Goal: Task Accomplishment & Management: Complete application form

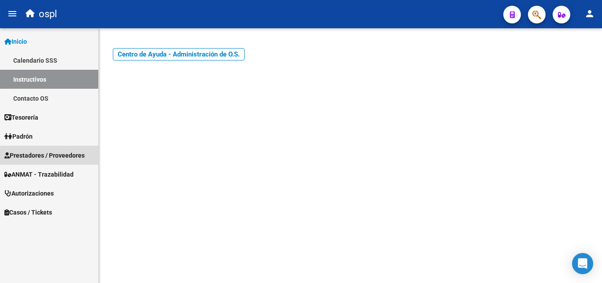
click at [44, 149] on link "Prestadores / Proveedores" at bounding box center [49, 154] width 98 height 19
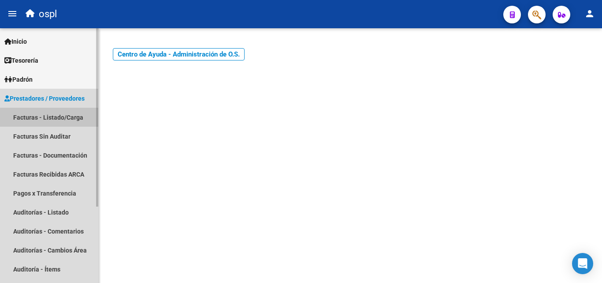
click at [56, 122] on link "Facturas - Listado/Carga" at bounding box center [49, 117] width 98 height 19
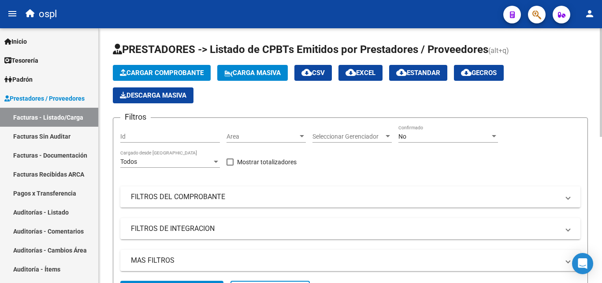
scroll to position [88, 0]
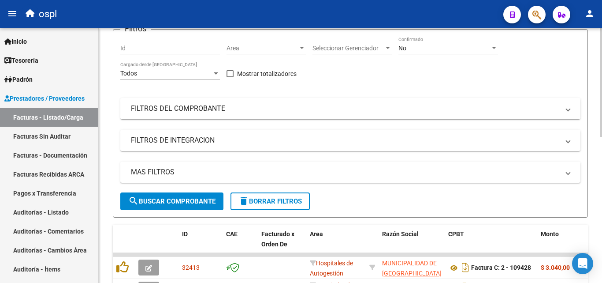
click at [266, 50] on span "Area" at bounding box center [262, 48] width 71 height 7
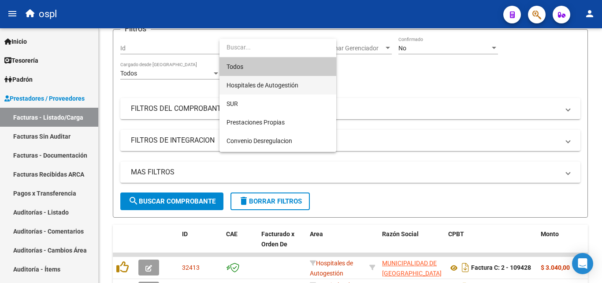
click at [263, 80] on span "Hospitales de Autogestión" at bounding box center [278, 85] width 103 height 19
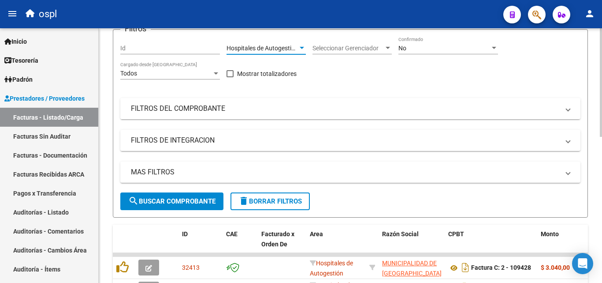
click at [277, 106] on mat-panel-title "FILTROS DEL COMPROBANTE" at bounding box center [345, 109] width 428 height 10
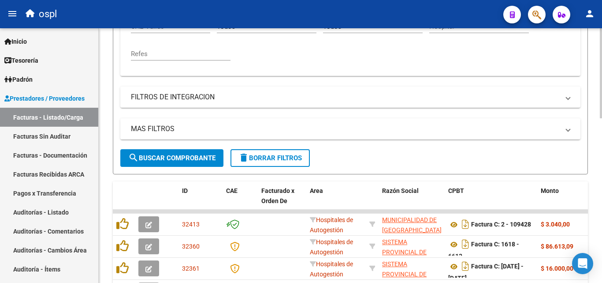
scroll to position [264, 0]
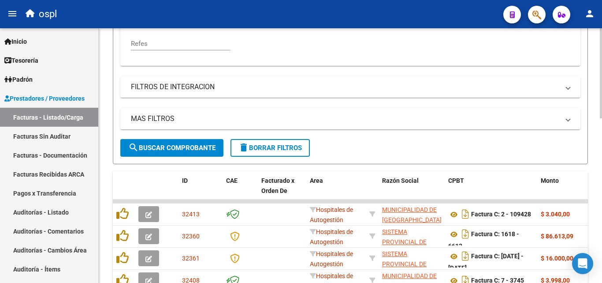
click at [206, 149] on span "search Buscar Comprobante" at bounding box center [171, 148] width 87 height 8
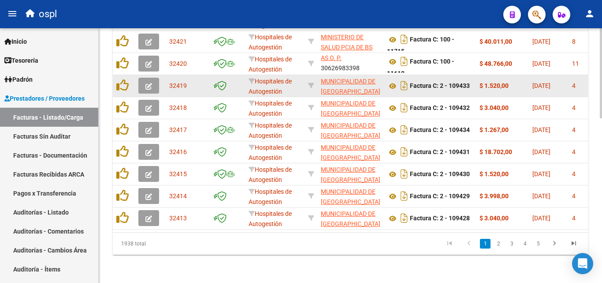
scroll to position [466, 0]
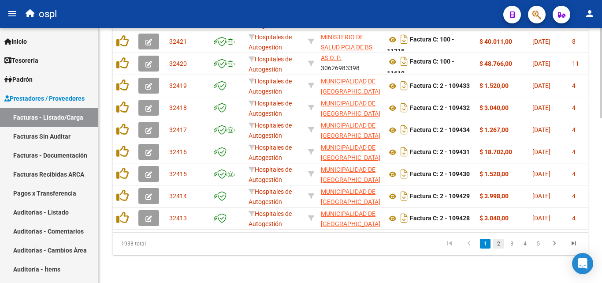
click at [498, 241] on link "2" at bounding box center [498, 243] width 11 height 10
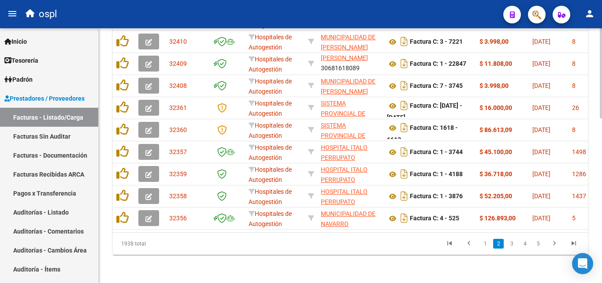
click at [511, 245] on link "3" at bounding box center [511, 243] width 11 height 10
click at [511, 245] on div "1938 total 1 2 3 4 5" at bounding box center [350, 243] width 475 height 22
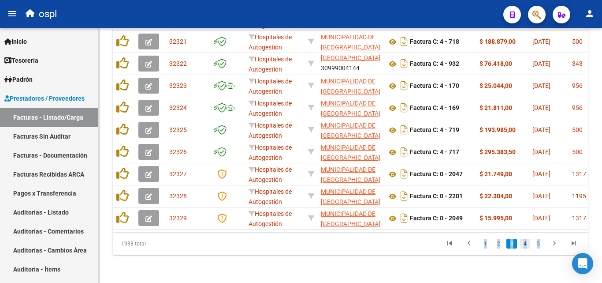
click at [528, 241] on link "4" at bounding box center [525, 243] width 11 height 10
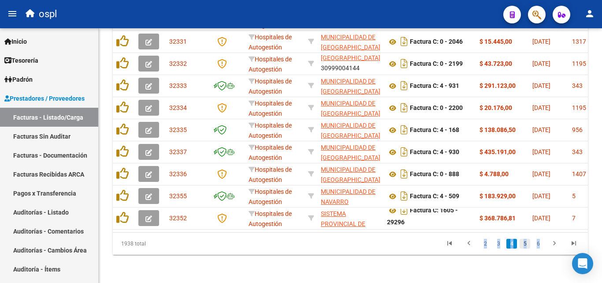
click at [524, 246] on link "5" at bounding box center [525, 243] width 11 height 10
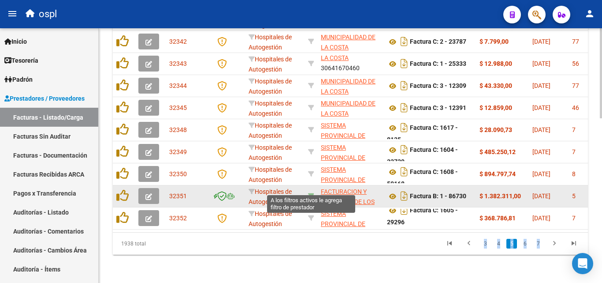
click at [309, 193] on icon at bounding box center [311, 196] width 6 height 6
click at [310, 193] on icon at bounding box center [311, 196] width 6 height 6
type input "30715497456"
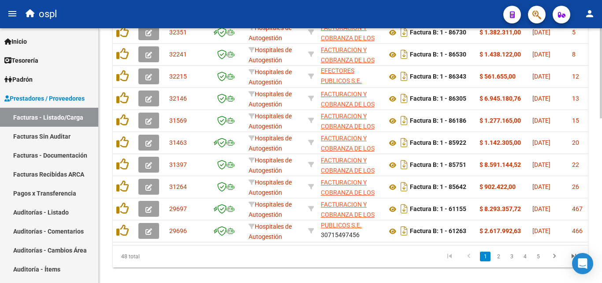
scroll to position [0, 0]
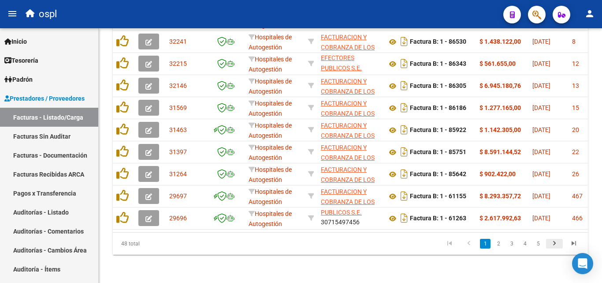
click at [559, 244] on icon "go to next page" at bounding box center [554, 244] width 11 height 11
click at [559, 244] on div "48 total 1 2 3 4 5" at bounding box center [350, 243] width 475 height 22
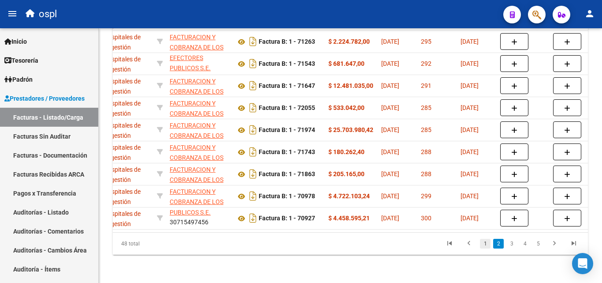
click at [487, 243] on link "1" at bounding box center [485, 243] width 11 height 10
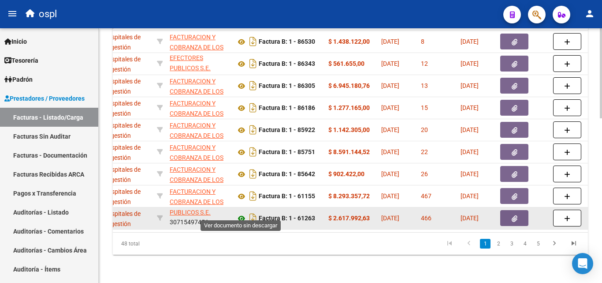
click at [241, 213] on icon at bounding box center [241, 218] width 11 height 11
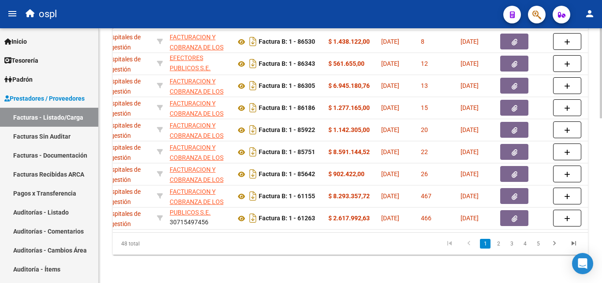
scroll to position [422, 0]
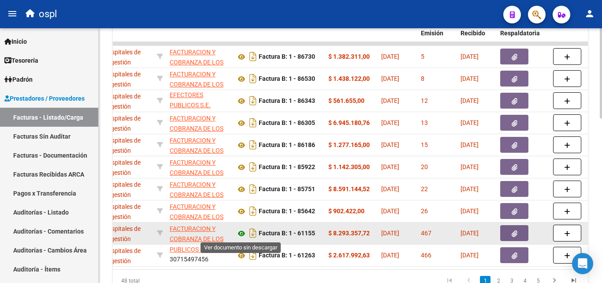
click at [242, 234] on icon at bounding box center [241, 233] width 11 height 11
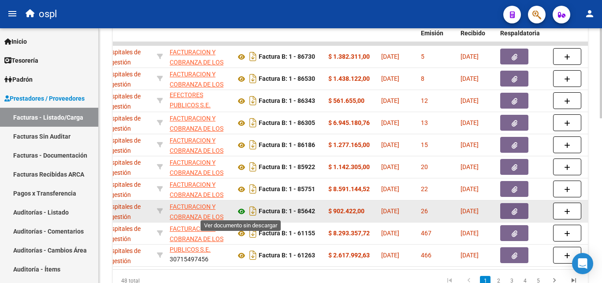
click at [238, 210] on icon at bounding box center [241, 211] width 11 height 11
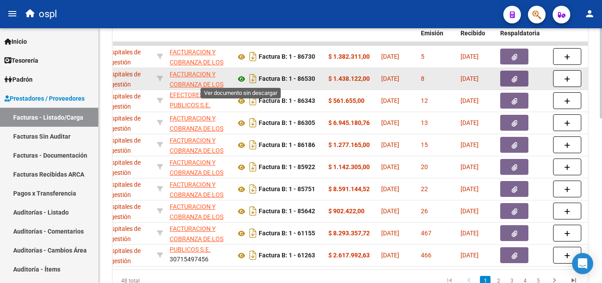
click at [242, 77] on icon at bounding box center [241, 79] width 11 height 11
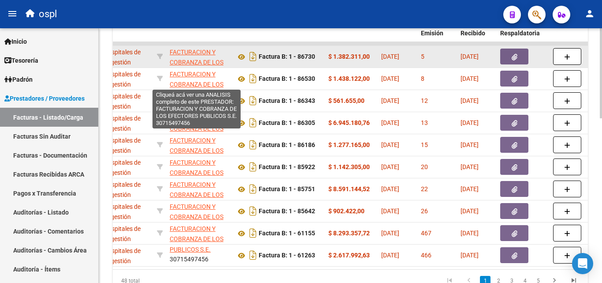
click at [179, 49] on span "FACTURACION Y COBRANZA DE LOS EFECTORES PUBLICOS S.E." at bounding box center [197, 66] width 54 height 37
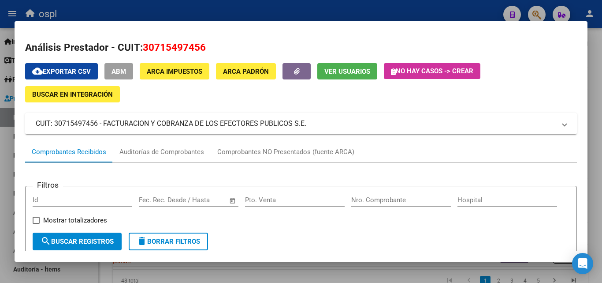
drag, startPoint x: 56, startPoint y: 123, endPoint x: 99, endPoint y: 125, distance: 43.7
click at [97, 124] on mat-panel-title "CUIT: 30715497456 - FACTURACION Y COBRANZA DE LOS EFECTORES PUBLICOS S.E." at bounding box center [296, 123] width 520 height 11
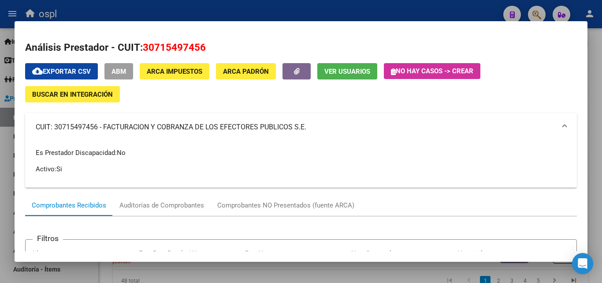
copy mat-panel-title "30715497456"
click at [371, 8] on div at bounding box center [301, 141] width 602 height 283
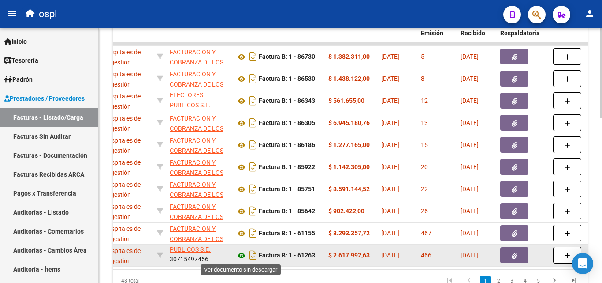
click at [245, 255] on icon at bounding box center [241, 255] width 11 height 11
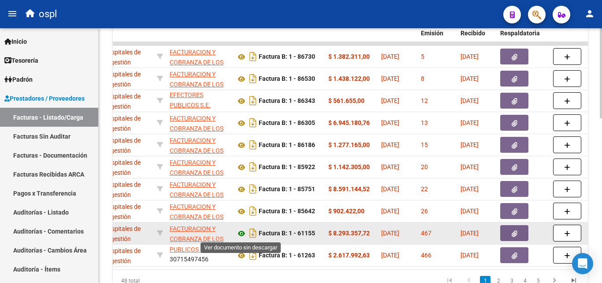
click at [242, 233] on icon at bounding box center [241, 233] width 11 height 11
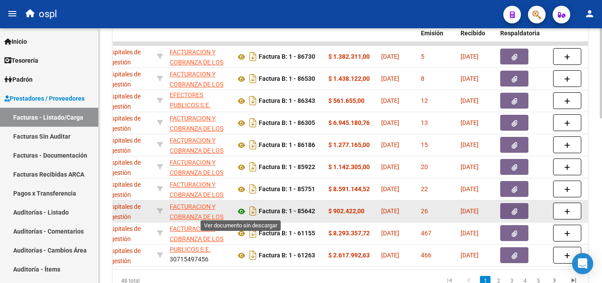
click at [244, 212] on icon at bounding box center [241, 211] width 11 height 11
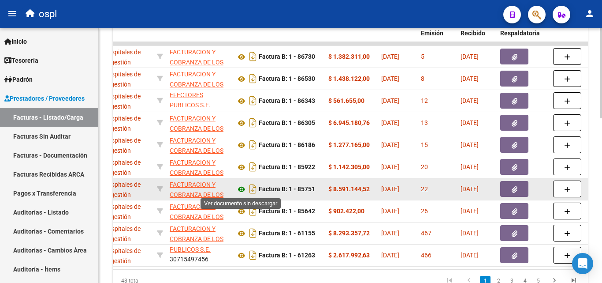
click at [242, 189] on icon at bounding box center [241, 189] width 11 height 11
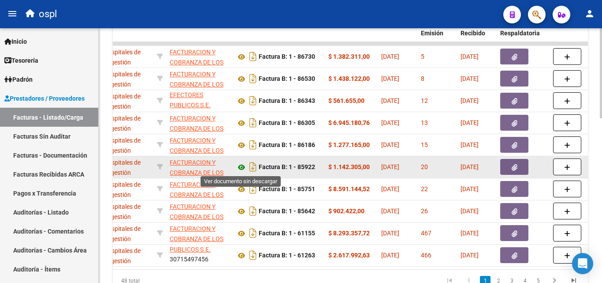
click at [240, 165] on icon at bounding box center [241, 167] width 11 height 11
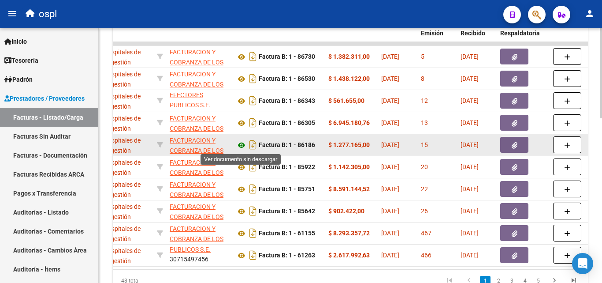
click at [245, 146] on icon at bounding box center [241, 145] width 11 height 11
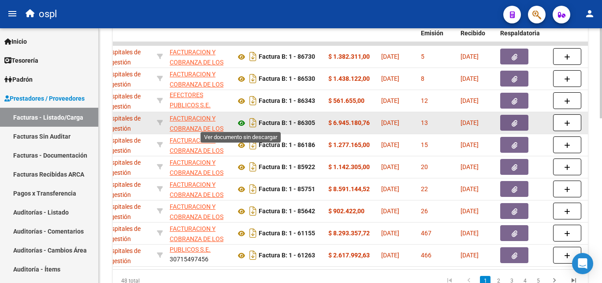
click at [242, 123] on icon at bounding box center [241, 123] width 11 height 11
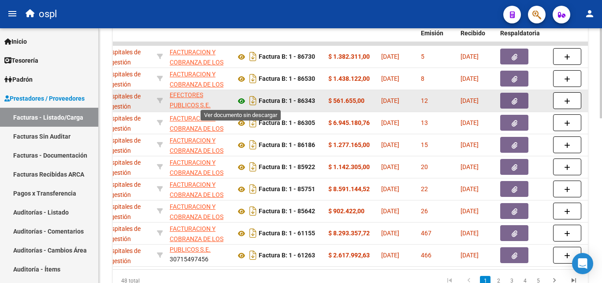
click at [243, 101] on icon at bounding box center [241, 101] width 11 height 11
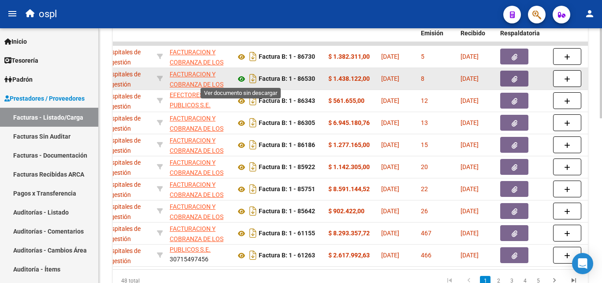
click at [242, 82] on icon at bounding box center [241, 79] width 11 height 11
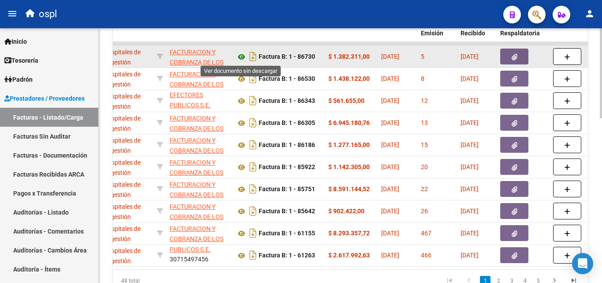
click at [237, 58] on icon at bounding box center [241, 57] width 11 height 11
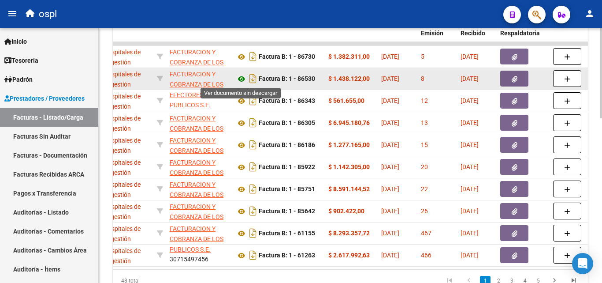
click at [245, 74] on icon at bounding box center [241, 79] width 11 height 11
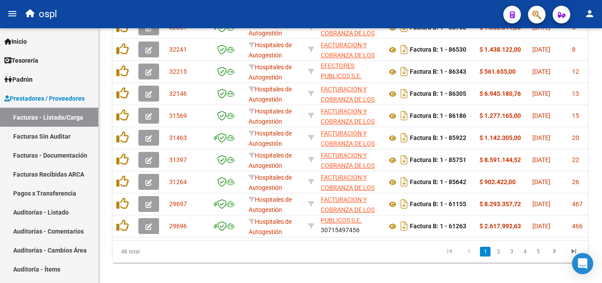
scroll to position [466, 0]
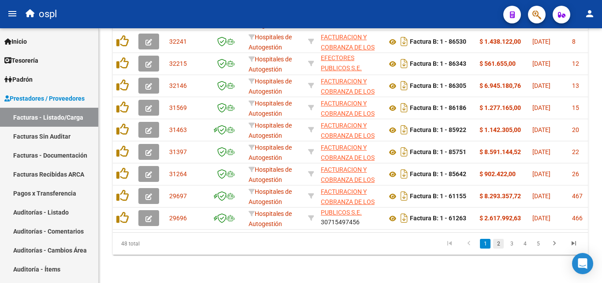
click at [501, 243] on link "2" at bounding box center [498, 243] width 11 height 10
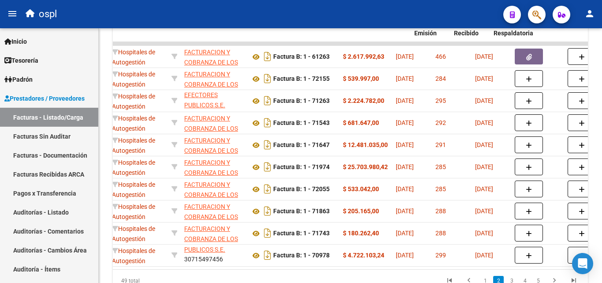
scroll to position [0, 167]
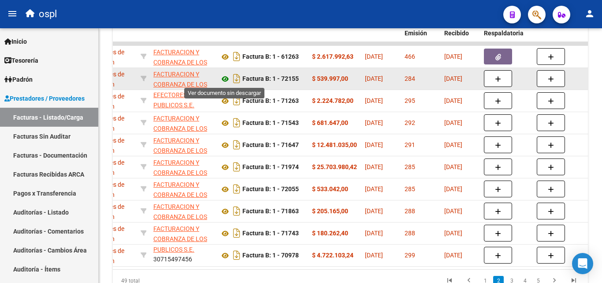
click at [224, 79] on icon at bounding box center [224, 79] width 11 height 11
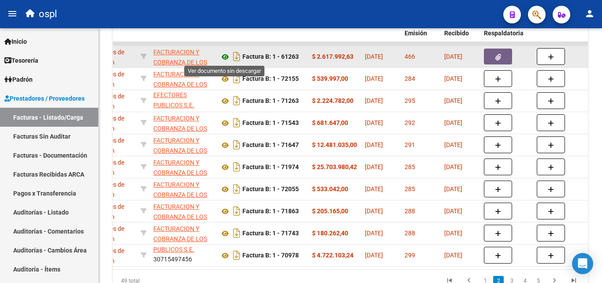
click at [223, 59] on icon at bounding box center [224, 57] width 11 height 11
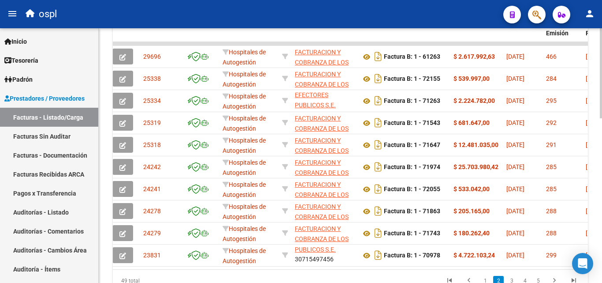
scroll to position [0, 0]
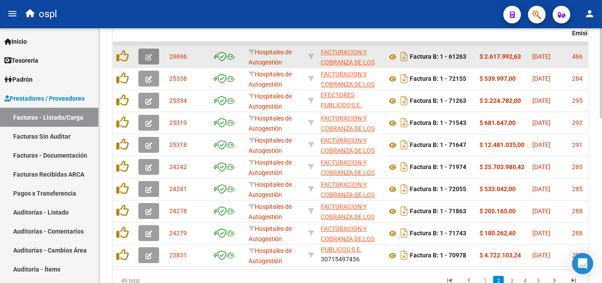
click at [146, 58] on icon "button" at bounding box center [148, 57] width 7 height 7
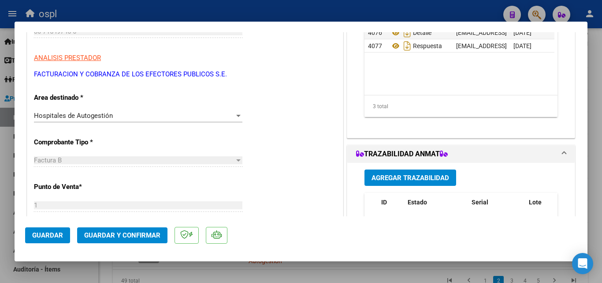
scroll to position [176, 0]
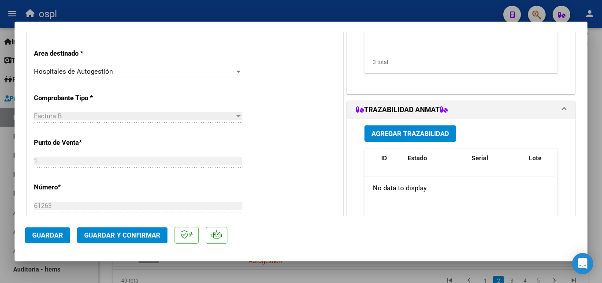
click at [195, 78] on div "Hospitales de Autogestión Seleccionar Area" at bounding box center [138, 71] width 208 height 13
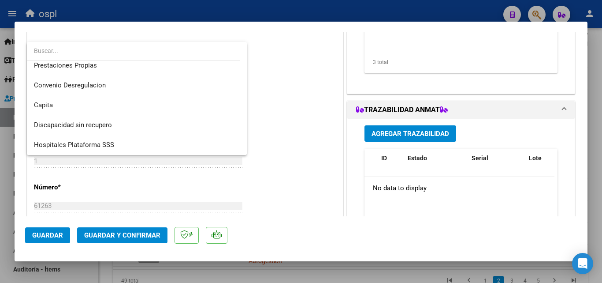
scroll to position [105, 0]
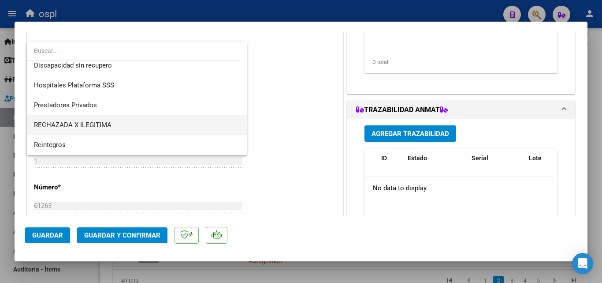
click at [113, 123] on span "RECHAZADA X ILEGITIMA" at bounding box center [137, 125] width 206 height 20
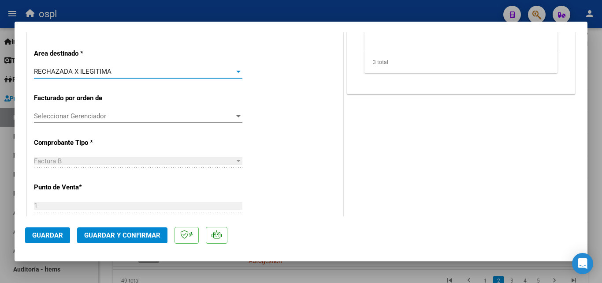
click at [145, 238] on span "Guardar y Confirmar" at bounding box center [122, 235] width 76 height 8
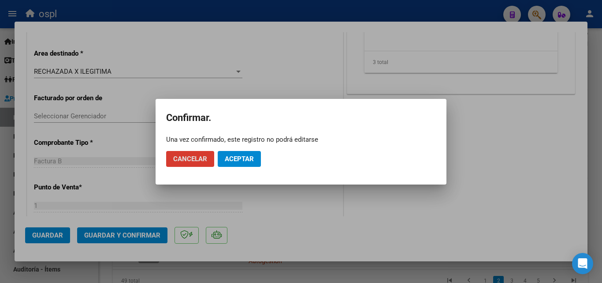
click at [253, 161] on span "Aceptar" at bounding box center [239, 159] width 29 height 8
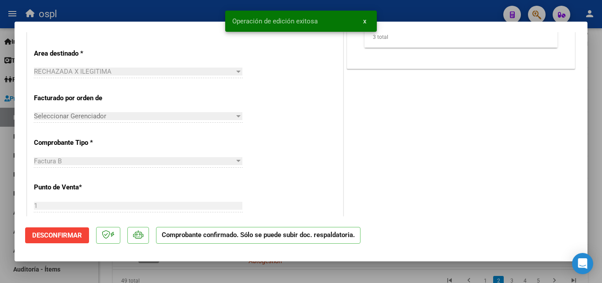
click at [215, 9] on div "Operación de edición exitosa x" at bounding box center [301, 21] width 173 height 42
click at [171, 13] on div at bounding box center [301, 141] width 602 height 283
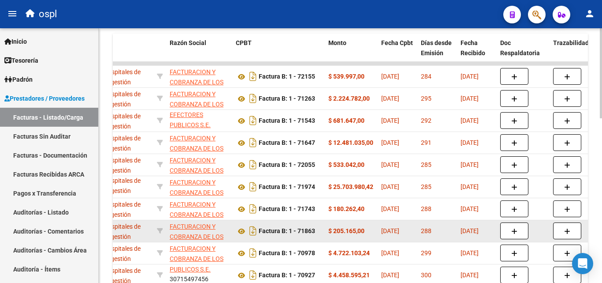
scroll to position [398, 0]
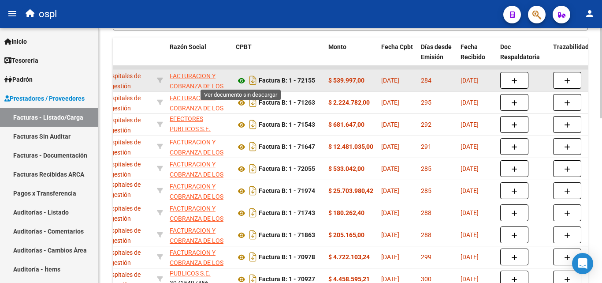
click at [242, 81] on icon at bounding box center [241, 80] width 11 height 11
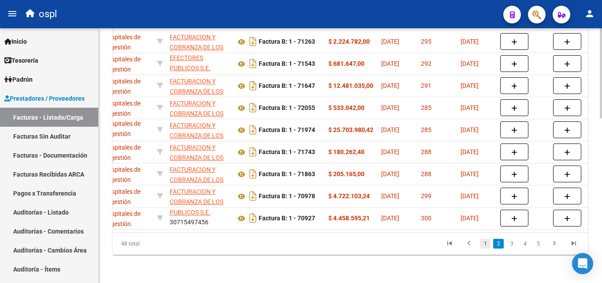
click at [487, 242] on link "1" at bounding box center [485, 243] width 11 height 10
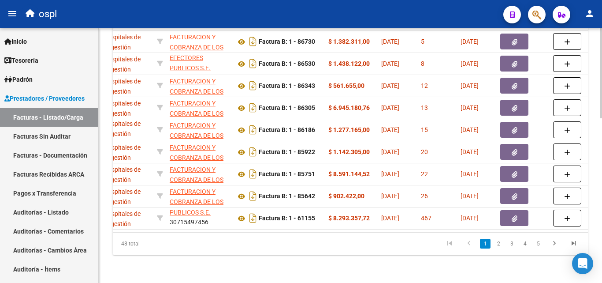
scroll to position [0, 0]
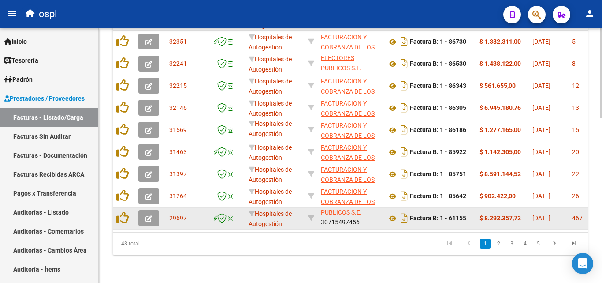
click at [152, 215] on span "button" at bounding box center [148, 218] width 7 height 8
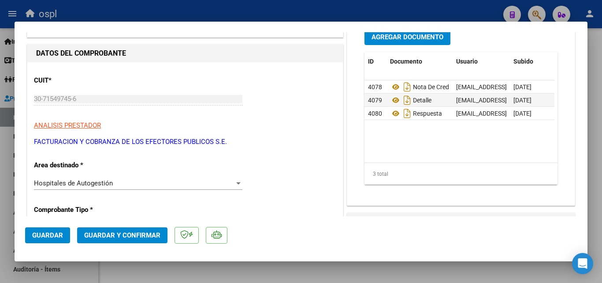
scroll to position [88, 0]
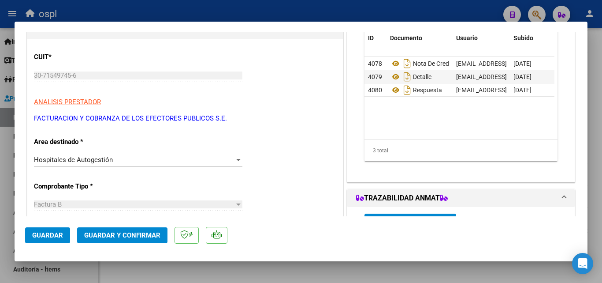
click at [141, 161] on div "Hospitales de Autogestión" at bounding box center [134, 160] width 201 height 8
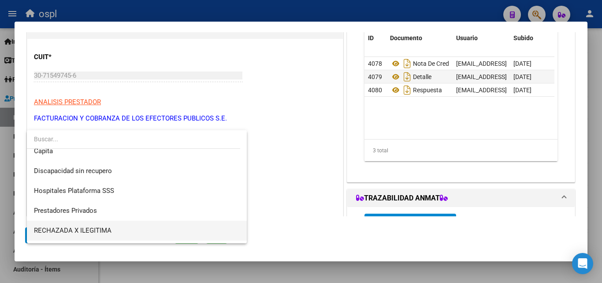
click at [106, 226] on span "RECHAZADA X ILEGITIMA" at bounding box center [137, 230] width 206 height 20
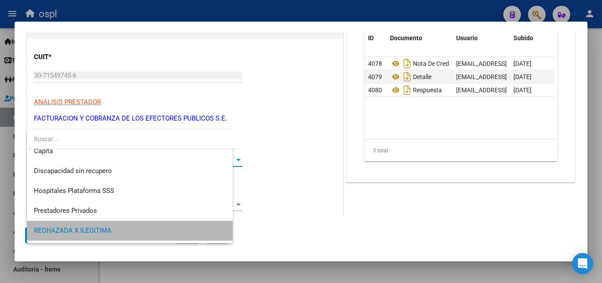
scroll to position [84, 0]
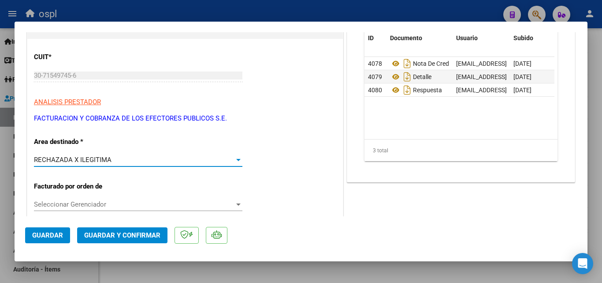
click at [149, 235] on span "Guardar y Confirmar" at bounding box center [122, 235] width 76 height 8
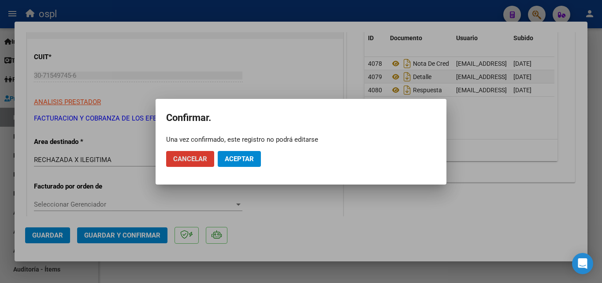
click at [236, 158] on span "Aceptar" at bounding box center [239, 159] width 29 height 8
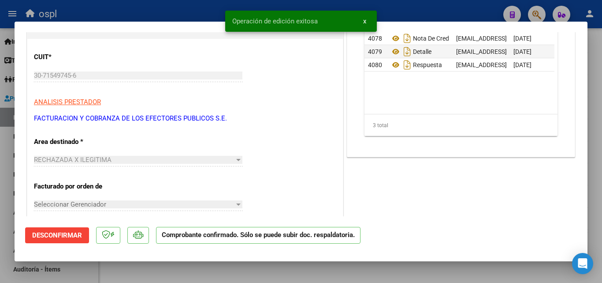
click at [178, 3] on div at bounding box center [301, 141] width 602 height 283
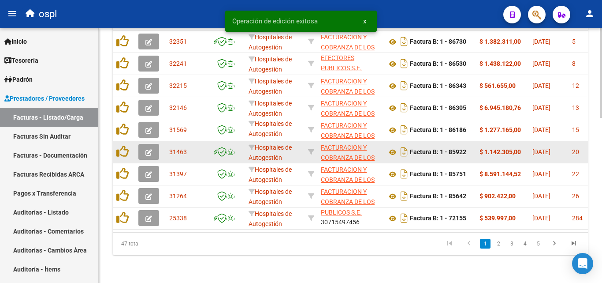
scroll to position [466, 0]
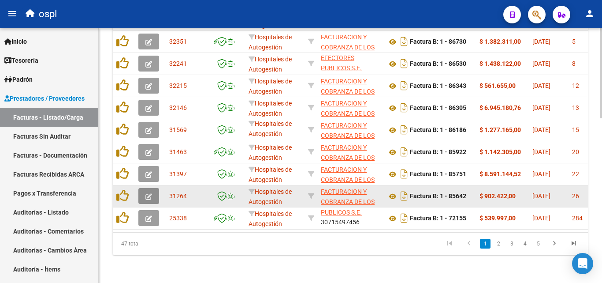
click at [156, 190] on button "button" at bounding box center [148, 196] width 21 height 16
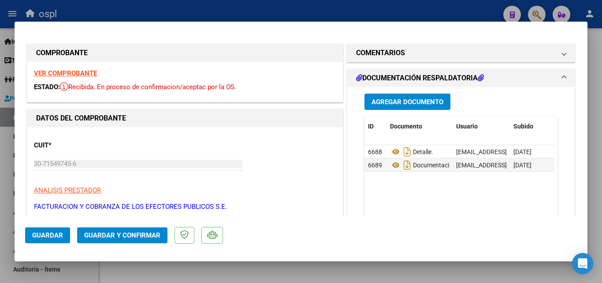
scroll to position [88, 0]
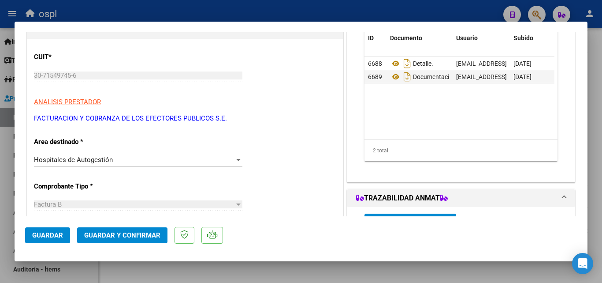
click at [172, 160] on div "Hospitales de Autogestión" at bounding box center [134, 160] width 201 height 8
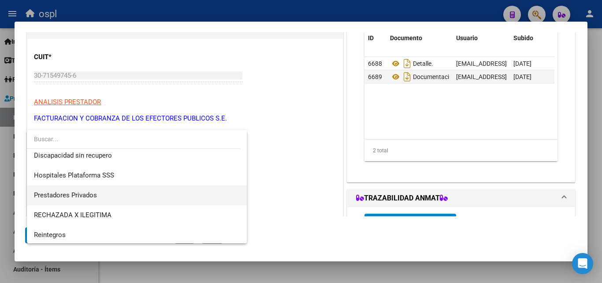
scroll to position [105, 0]
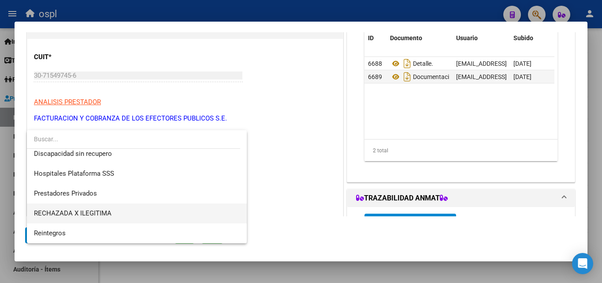
click at [111, 210] on span "RECHAZADA X ILEGITIMA" at bounding box center [73, 213] width 78 height 8
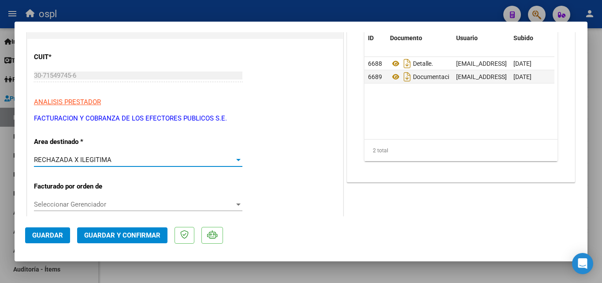
click at [141, 230] on button "Guardar y Confirmar" at bounding box center [122, 235] width 90 height 16
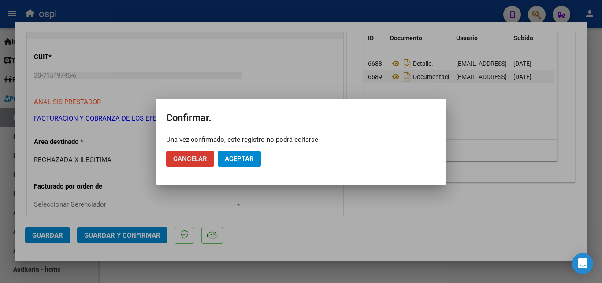
click at [237, 159] on span "Aceptar" at bounding box center [239, 159] width 29 height 8
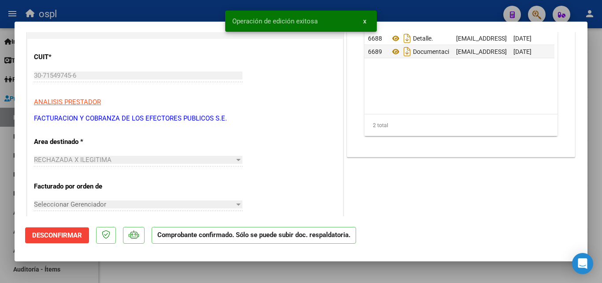
click at [181, 11] on div at bounding box center [301, 141] width 602 height 283
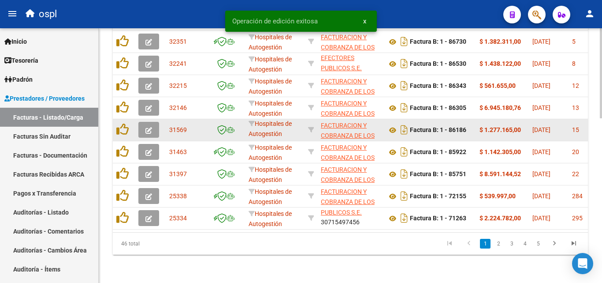
scroll to position [466, 0]
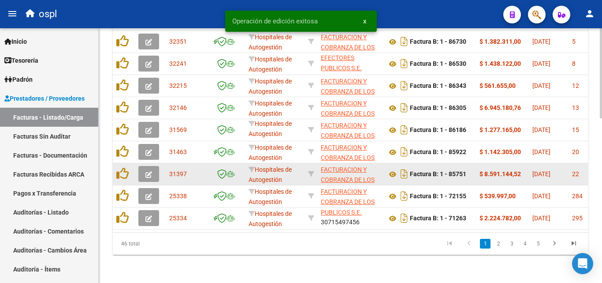
click at [150, 171] on icon "button" at bounding box center [148, 174] width 7 height 7
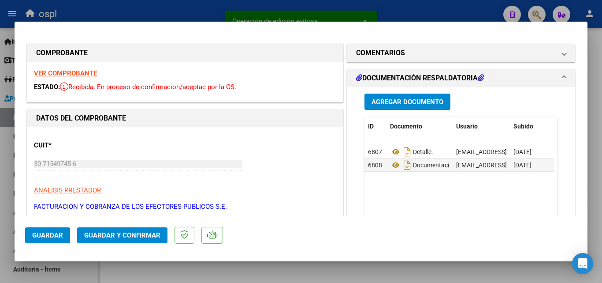
scroll to position [132, 0]
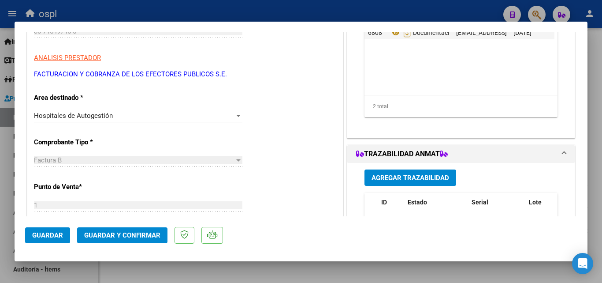
click at [163, 112] on div "Hospitales de Autogestión" at bounding box center [134, 116] width 201 height 8
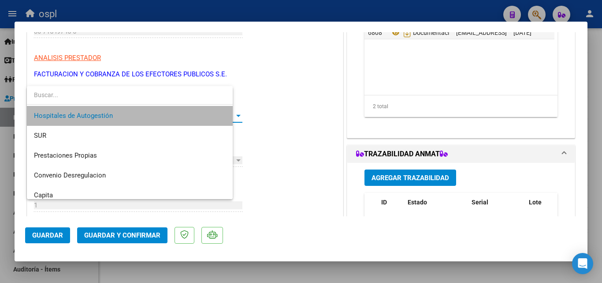
click at [164, 112] on span "Hospitales de Autogestión" at bounding box center [130, 116] width 192 height 20
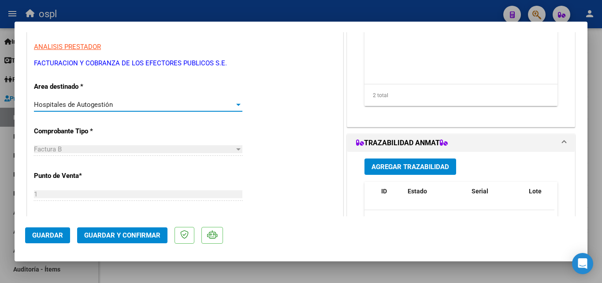
scroll to position [176, 0]
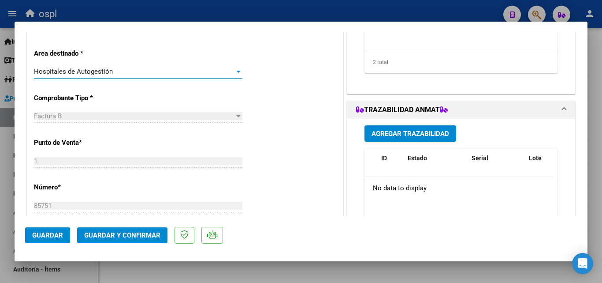
click at [148, 75] on div "Hospitales de Autogestión" at bounding box center [134, 71] width 201 height 8
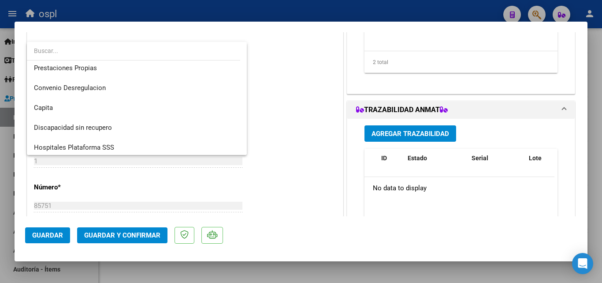
scroll to position [105, 0]
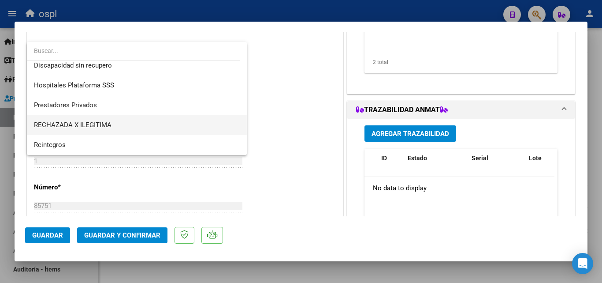
click at [125, 122] on span "RECHAZADA X ILEGITIMA" at bounding box center [137, 125] width 206 height 20
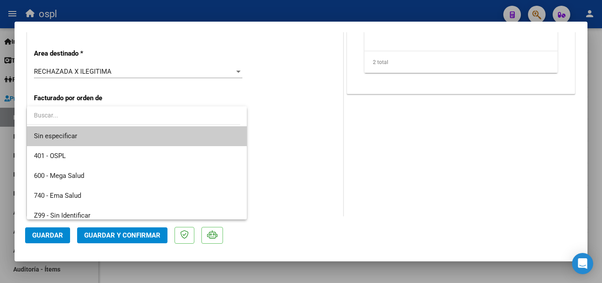
click at [252, 82] on div at bounding box center [301, 141] width 602 height 283
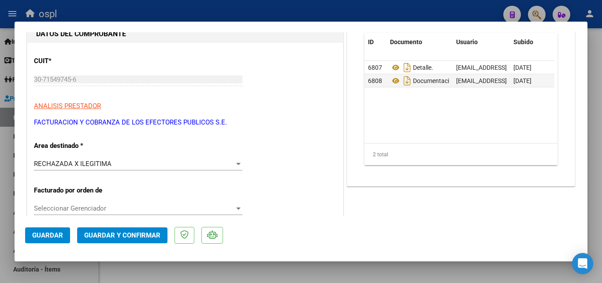
scroll to position [176, 0]
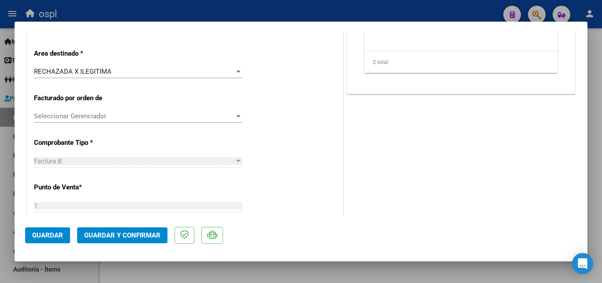
click at [147, 240] on button "Guardar y Confirmar" at bounding box center [122, 235] width 90 height 16
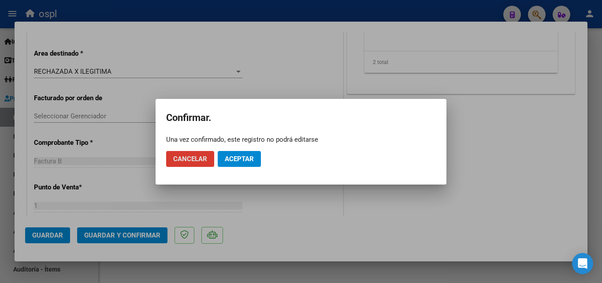
click at [237, 161] on span "Aceptar" at bounding box center [239, 159] width 29 height 8
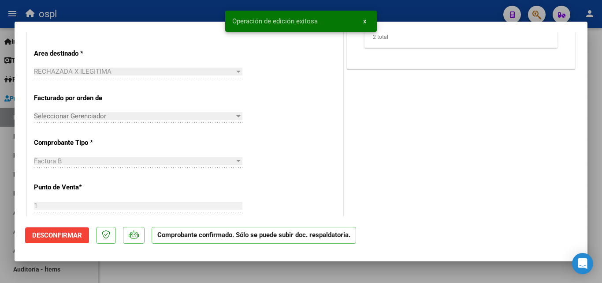
click at [154, 9] on div at bounding box center [301, 141] width 602 height 283
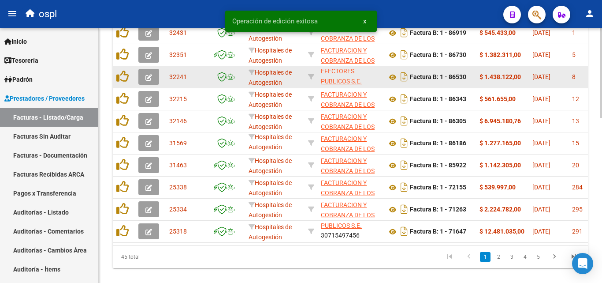
scroll to position [466, 0]
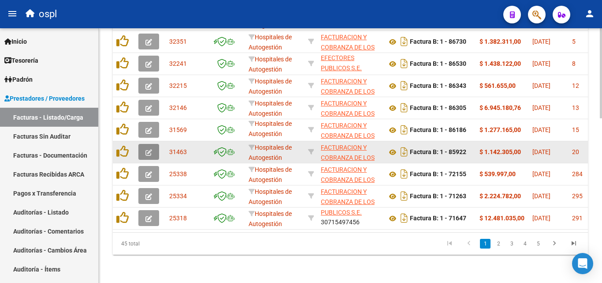
click at [149, 149] on icon "button" at bounding box center [148, 152] width 7 height 7
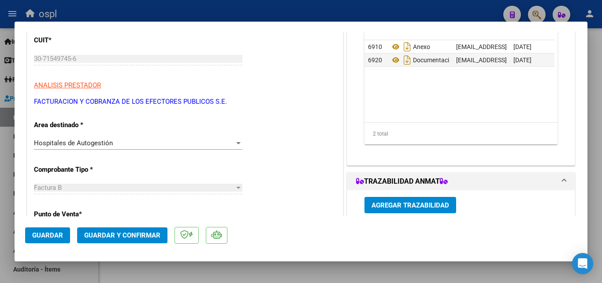
scroll to position [132, 0]
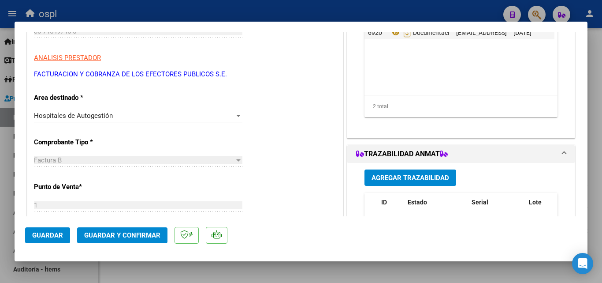
click at [137, 114] on div "Hospitales de Autogestión" at bounding box center [134, 116] width 201 height 8
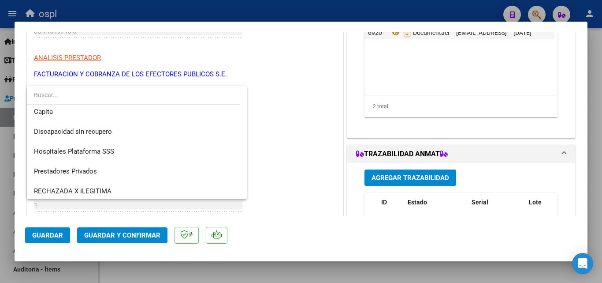
scroll to position [88, 0]
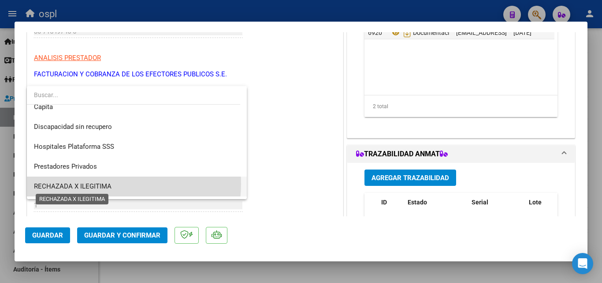
click at [103, 183] on span "RECHAZADA X ILEGITIMA" at bounding box center [73, 186] width 78 height 8
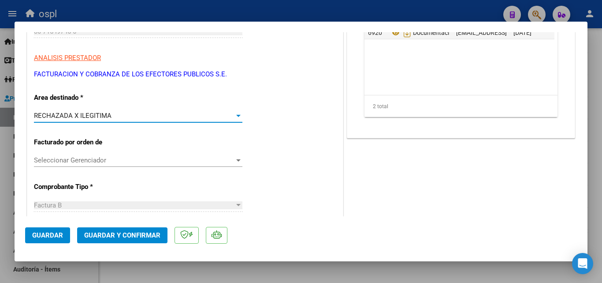
click at [118, 236] on span "Guardar y Confirmar" at bounding box center [122, 235] width 76 height 8
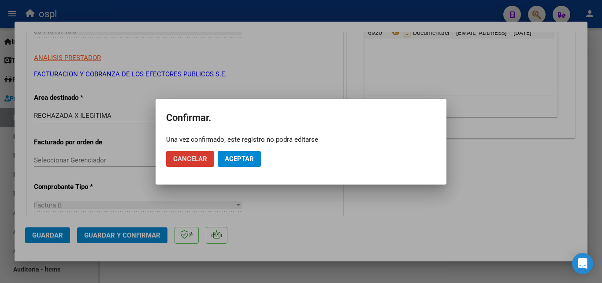
click at [250, 158] on span "Aceptar" at bounding box center [239, 159] width 29 height 8
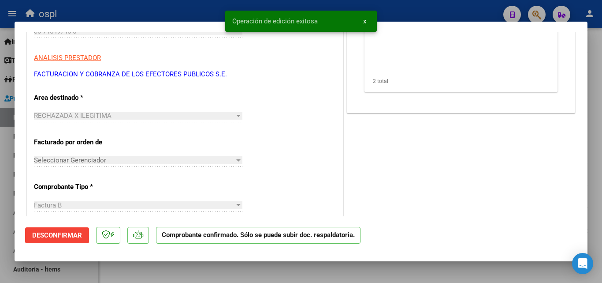
click at [189, 13] on div at bounding box center [301, 141] width 602 height 283
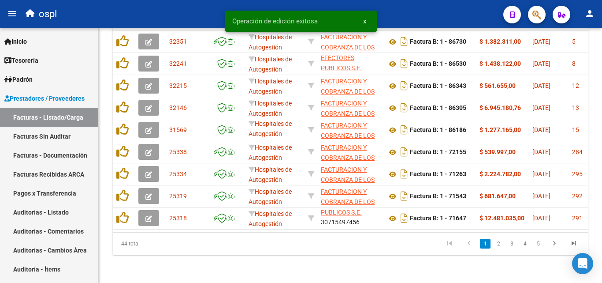
scroll to position [466, 0]
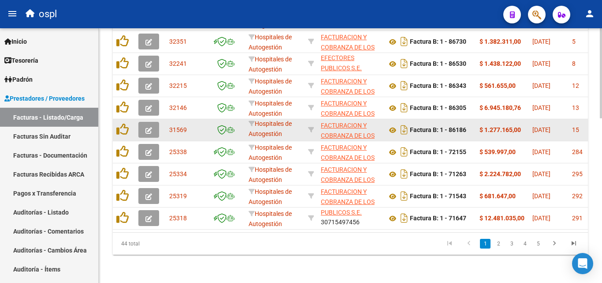
click at [149, 126] on span "button" at bounding box center [148, 130] width 7 height 8
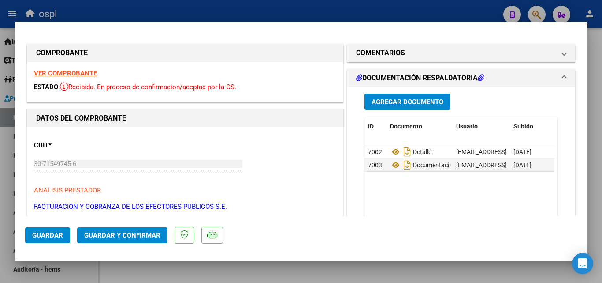
scroll to position [132, 0]
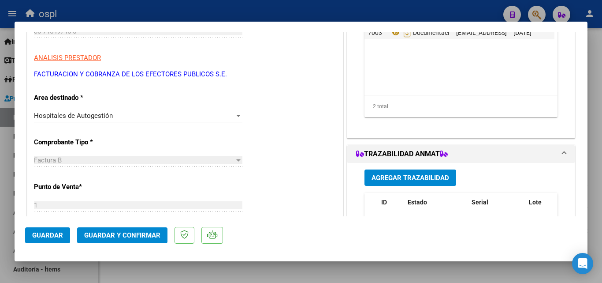
click at [145, 112] on div "Hospitales de Autogestión" at bounding box center [134, 116] width 201 height 8
click at [133, 117] on div "Hospitales de Autogestión" at bounding box center [134, 116] width 201 height 8
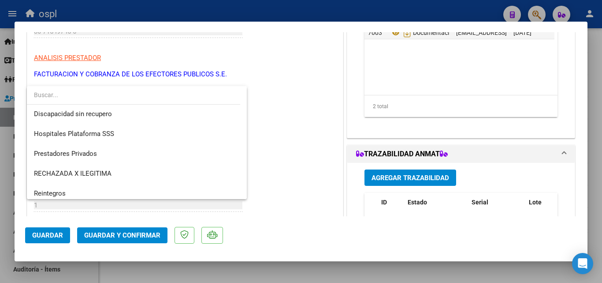
scroll to position [105, 0]
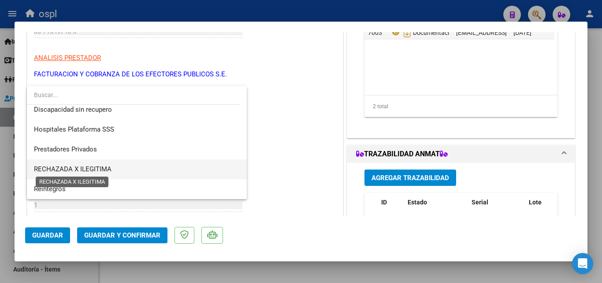
click at [95, 168] on span "RECHAZADA X ILEGITIMA" at bounding box center [73, 169] width 78 height 8
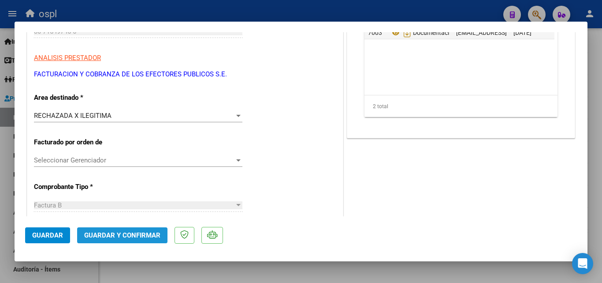
click at [129, 234] on span "Guardar y Confirmar" at bounding box center [122, 235] width 76 height 8
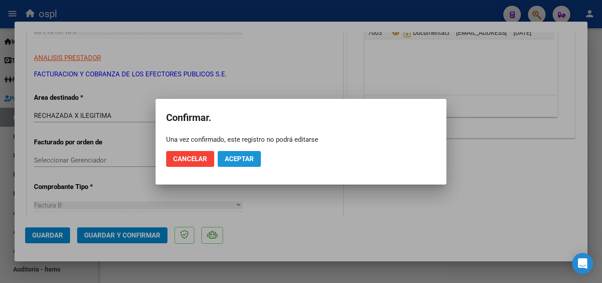
click at [230, 158] on span "Aceptar" at bounding box center [239, 159] width 29 height 8
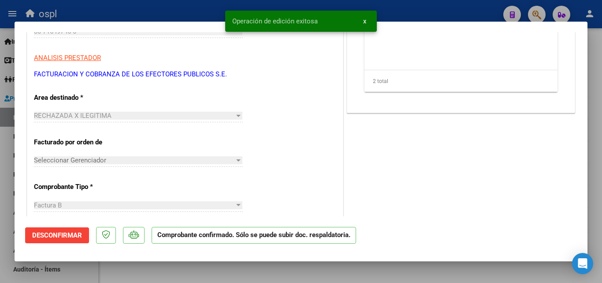
click at [168, 9] on div at bounding box center [301, 141] width 602 height 283
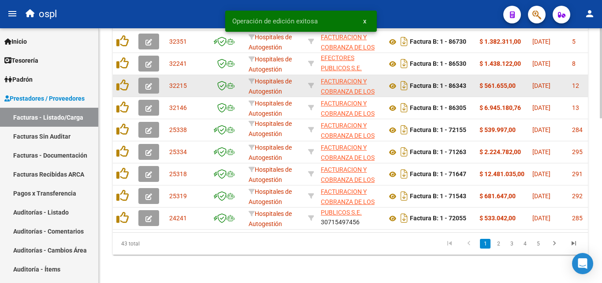
scroll to position [466, 0]
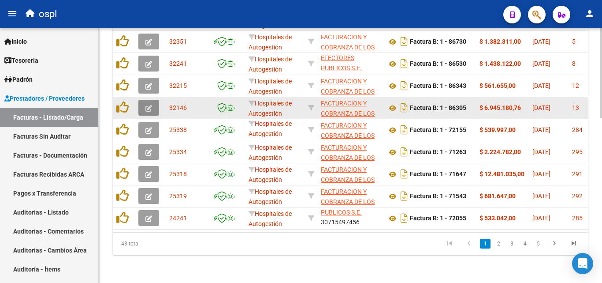
click at [152, 100] on button "button" at bounding box center [148, 108] width 21 height 16
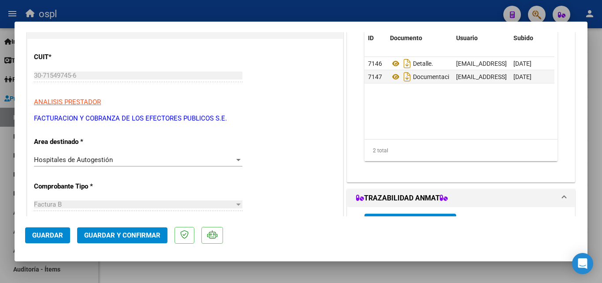
scroll to position [132, 0]
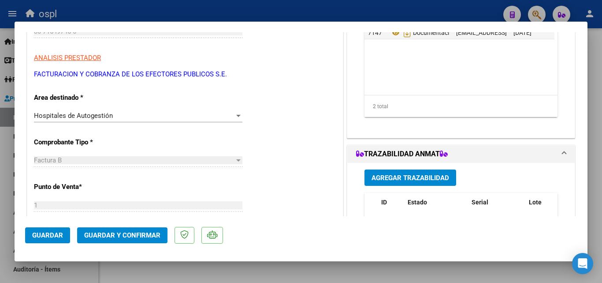
click at [158, 123] on div "Hospitales de Autogestión Seleccionar Area" at bounding box center [138, 120] width 208 height 22
click at [160, 118] on div "Hospitales de Autogestión" at bounding box center [134, 116] width 201 height 8
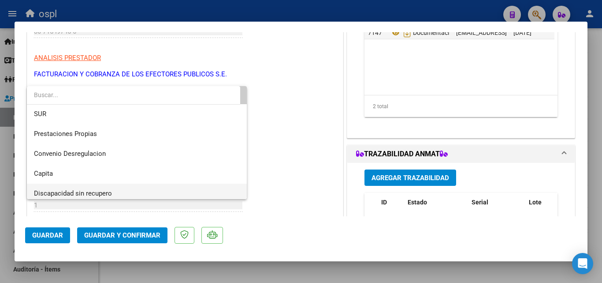
scroll to position [88, 0]
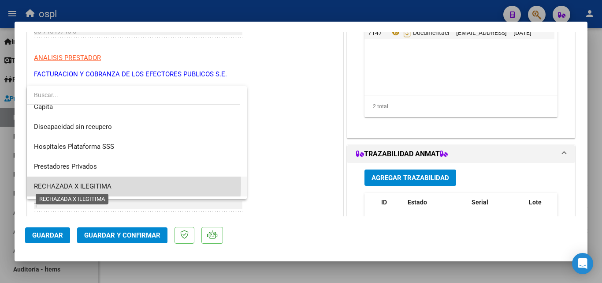
click at [98, 183] on span "RECHAZADA X ILEGITIMA" at bounding box center [73, 186] width 78 height 8
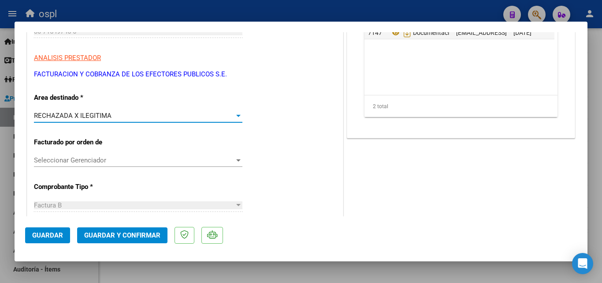
click at [137, 238] on span "Guardar y Confirmar" at bounding box center [122, 235] width 76 height 8
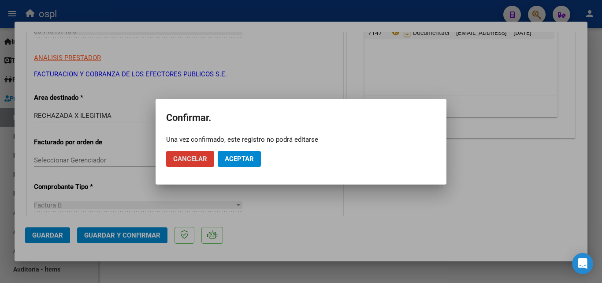
click at [246, 160] on span "Aceptar" at bounding box center [239, 159] width 29 height 8
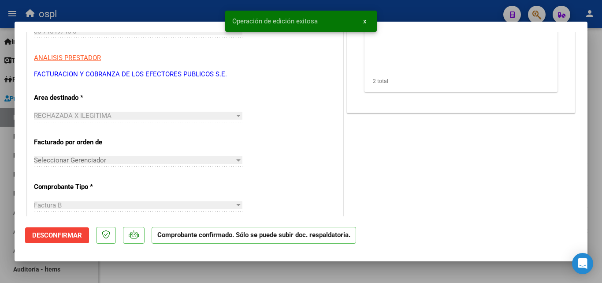
click at [145, 6] on div at bounding box center [301, 141] width 602 height 283
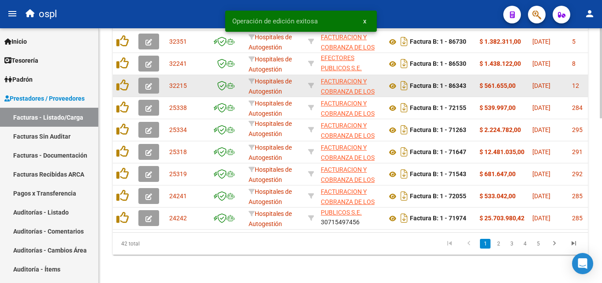
scroll to position [466, 0]
click at [146, 83] on icon "button" at bounding box center [148, 86] width 7 height 7
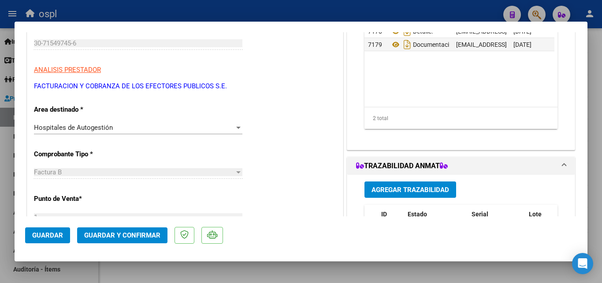
scroll to position [176, 0]
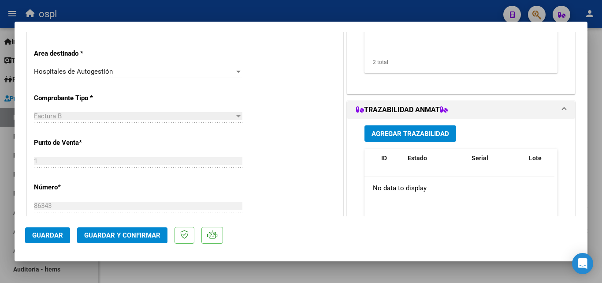
click at [176, 70] on div "Hospitales de Autogestión" at bounding box center [134, 71] width 201 height 8
click at [156, 77] on div "Hospitales de Autogestión Seleccionar Area" at bounding box center [138, 71] width 208 height 13
click at [154, 73] on div "Hospitales de Autogestión" at bounding box center [134, 71] width 201 height 8
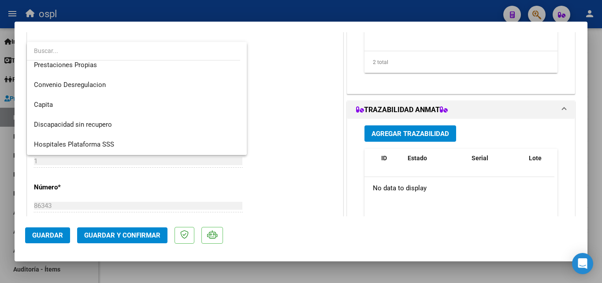
scroll to position [105, 0]
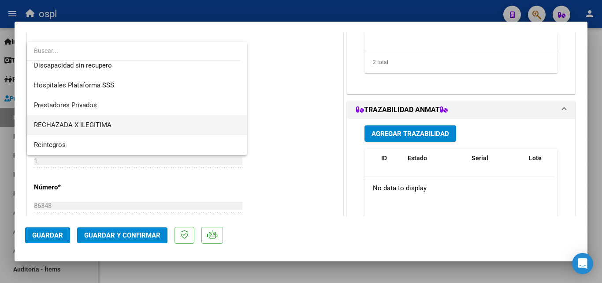
click at [107, 120] on span "RECHAZADA X ILEGITIMA" at bounding box center [137, 125] width 206 height 20
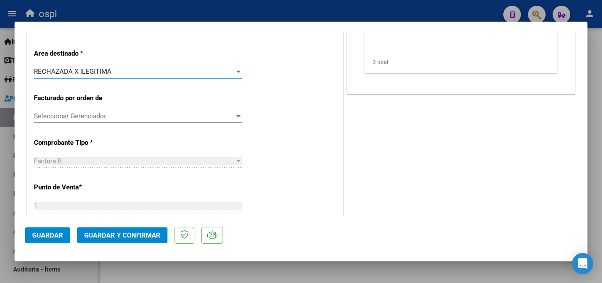
click at [127, 234] on span "Guardar y Confirmar" at bounding box center [122, 235] width 76 height 8
click at [152, 232] on span "Guardar y Confirmar" at bounding box center [122, 235] width 76 height 8
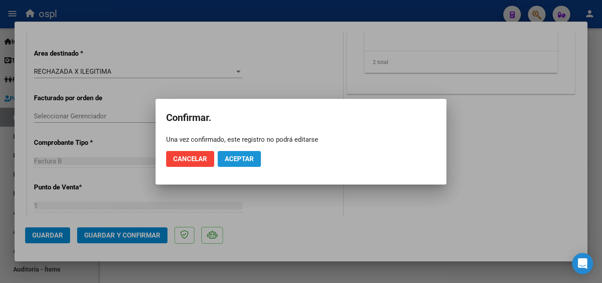
click at [238, 164] on button "Aceptar" at bounding box center [239, 159] width 43 height 16
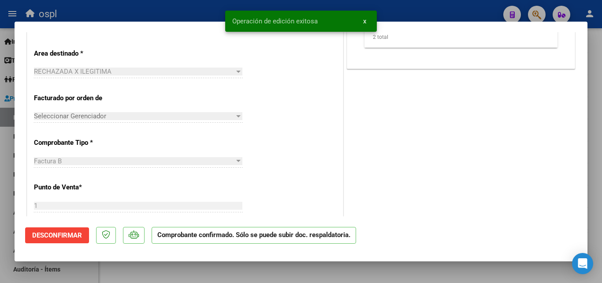
click at [181, 6] on div at bounding box center [301, 141] width 602 height 283
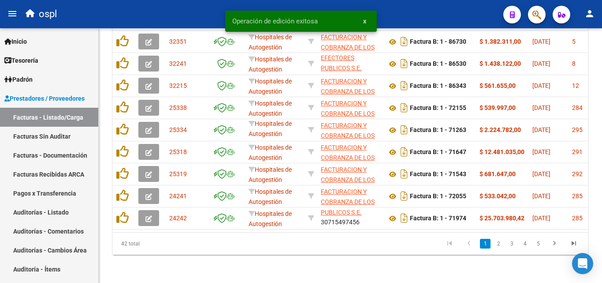
scroll to position [466, 0]
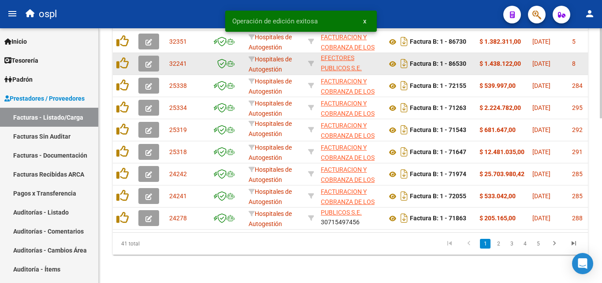
click at [149, 61] on icon "button" at bounding box center [148, 64] width 7 height 7
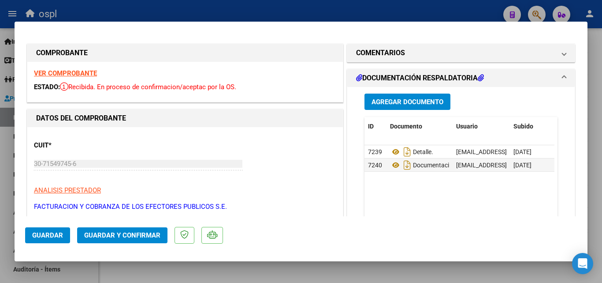
scroll to position [132, 0]
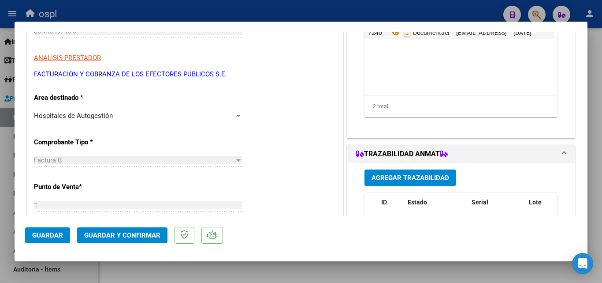
click at [144, 113] on div "Hospitales de Autogestión" at bounding box center [134, 116] width 201 height 8
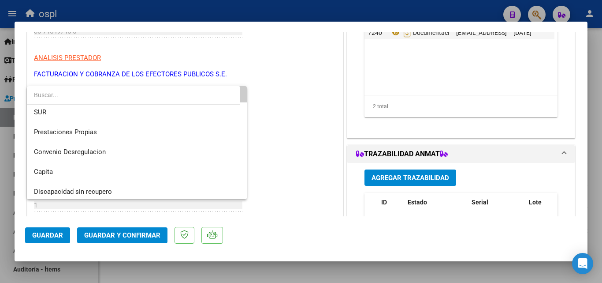
scroll to position [105, 0]
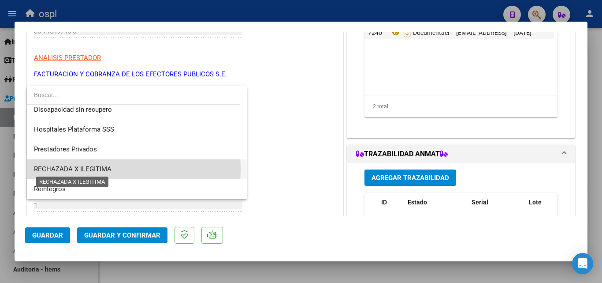
click at [92, 169] on span "RECHAZADA X ILEGITIMA" at bounding box center [73, 169] width 78 height 8
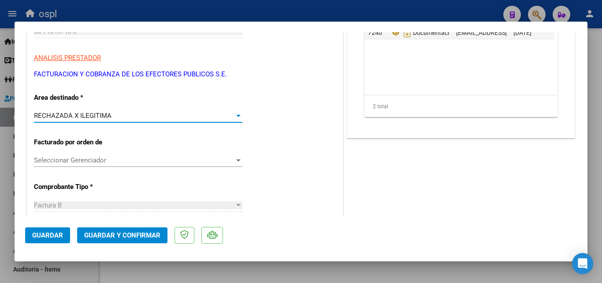
click at [123, 231] on span "Guardar y Confirmar" at bounding box center [122, 235] width 76 height 8
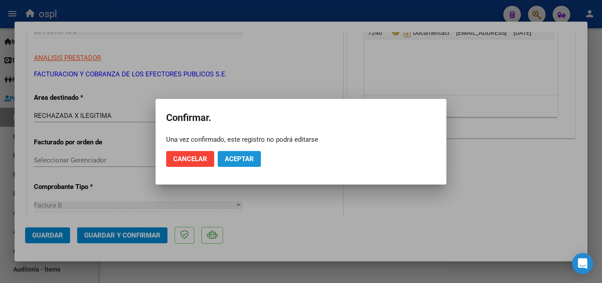
click at [249, 160] on span "Aceptar" at bounding box center [239, 159] width 29 height 8
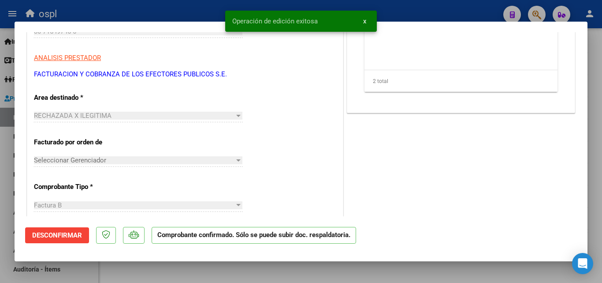
click at [149, 9] on div at bounding box center [301, 141] width 602 height 283
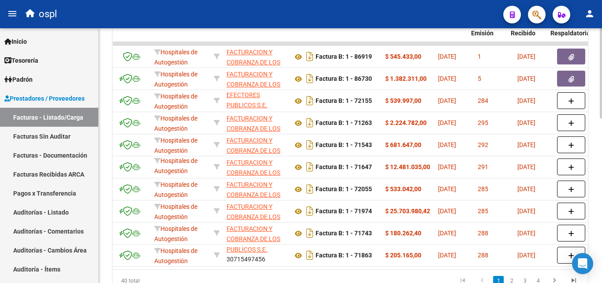
scroll to position [0, 105]
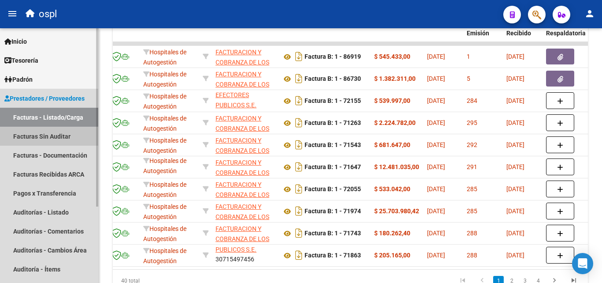
click at [77, 140] on link "Facturas Sin Auditar" at bounding box center [49, 135] width 98 height 19
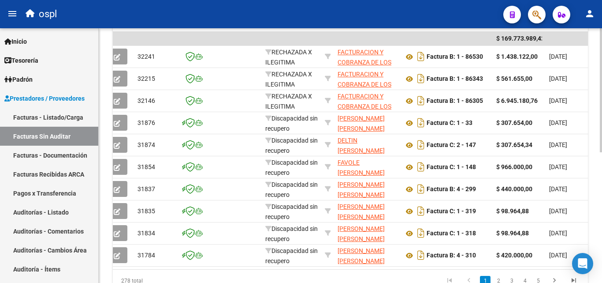
scroll to position [0, 76]
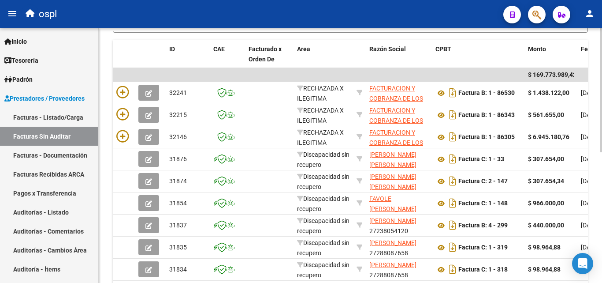
scroll to position [176, 0]
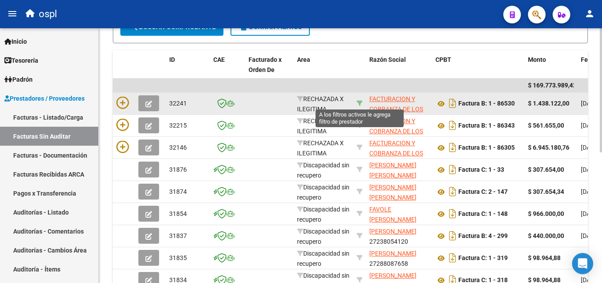
click at [361, 103] on icon at bounding box center [360, 103] width 6 height 6
type input "30715497456"
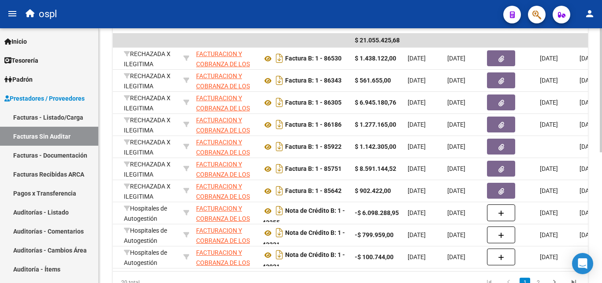
scroll to position [0, 0]
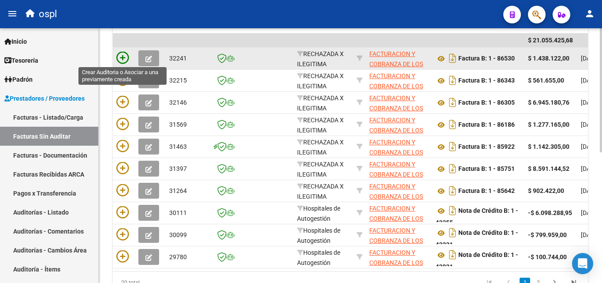
click at [124, 57] on icon at bounding box center [122, 58] width 12 height 12
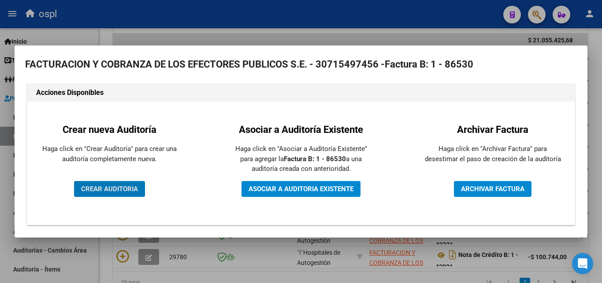
click at [131, 182] on button "CREAR AUDITORIA" at bounding box center [109, 189] width 71 height 16
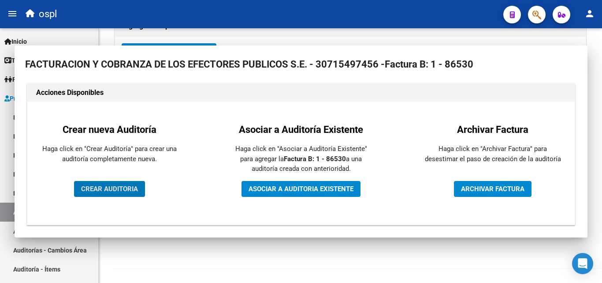
scroll to position [211, 0]
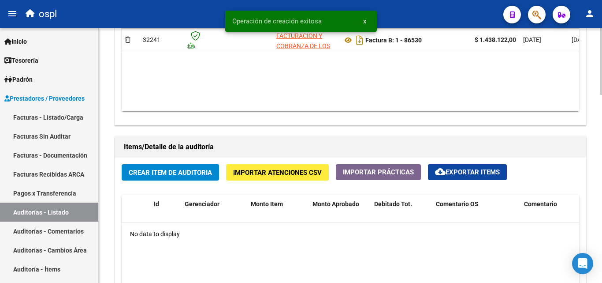
scroll to position [617, 0]
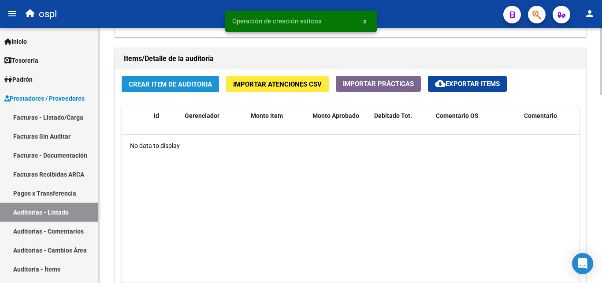
click at [209, 80] on span "Crear Item de Auditoria" at bounding box center [170, 84] width 83 height 8
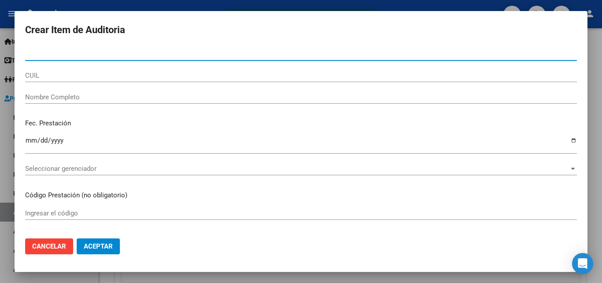
click at [114, 97] on input "Nombre Completo" at bounding box center [301, 97] width 552 height 8
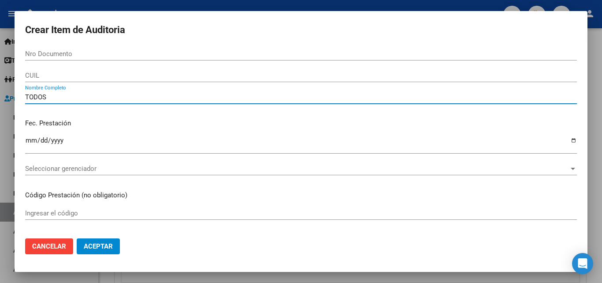
type input "TODOS"
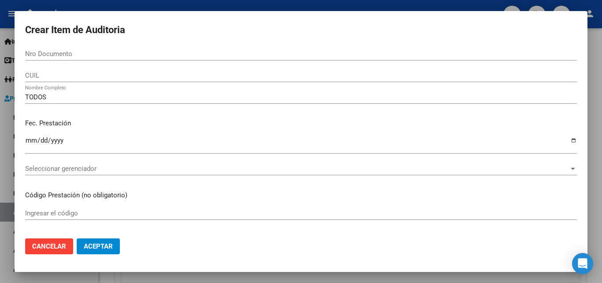
click at [136, 119] on p "Fec. Prestación" at bounding box center [301, 123] width 552 height 10
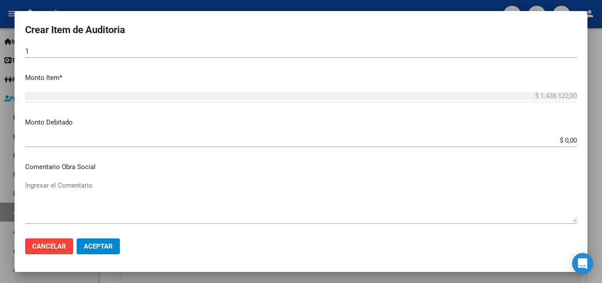
scroll to position [264, 0]
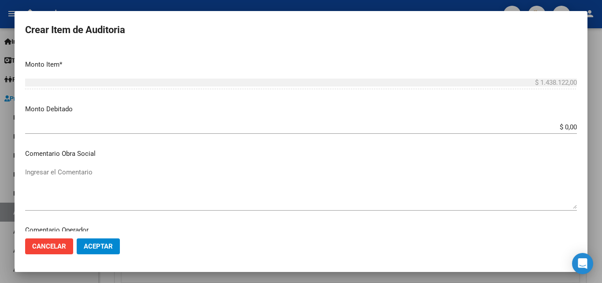
click at [569, 129] on input "$ 0,00" at bounding box center [301, 127] width 552 height 8
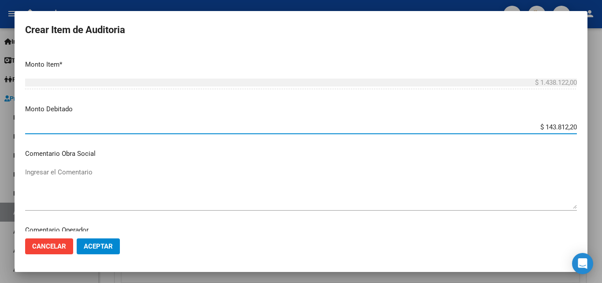
type input "$ 1.438.122,00"
click at [502, 176] on textarea "Ingresar el Comentario" at bounding box center [301, 187] width 552 height 41
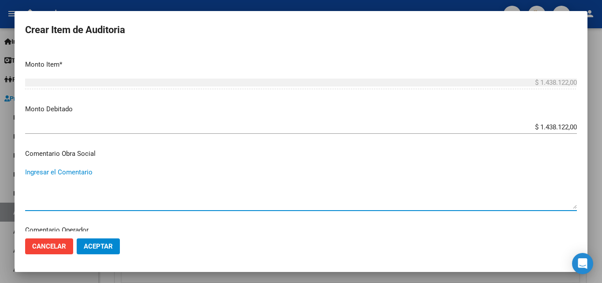
click at [90, 185] on textarea "Ingresar el Comentario" at bounding box center [301, 187] width 552 height 41
paste textarea "RECHAZADA POR ILEGITIMA; El beneficiario no ha suscripto en legal forma los com…"
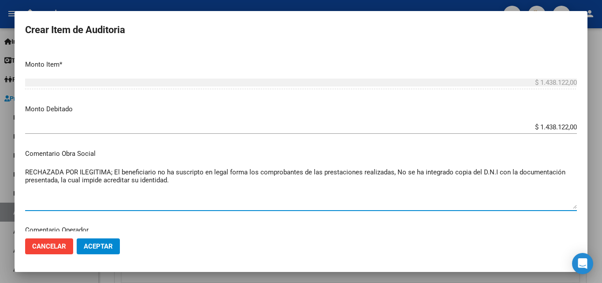
type textarea "RECHAZADA POR ILEGITIMA; El beneficiario no ha suscripto en legal forma los com…"
click at [112, 246] on span "Aceptar" at bounding box center [98, 246] width 29 height 8
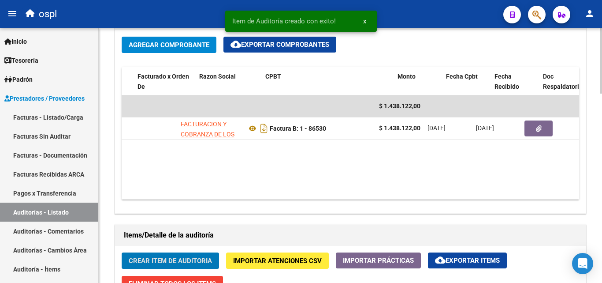
scroll to position [0, 96]
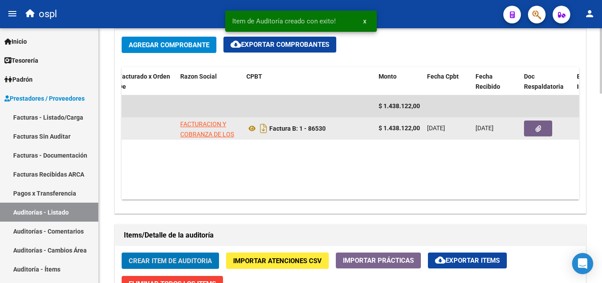
click at [547, 124] on button "button" at bounding box center [538, 128] width 28 height 16
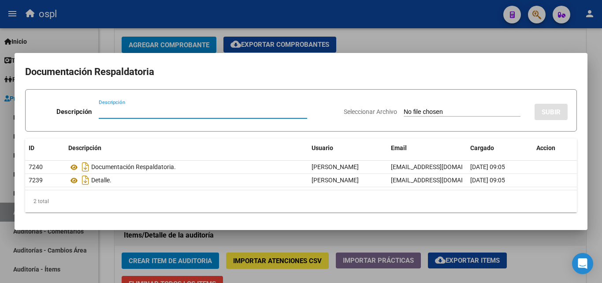
click at [404, 108] on input "Seleccionar Archivo" at bounding box center [462, 112] width 117 height 8
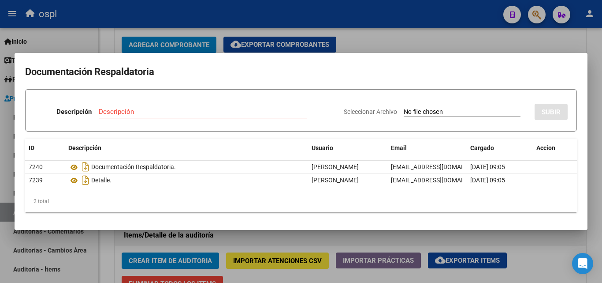
click at [416, 46] on div at bounding box center [301, 141] width 602 height 283
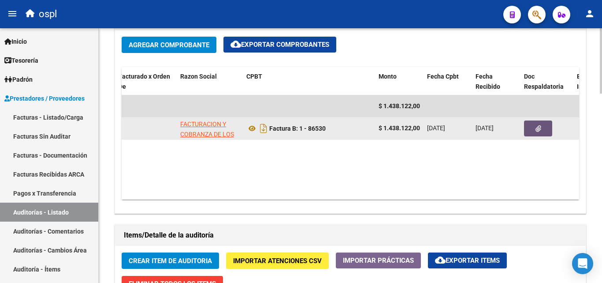
click at [541, 128] on icon "button" at bounding box center [538, 128] width 6 height 7
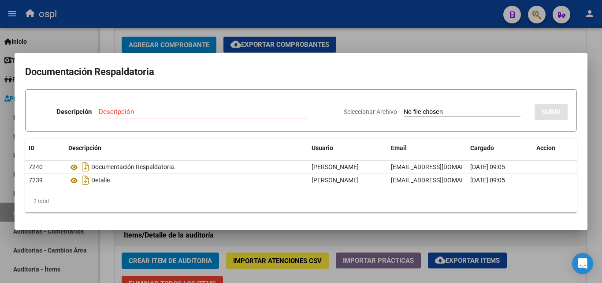
click at [411, 111] on input "Seleccionar Archivo" at bounding box center [462, 112] width 117 height 8
type input "C:\fakepath\FC Nº86530.pdf"
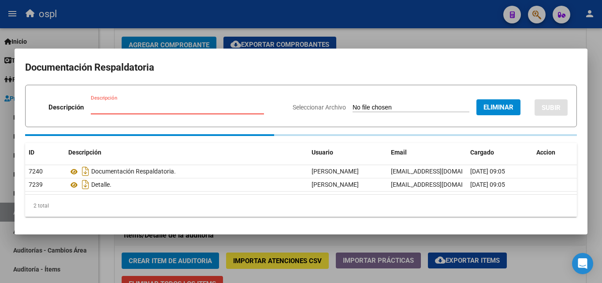
click at [132, 110] on input "Descripción" at bounding box center [177, 107] width 173 height 8
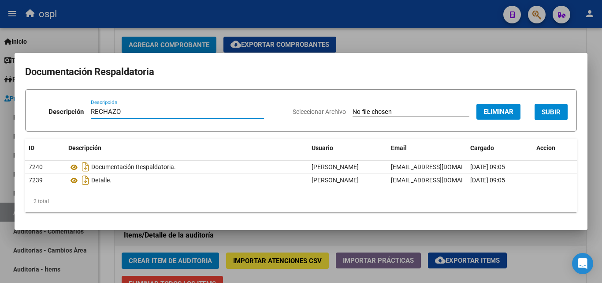
type input "RECHAZO"
click at [555, 113] on span "SUBIR" at bounding box center [551, 112] width 19 height 8
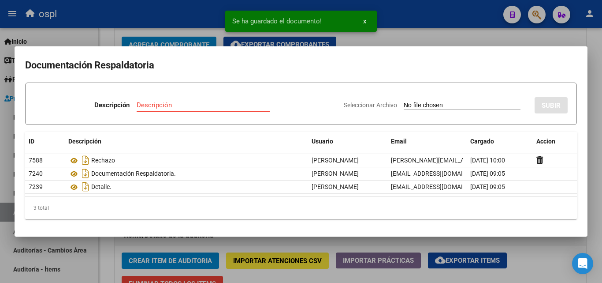
click at [400, 30] on div at bounding box center [301, 141] width 602 height 283
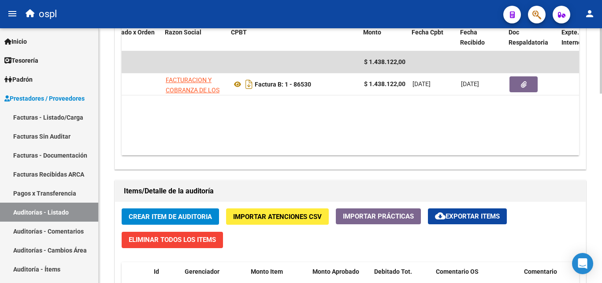
scroll to position [0, 112]
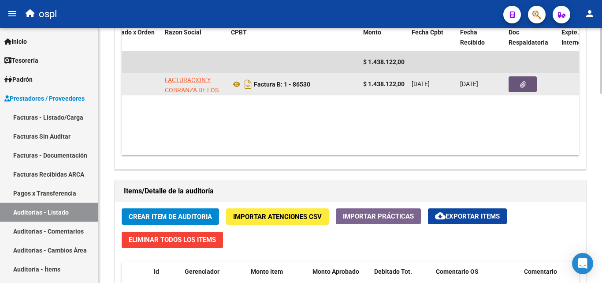
click at [526, 90] on button "button" at bounding box center [523, 84] width 28 height 16
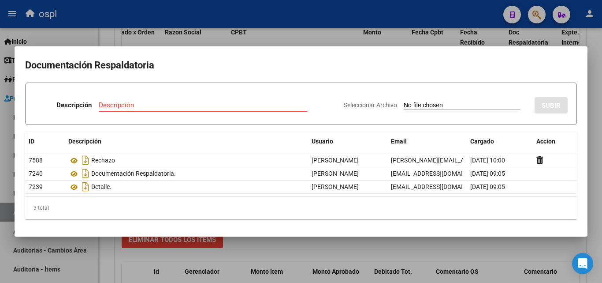
click at [569, 245] on div at bounding box center [301, 141] width 602 height 283
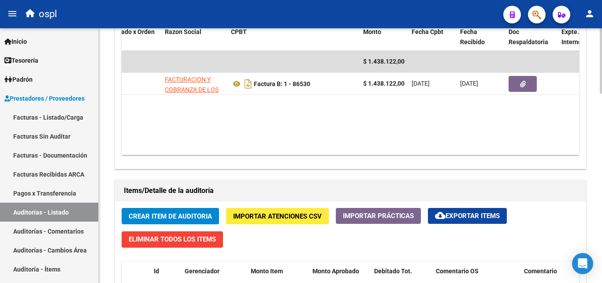
scroll to position [485, 0]
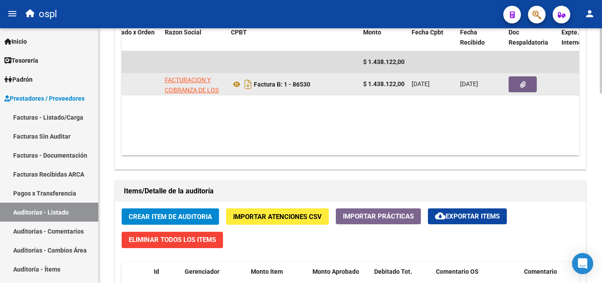
click at [528, 87] on button "button" at bounding box center [523, 84] width 28 height 16
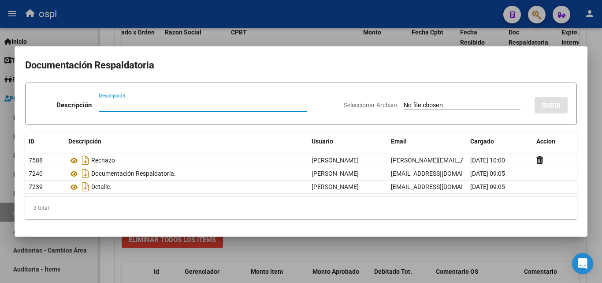
click at [547, 243] on div at bounding box center [301, 141] width 602 height 283
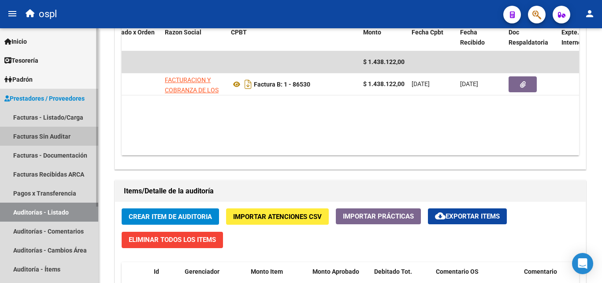
click at [59, 139] on link "Facturas Sin Auditar" at bounding box center [49, 135] width 98 height 19
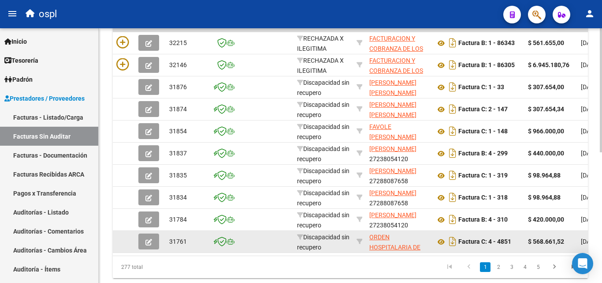
scroll to position [179, 0]
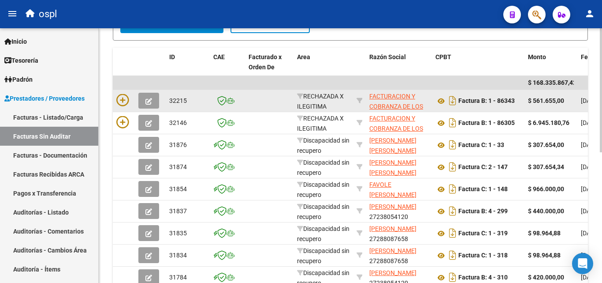
click at [363, 100] on datatable-body-cell at bounding box center [359, 101] width 13 height 22
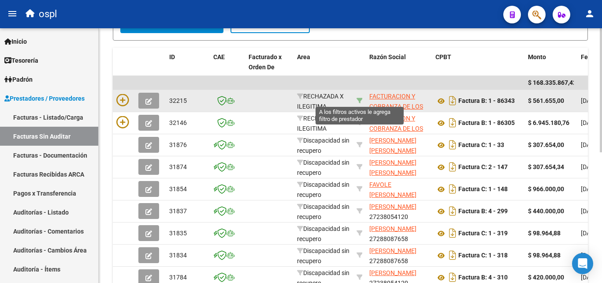
click at [361, 99] on icon at bounding box center [360, 100] width 6 height 6
type input "30715497456"
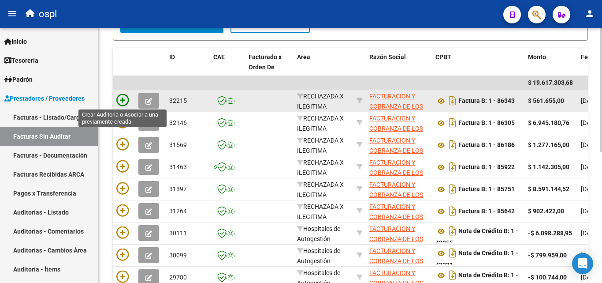
click at [126, 98] on icon at bounding box center [122, 100] width 12 height 12
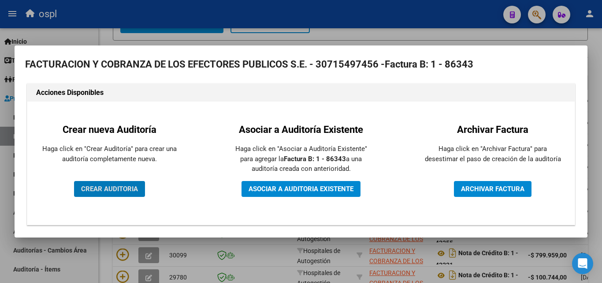
click at [132, 186] on span "CREAR AUDITORIA" at bounding box center [109, 189] width 57 height 8
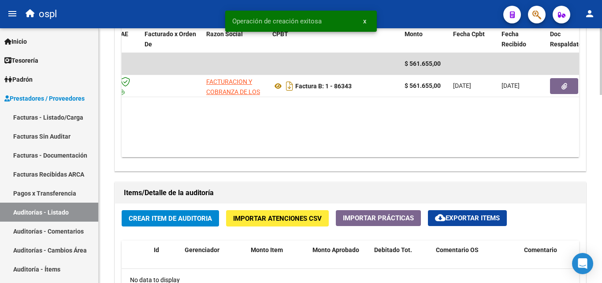
scroll to position [485, 0]
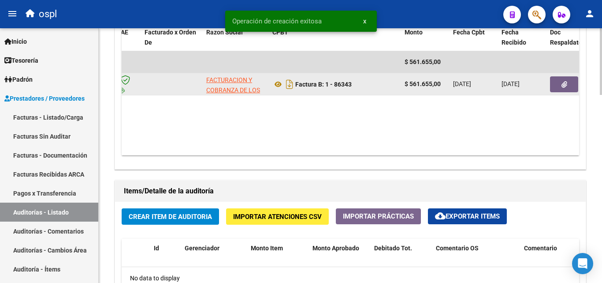
click at [575, 82] on button "button" at bounding box center [564, 84] width 28 height 16
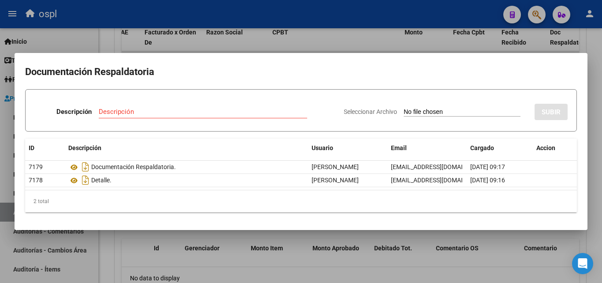
click at [430, 109] on input "Seleccionar Archivo" at bounding box center [462, 112] width 117 height 8
type input "C:\fakepath\FC Nº86343.pdf"
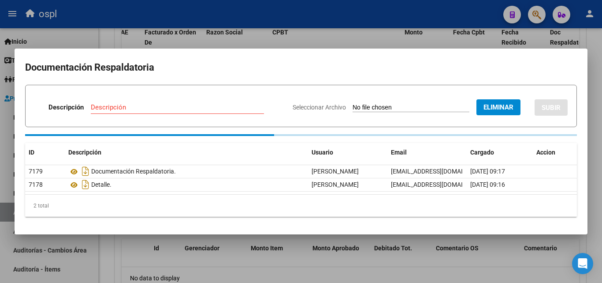
click at [121, 108] on input "Descripción" at bounding box center [177, 107] width 173 height 8
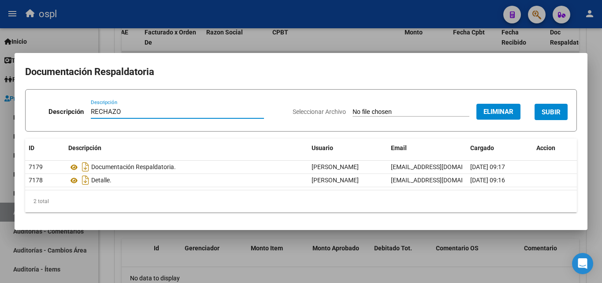
type input "RECHAZO"
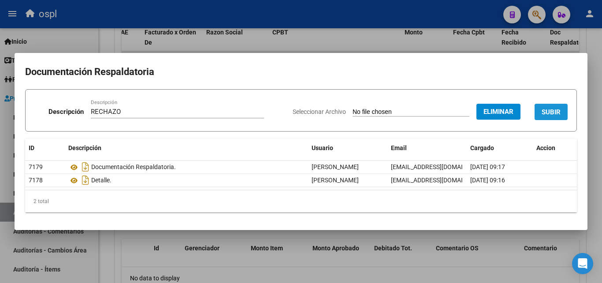
click at [566, 115] on button "SUBIR" at bounding box center [551, 112] width 33 height 16
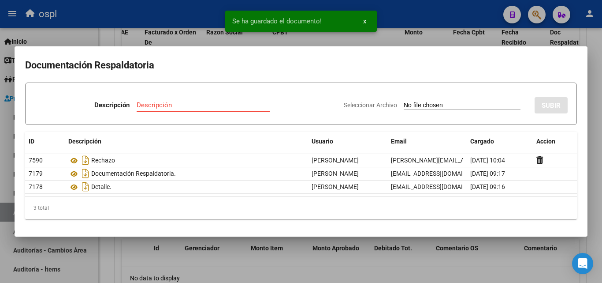
click at [378, 40] on div "Se ha guardado el documento! x" at bounding box center [301, 21] width 173 height 42
click at [131, 28] on div at bounding box center [301, 141] width 602 height 283
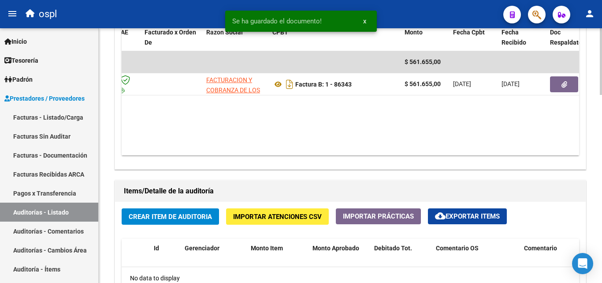
click at [178, 216] on span "Crear Item de Auditoria" at bounding box center [170, 216] width 83 height 8
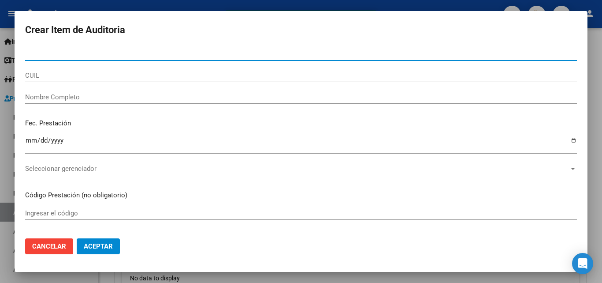
click at [73, 97] on input "Nombre Completo" at bounding box center [301, 97] width 552 height 8
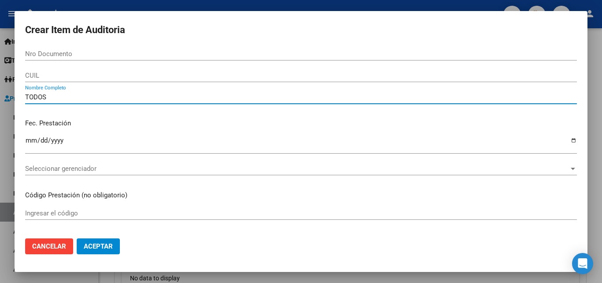
type input "TODOS"
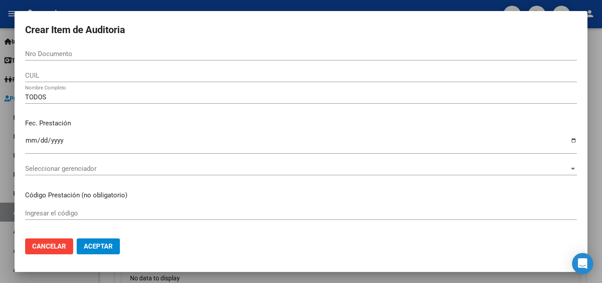
click at [176, 123] on p "Fec. Prestación" at bounding box center [301, 123] width 552 height 10
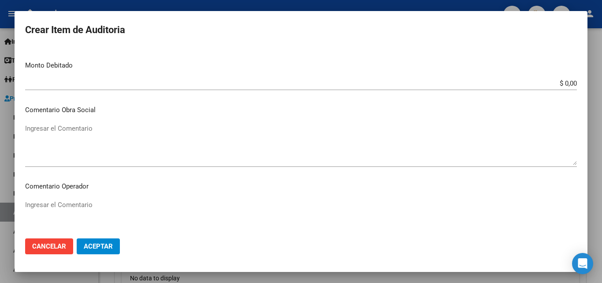
scroll to position [309, 0]
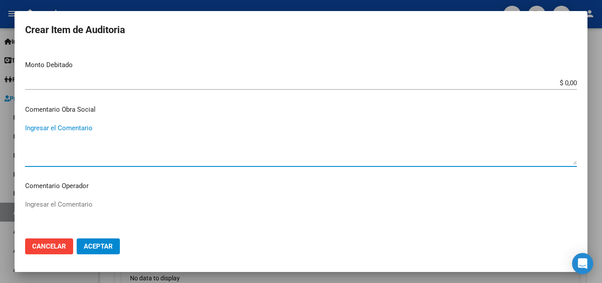
click at [328, 152] on textarea "Ingresar el Comentario" at bounding box center [301, 143] width 552 height 41
paste textarea "RECHAZADA POR ILEGITIMA; El beneficiario no ha suscripto en legal forma los com…"
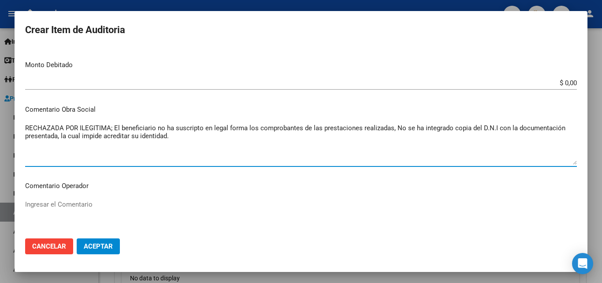
type textarea "RECHAZADA POR ILEGITIMA; El beneficiario no ha suscripto en legal forma los com…"
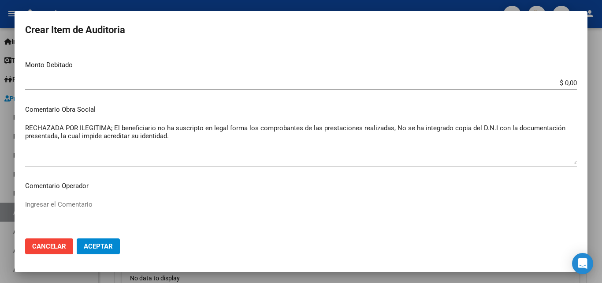
click at [571, 85] on app-form-text-field "Monto Debitado $ 0,00 Ingresar el monto" at bounding box center [304, 73] width 559 height 27
click at [570, 82] on app-form-text-field "Monto Debitado $ 0,00 Ingresar el monto" at bounding box center [304, 73] width 559 height 27
click at [569, 82] on input "$ 0,00" at bounding box center [301, 83] width 552 height 8
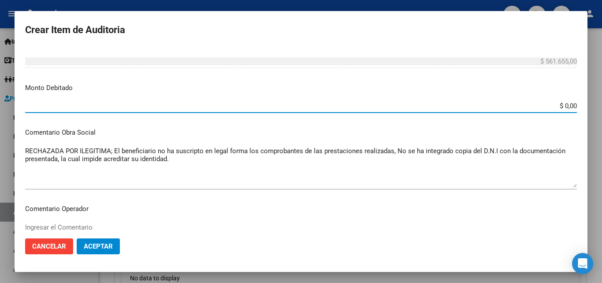
scroll to position [264, 0]
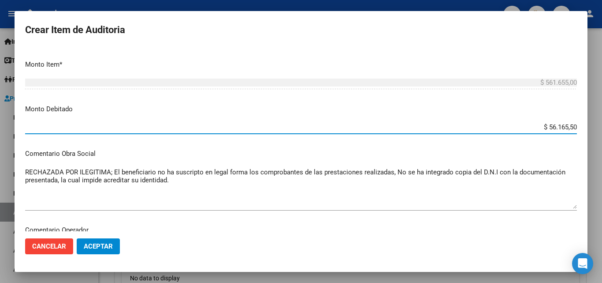
type input "$ 561.655,00"
click at [492, 99] on mat-dialog-content "Nro Documento CUIL TODOS Nombre Completo Fec. Prestación Ingresar la fecha Sele…" at bounding box center [301, 139] width 573 height 184
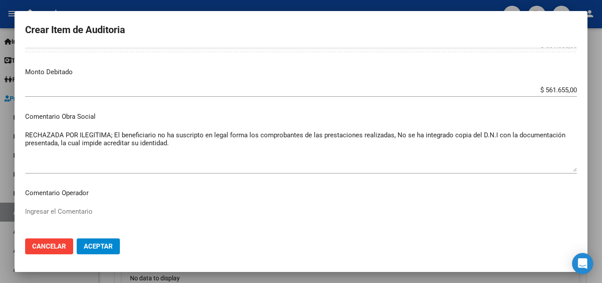
scroll to position [353, 0]
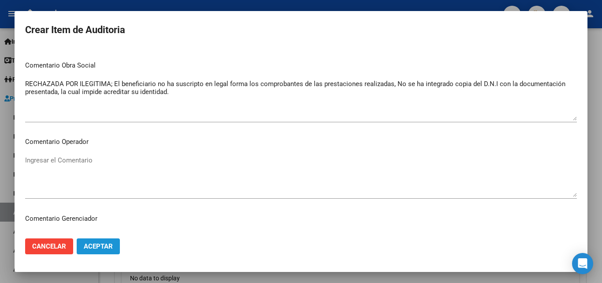
click at [88, 245] on span "Aceptar" at bounding box center [98, 246] width 29 height 8
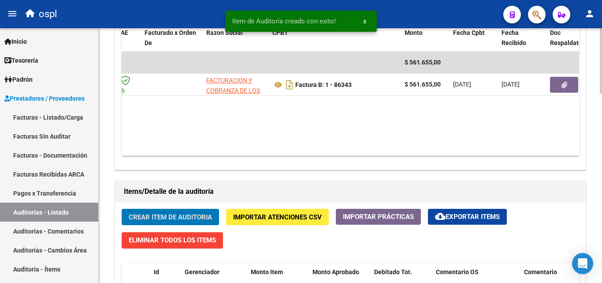
click at [340, 169] on div "Agregar Comprobante cloud_download Exportar Comprobantes ID CAE Facturado x Ord…" at bounding box center [350, 77] width 471 height 183
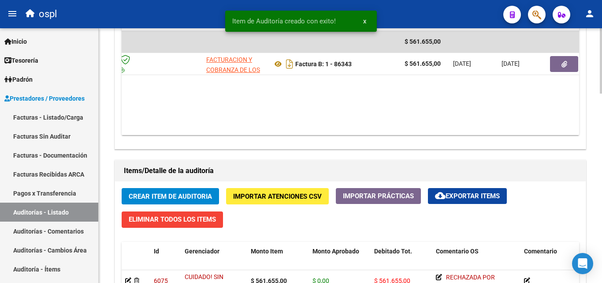
scroll to position [485, 0]
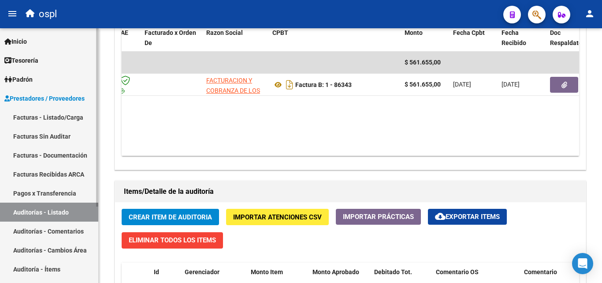
click at [59, 139] on link "Facturas Sin Auditar" at bounding box center [49, 135] width 98 height 19
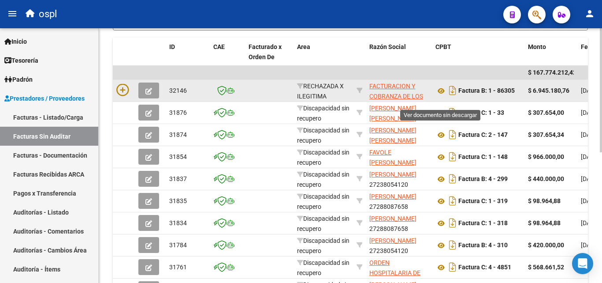
scroll to position [179, 0]
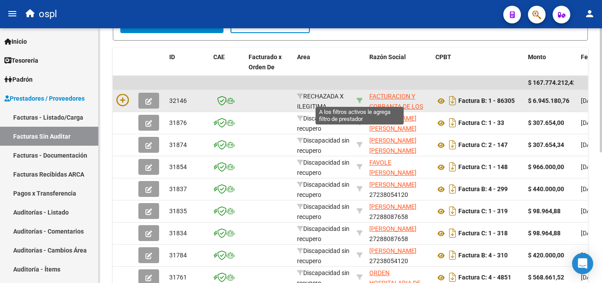
click at [357, 101] on icon at bounding box center [360, 100] width 6 height 6
type input "30715497456"
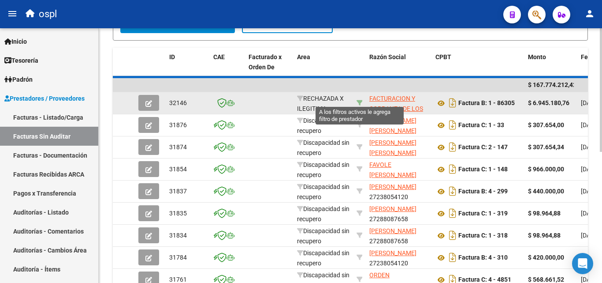
click at [357, 101] on icon at bounding box center [360, 103] width 6 height 6
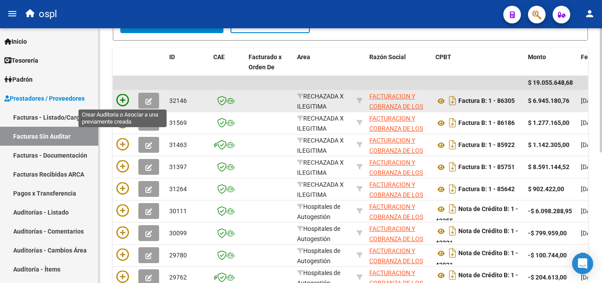
click at [125, 96] on icon at bounding box center [122, 100] width 12 height 12
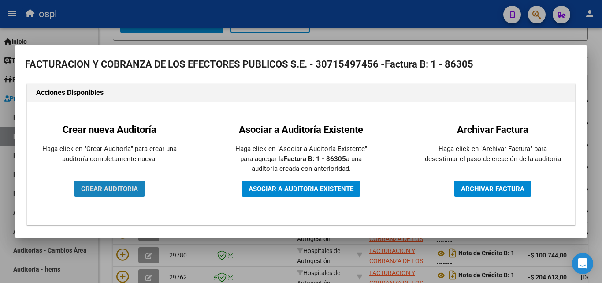
click at [135, 191] on span "CREAR AUDITORIA" at bounding box center [109, 189] width 57 height 8
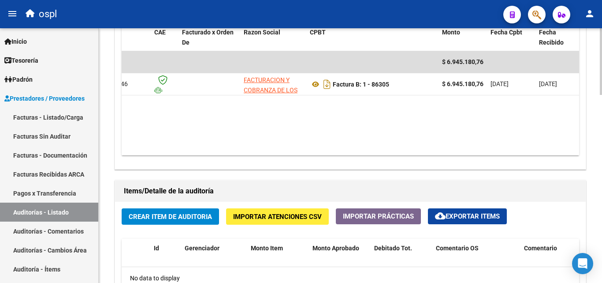
scroll to position [0, 123]
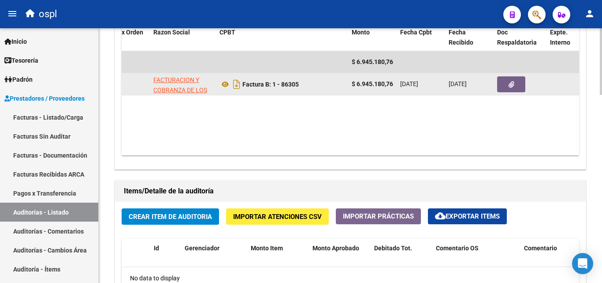
click at [507, 82] on button "button" at bounding box center [511, 84] width 28 height 16
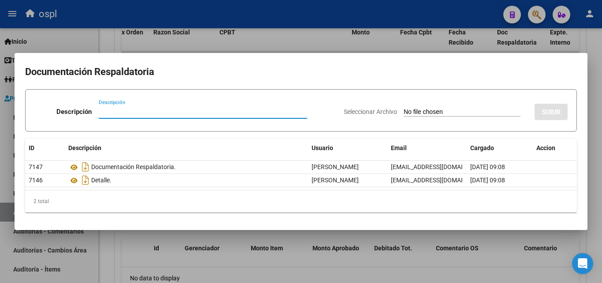
click at [404, 111] on input "Seleccionar Archivo" at bounding box center [462, 112] width 117 height 8
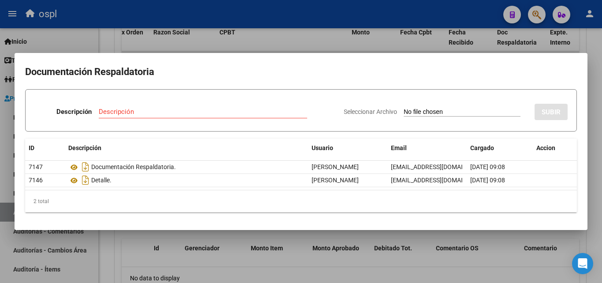
type input "C:\fakepath\FC Nº86305.pdf"
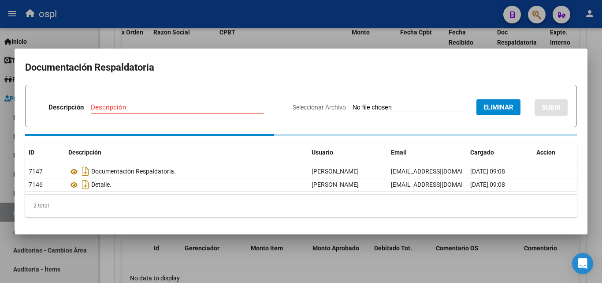
click at [136, 111] on input "Descripción" at bounding box center [177, 107] width 173 height 8
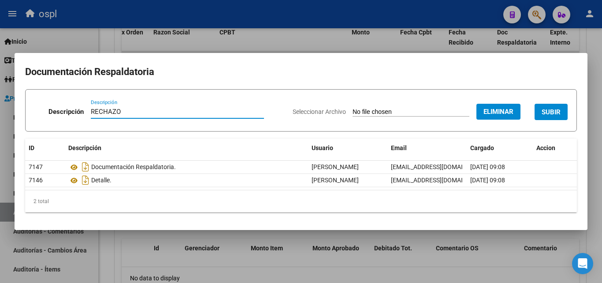
type input "RECHAZO"
drag, startPoint x: 443, startPoint y: 65, endPoint x: 465, endPoint y: 73, distance: 22.6
click at [446, 67] on h2 "Documentación Respaldatoria" at bounding box center [301, 71] width 552 height 17
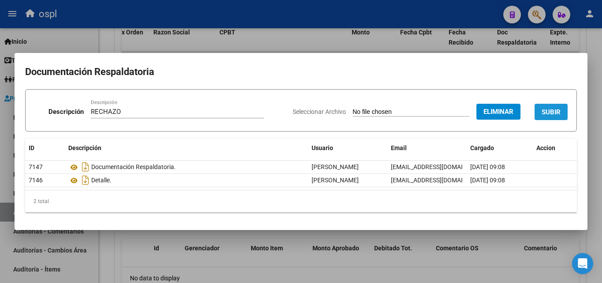
click at [553, 112] on span "SUBIR" at bounding box center [551, 112] width 19 height 8
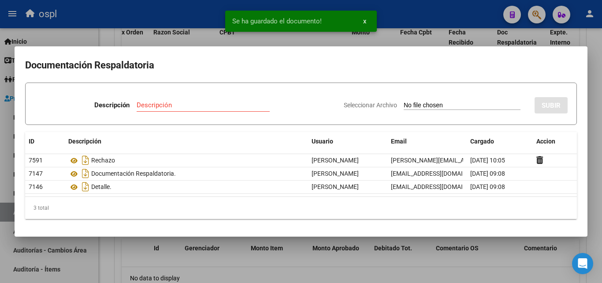
click at [110, 34] on div at bounding box center [301, 141] width 602 height 283
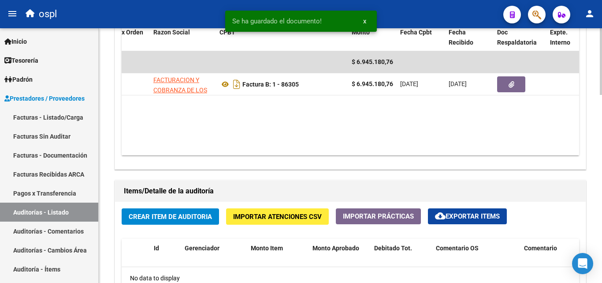
click at [185, 213] on span "Crear Item de Auditoria" at bounding box center [170, 216] width 83 height 8
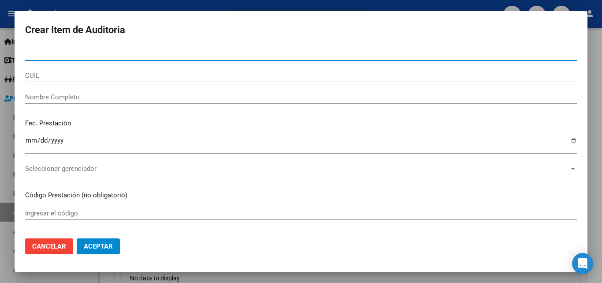
click at [108, 97] on input "Nombre Completo" at bounding box center [301, 97] width 552 height 8
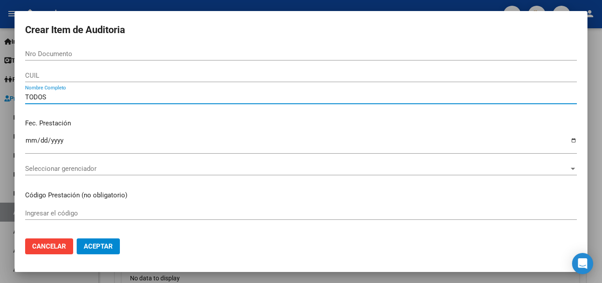
type input "TODOS"
click at [128, 106] on div "TODOS Nombre Completo" at bounding box center [301, 101] width 552 height 22
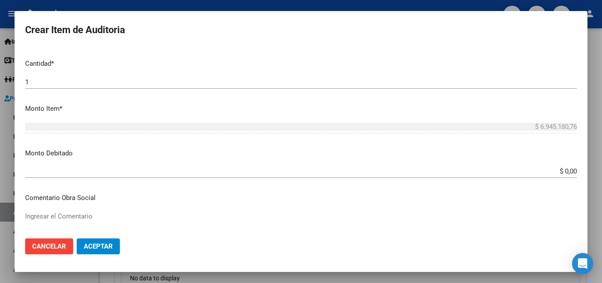
scroll to position [264, 0]
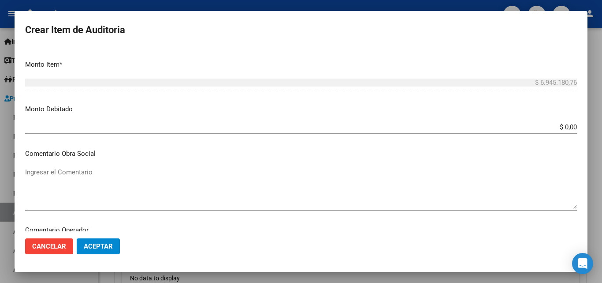
click at [303, 173] on textarea "Ingresar el Comentario" at bounding box center [301, 187] width 552 height 41
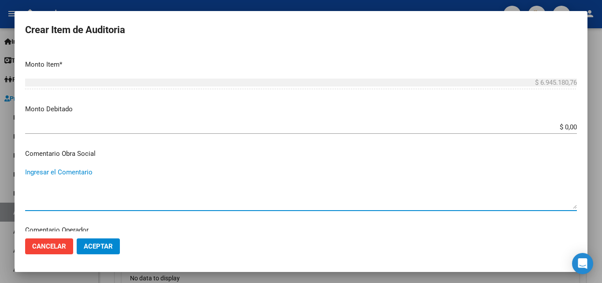
paste textarea "RECHAZADA POR ILEGITIMA; El beneficiario no ha suscripto en legal forma los com…"
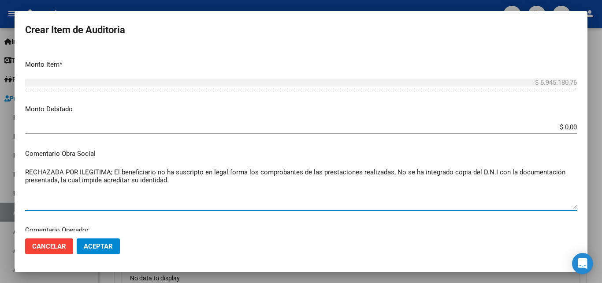
type textarea "RECHAZADA POR ILEGITIMA; El beneficiario no ha suscripto en legal forma los com…"
click at [569, 126] on input "$ 0,00" at bounding box center [301, 127] width 552 height 8
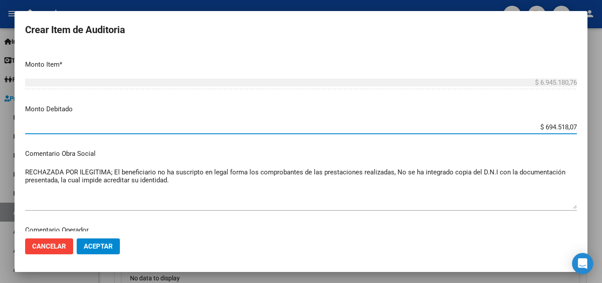
type input "$ 6.945.180,76"
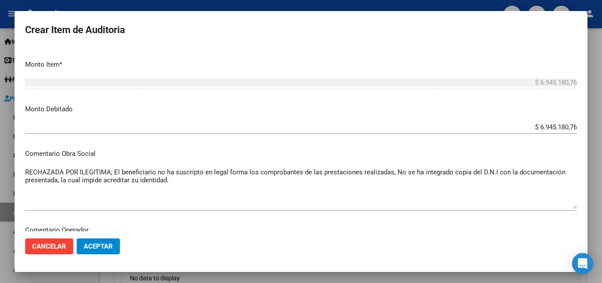
click at [554, 107] on p "Monto Debitado" at bounding box center [301, 109] width 552 height 10
click at [104, 242] on span "Aceptar" at bounding box center [98, 246] width 29 height 8
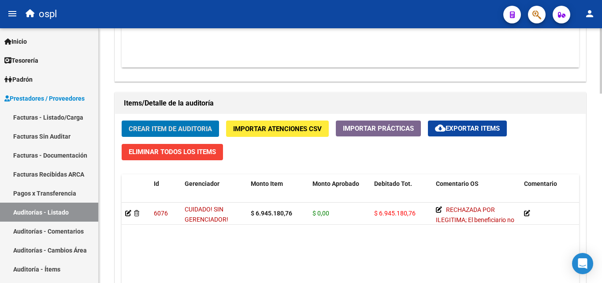
scroll to position [529, 0]
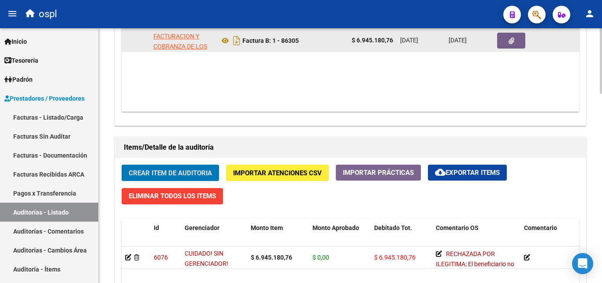
click at [511, 42] on icon "button" at bounding box center [512, 40] width 6 height 7
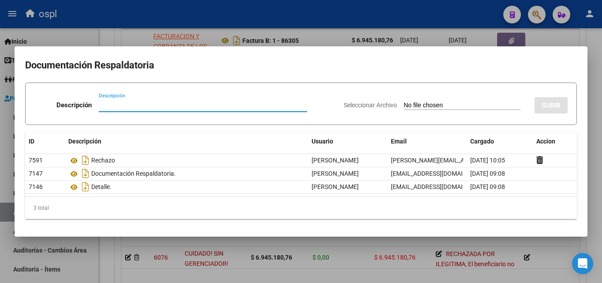
click at [584, 38] on div at bounding box center [301, 141] width 602 height 283
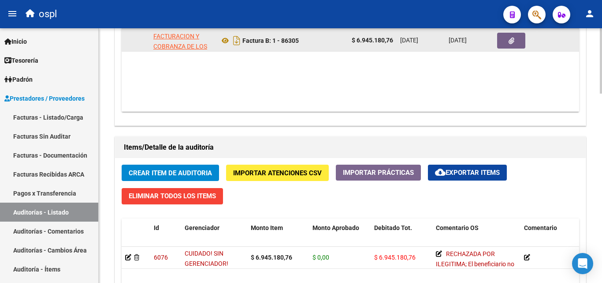
click at [512, 43] on icon "button" at bounding box center [512, 40] width 6 height 7
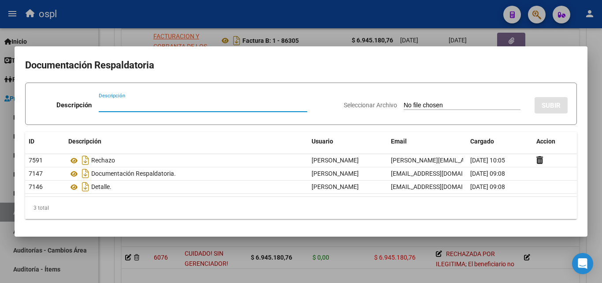
click at [586, 37] on div at bounding box center [301, 141] width 602 height 283
click at [586, 37] on div "Comprobantes Asociados a la Auditoría Agregar Comprobante cloud_download Export…" at bounding box center [351, 23] width 472 height 205
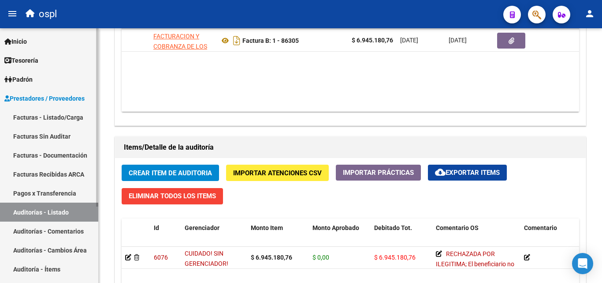
click at [58, 140] on link "Facturas Sin Auditar" at bounding box center [49, 135] width 98 height 19
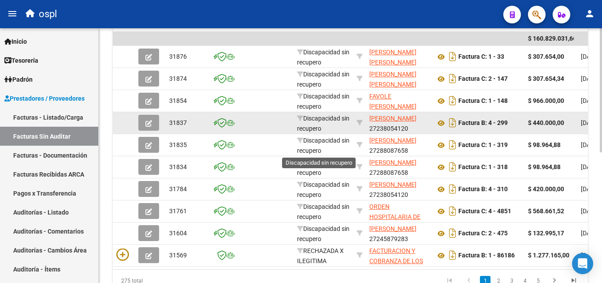
scroll to position [2, 0]
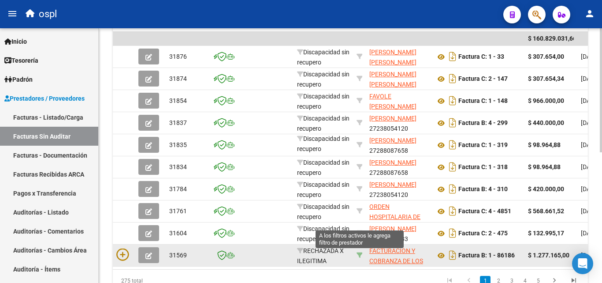
click at [361, 253] on icon at bounding box center [360, 255] width 6 height 6
type input "30715497456"
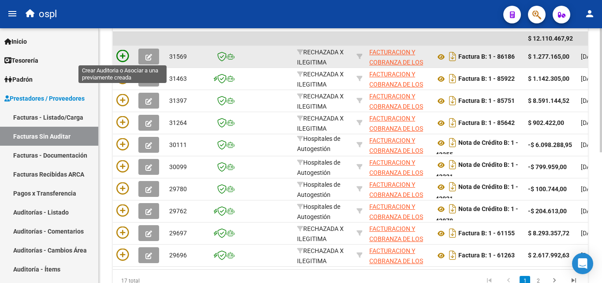
click at [124, 57] on icon at bounding box center [122, 56] width 12 height 12
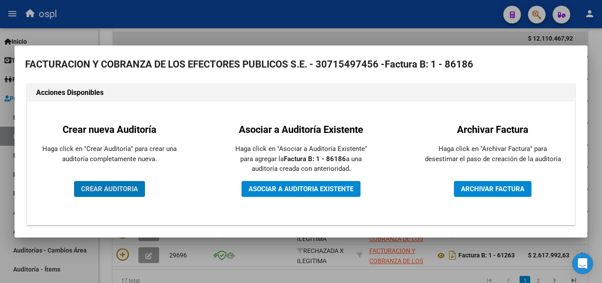
click at [123, 180] on div "Crear nueva Auditoría Haga click en "Crear Auditoría" para crear una auditoría …" at bounding box center [109, 163] width 151 height 110
click at [123, 189] on span "CREAR AUDITORIA" at bounding box center [109, 189] width 57 height 8
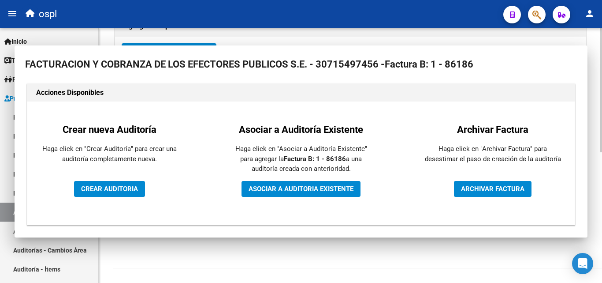
scroll to position [211, 0]
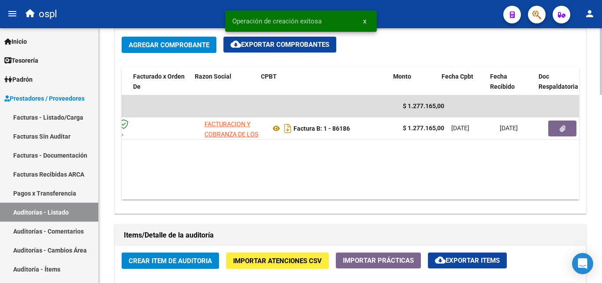
scroll to position [0, 82]
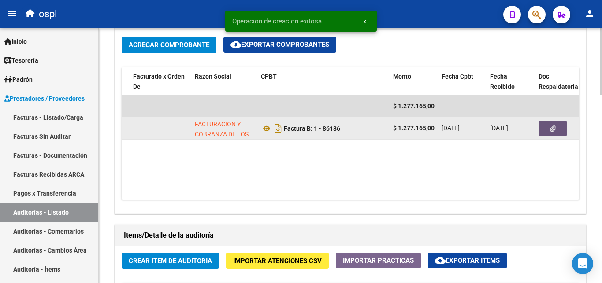
click at [546, 130] on button "button" at bounding box center [553, 128] width 28 height 16
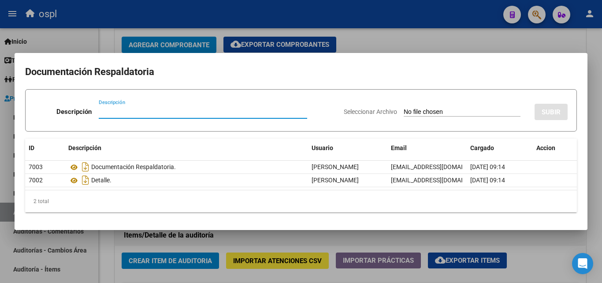
click at [404, 112] on input "Seleccionar Archivo" at bounding box center [462, 112] width 117 height 8
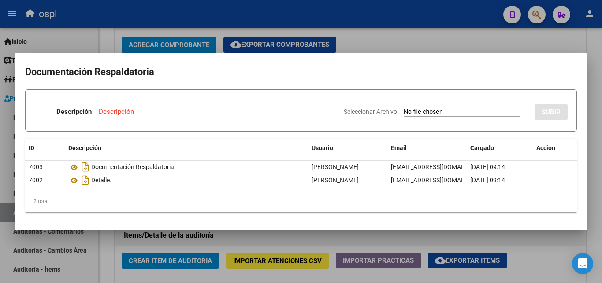
type input "C:\fakepath\FC Nº86186.pdf"
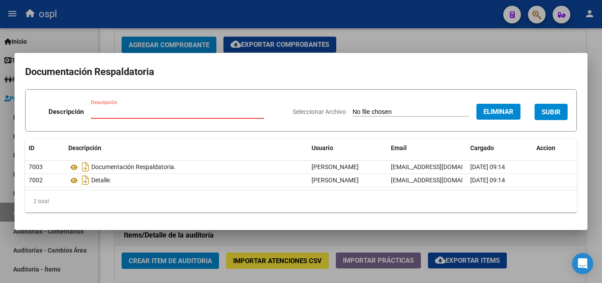
click at [127, 108] on input "Descripción" at bounding box center [177, 112] width 173 height 8
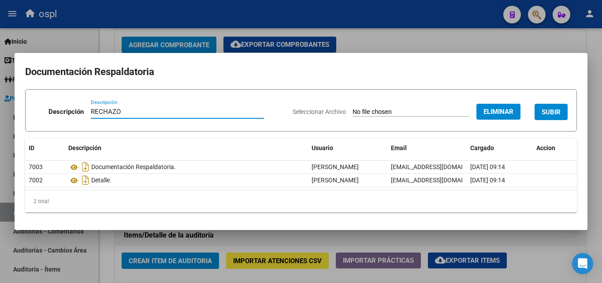
type input "RECHAZO"
click at [550, 108] on span "SUBIR" at bounding box center [551, 112] width 19 height 8
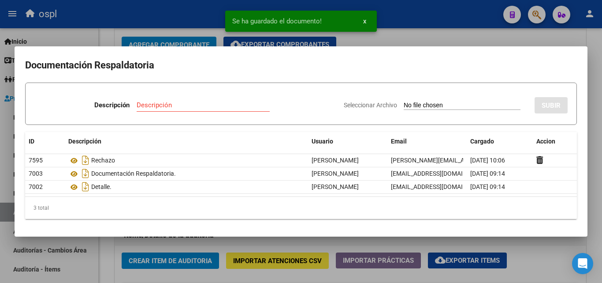
click at [417, 38] on div at bounding box center [301, 141] width 602 height 283
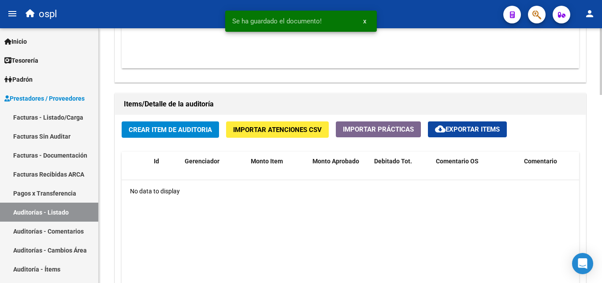
scroll to position [573, 0]
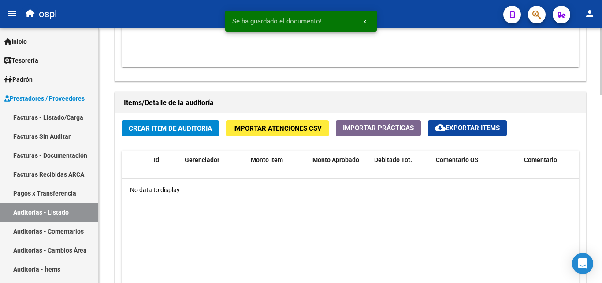
click at [179, 129] on span "Crear Item de Auditoria" at bounding box center [170, 128] width 83 height 8
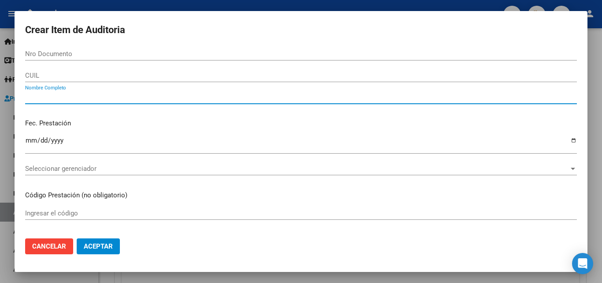
click at [78, 97] on input "Nombre Completo" at bounding box center [301, 97] width 552 height 8
type input "TODOS"
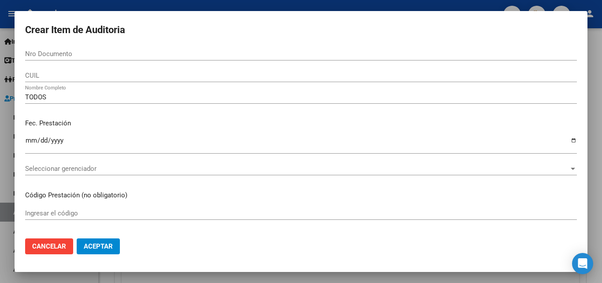
click at [109, 113] on div "Fec. Prestación Ingresar la fecha" at bounding box center [301, 137] width 552 height 50
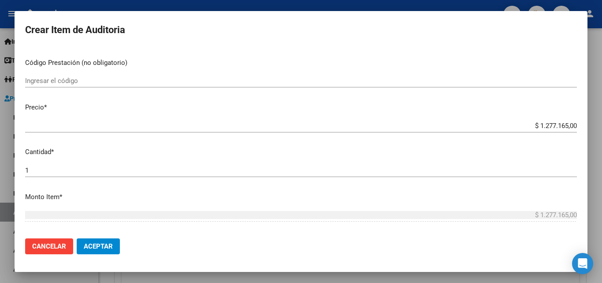
scroll to position [220, 0]
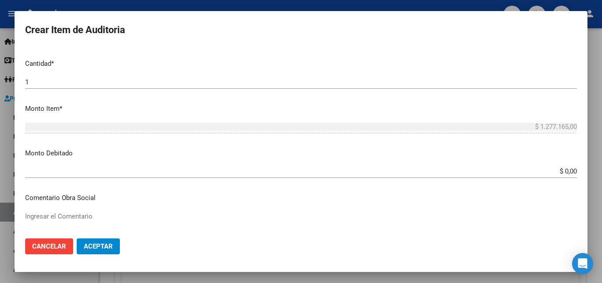
click at [365, 163] on mat-dialog-content "Nro Documento CUIL TODOS Nombre Completo Fec. Prestación Ingresar la fecha Sele…" at bounding box center [301, 139] width 573 height 184
click at [343, 165] on div "$ 0,00 Ingresar el monto" at bounding box center [301, 170] width 552 height 13
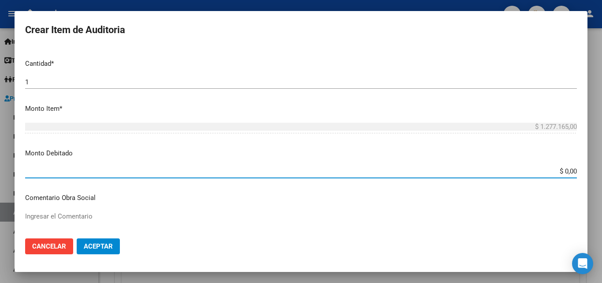
paste input "RECHAZADA POR ILEGITIMA; El beneficiario no ha suscripto en legal forma los com…"
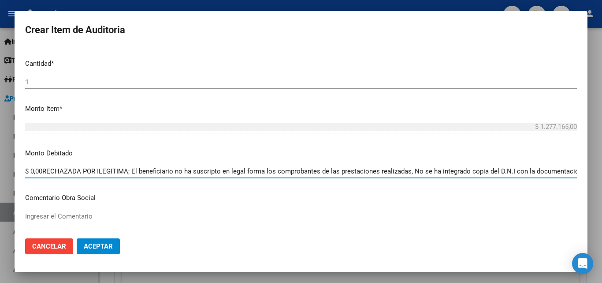
type input "$ 0,00"
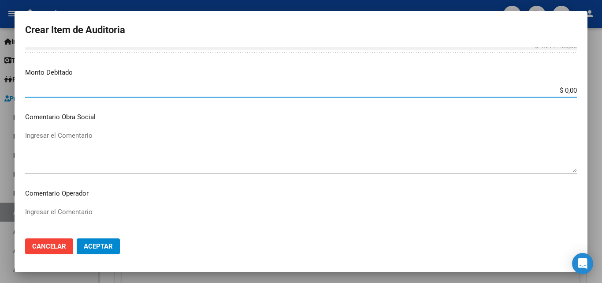
scroll to position [309, 0]
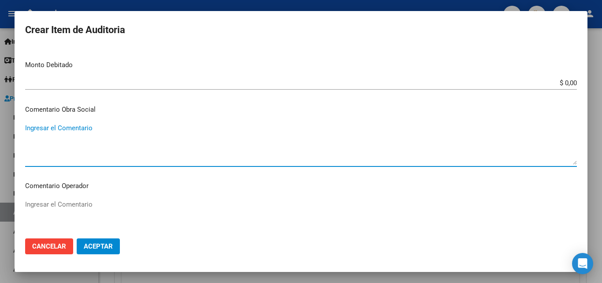
click at [217, 158] on textarea "Ingresar el Comentario" at bounding box center [301, 143] width 552 height 41
paste textarea "RECHAZADA POR ILEGITIMA; El beneficiario no ha suscripto en legal forma los com…"
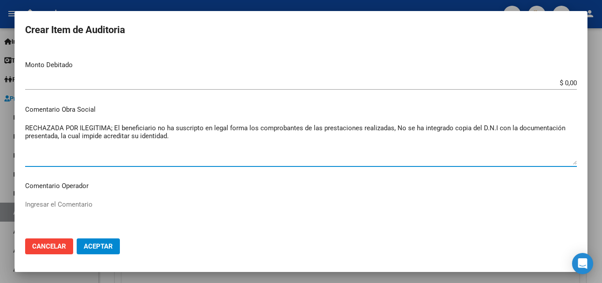
type textarea "RECHAZADA POR ILEGITIMA; El beneficiario no ha suscripto en legal forma los com…"
click at [569, 86] on input "$ 0,00" at bounding box center [301, 83] width 552 height 8
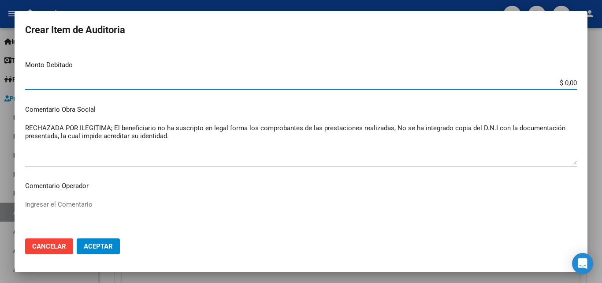
scroll to position [264, 0]
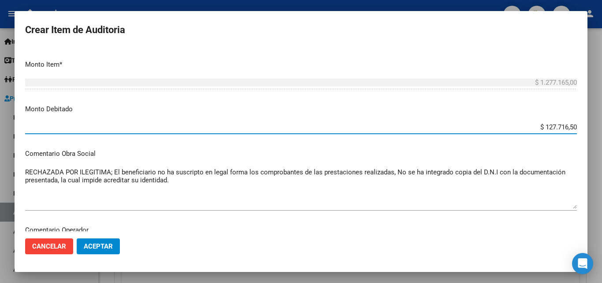
type input "$ 1.277.165,00"
click at [561, 97] on div "$ 1.277.165,00 Ingresar el monto" at bounding box center [301, 87] width 552 height 22
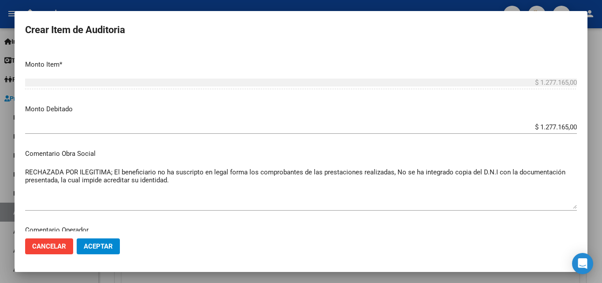
click at [99, 249] on span "Aceptar" at bounding box center [98, 246] width 29 height 8
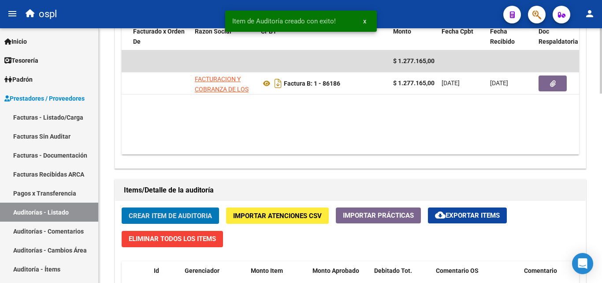
scroll to position [485, 0]
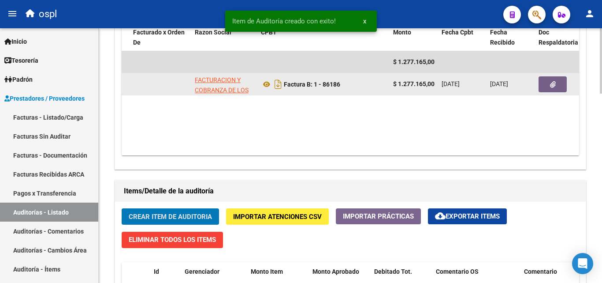
click at [549, 83] on button "button" at bounding box center [553, 84] width 28 height 16
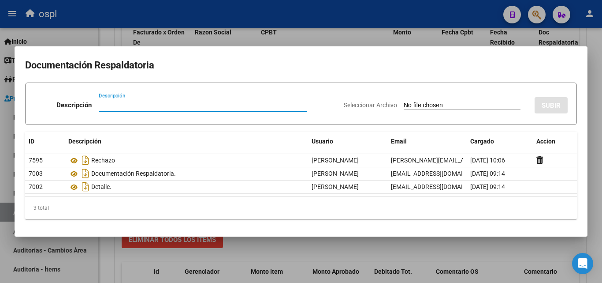
click at [106, 37] on div at bounding box center [301, 141] width 602 height 283
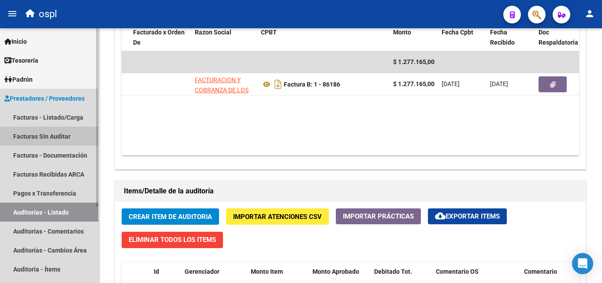
click at [60, 138] on link "Facturas Sin Auditar" at bounding box center [49, 135] width 98 height 19
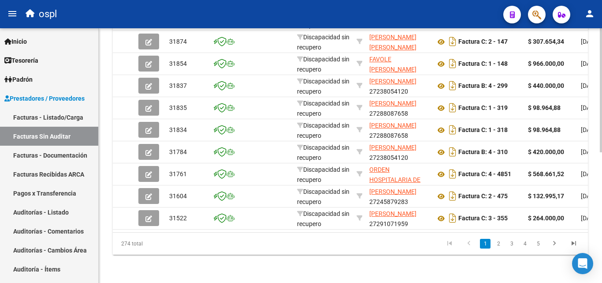
scroll to position [2, 0]
click at [498, 242] on link "2" at bounding box center [498, 243] width 11 height 10
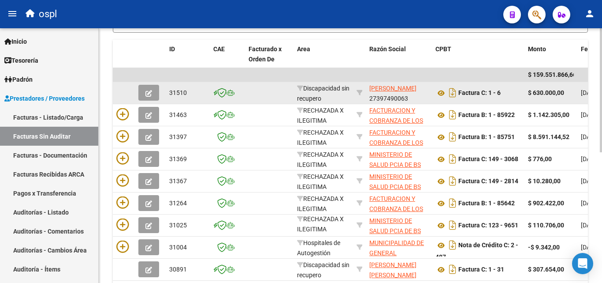
scroll to position [179, 0]
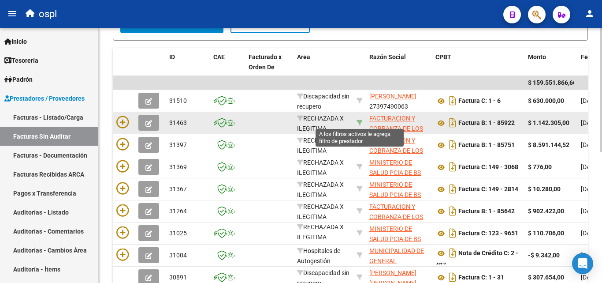
click at [361, 121] on icon at bounding box center [360, 122] width 6 height 6
type input "30715497456"
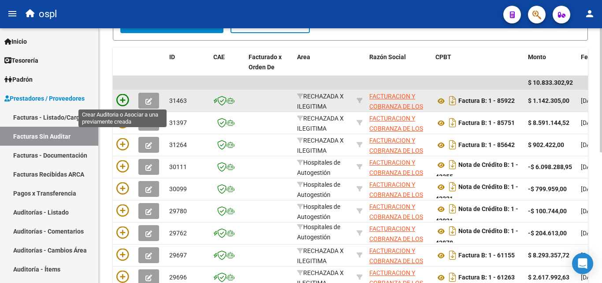
click at [123, 100] on icon at bounding box center [122, 100] width 12 height 12
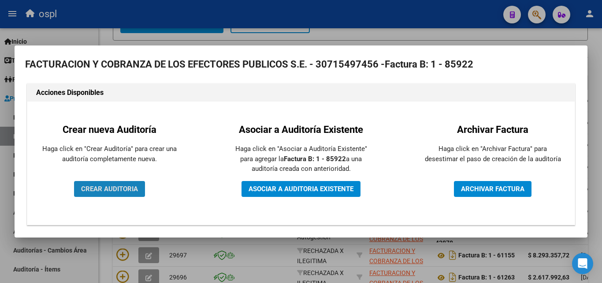
click at [128, 186] on span "CREAR AUDITORIA" at bounding box center [109, 189] width 57 height 8
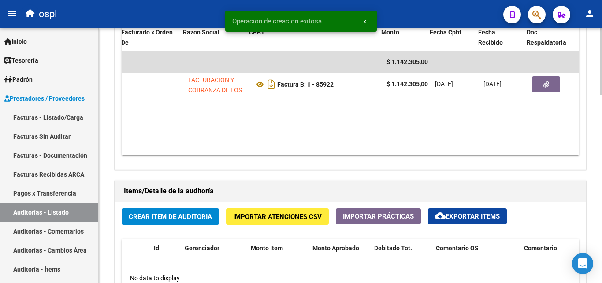
scroll to position [0, 96]
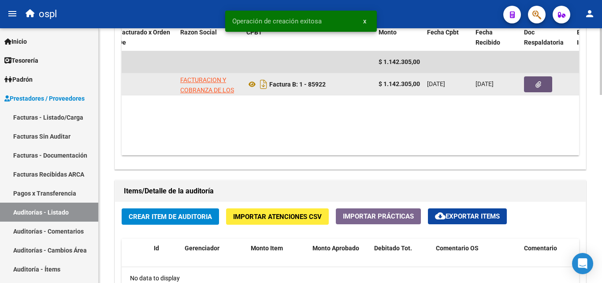
click at [538, 88] on button "button" at bounding box center [538, 84] width 28 height 16
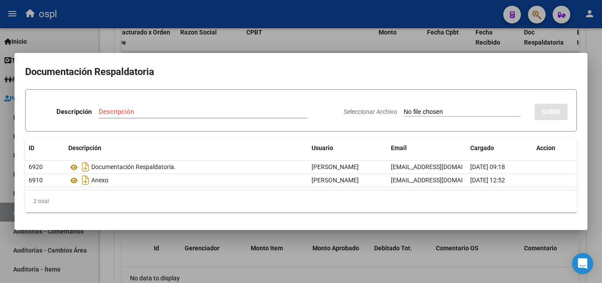
click at [442, 112] on input "Seleccionar Archivo" at bounding box center [462, 112] width 117 height 8
type input "C:\fakepath\FC Nº85922.pdf"
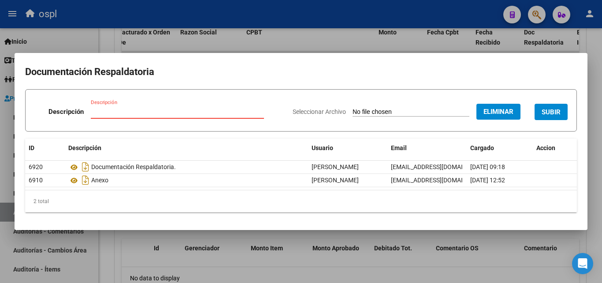
click at [132, 110] on input "Descripción" at bounding box center [177, 112] width 173 height 8
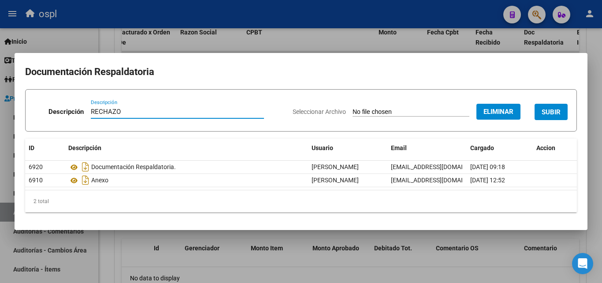
type input "RECHAZO"
click at [268, 96] on form "Descripción RECHAZO Descripción Seleccionar Archivo Eliminar SUBIR" at bounding box center [301, 110] width 552 height 42
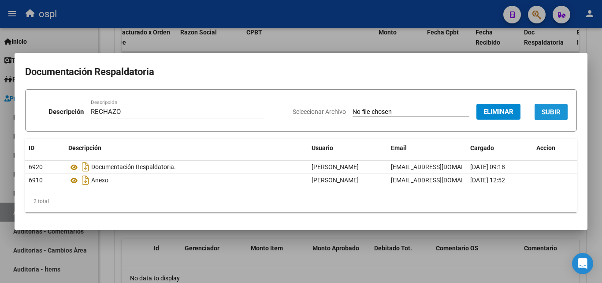
click at [546, 112] on span "SUBIR" at bounding box center [551, 112] width 19 height 8
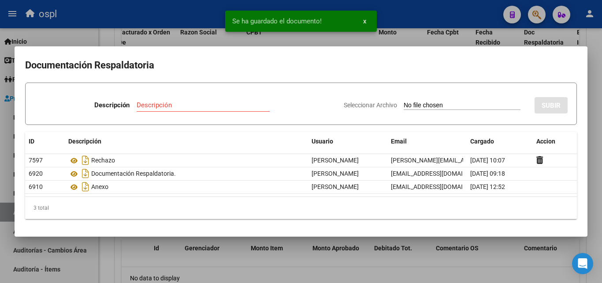
click at [116, 39] on div at bounding box center [301, 141] width 602 height 283
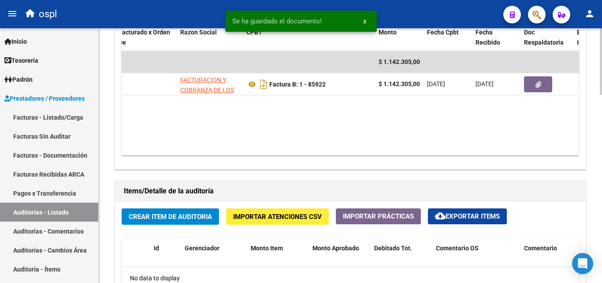
click at [178, 221] on button "Crear Item de Auditoria" at bounding box center [170, 216] width 97 height 16
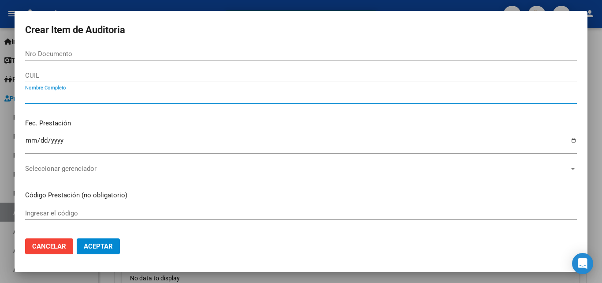
click at [115, 99] on input "Nombre Completo" at bounding box center [301, 97] width 552 height 8
type input "TODOS"
click at [182, 128] on div "Fec. Prestación Ingresar la fecha" at bounding box center [301, 137] width 552 height 50
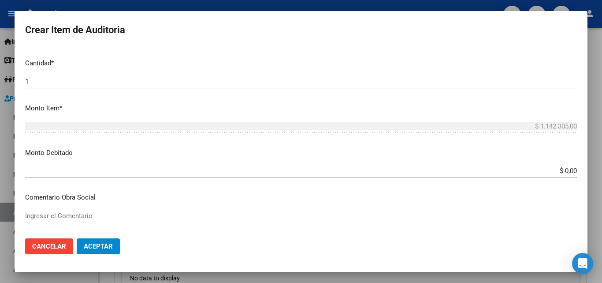
scroll to position [220, 0]
click at [414, 213] on textarea "Ingresar el Comentario" at bounding box center [301, 231] width 552 height 41
paste textarea "RECHAZADA POR ILEGITIMA; El beneficiario no ha suscripto en legal forma los com…"
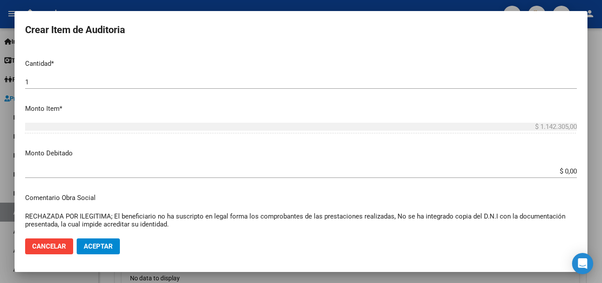
type textarea "RECHAZADA POR ILEGITIMA; El beneficiario no ha suscripto en legal forma los com…"
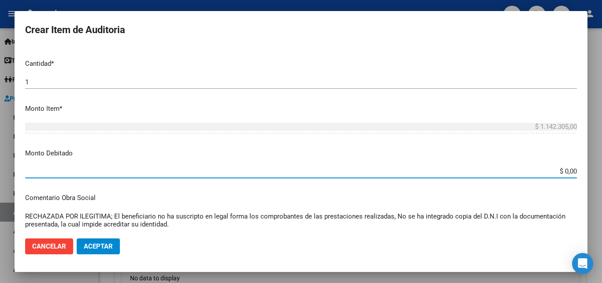
click at [569, 171] on input "$ 0,00" at bounding box center [301, 171] width 552 height 8
type input "$ 1.142.305,00"
click at [543, 144] on mat-dialog-content "Nro Documento CUIL TODOS Nombre Completo Fec. Prestación Ingresar la fecha Sele…" at bounding box center [301, 139] width 573 height 184
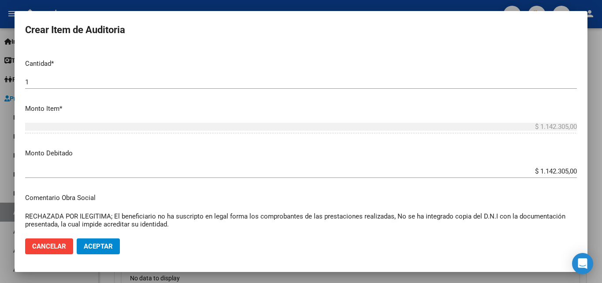
click at [103, 246] on span "Aceptar" at bounding box center [98, 246] width 29 height 8
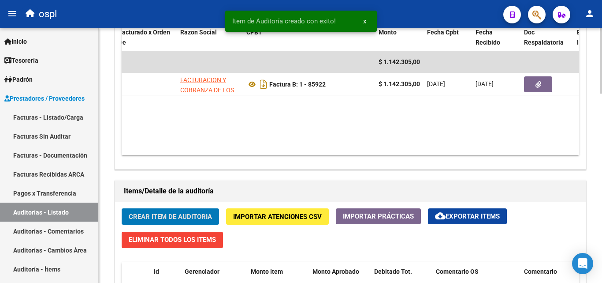
scroll to position [485, 0]
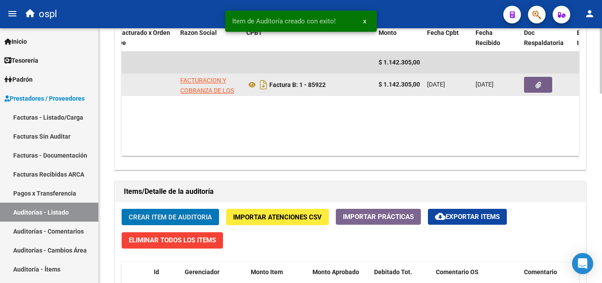
click at [543, 89] on button "button" at bounding box center [538, 85] width 28 height 16
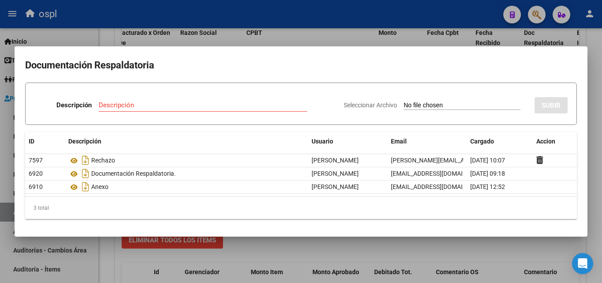
click at [370, 264] on div at bounding box center [301, 141] width 602 height 283
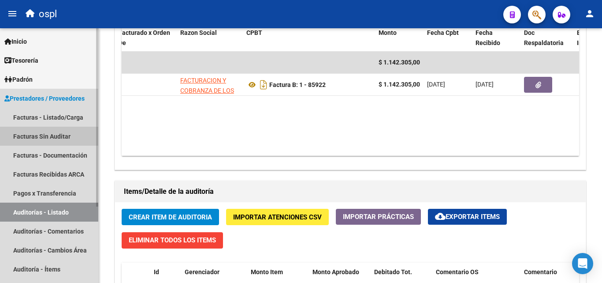
click at [60, 137] on link "Facturas Sin Auditar" at bounding box center [49, 135] width 98 height 19
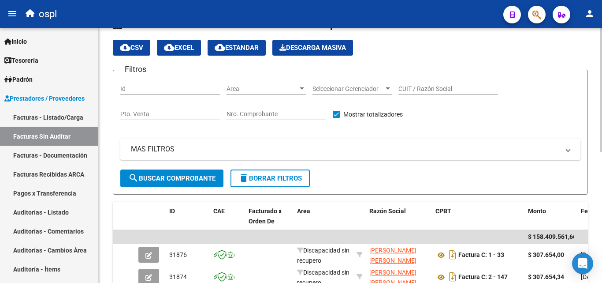
scroll to position [267, 0]
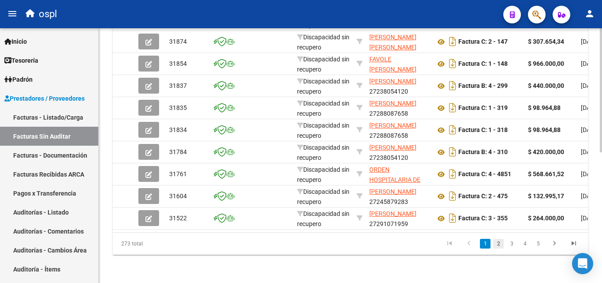
click at [496, 243] on link "2" at bounding box center [498, 243] width 11 height 10
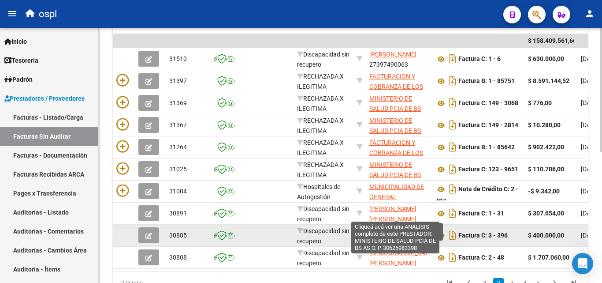
scroll to position [137, 0]
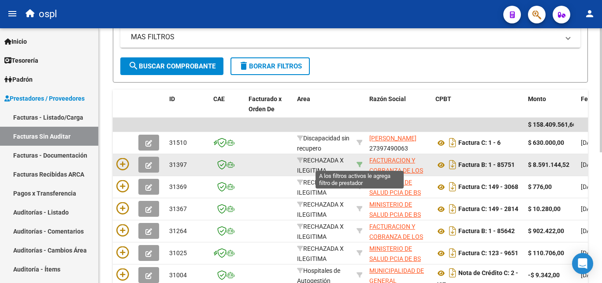
click at [361, 166] on icon at bounding box center [360, 164] width 6 height 6
type input "30715497456"
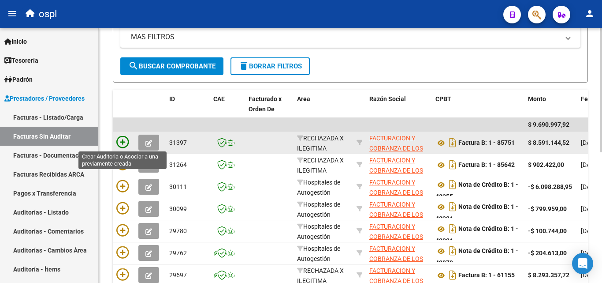
click at [122, 146] on icon at bounding box center [122, 142] width 12 height 12
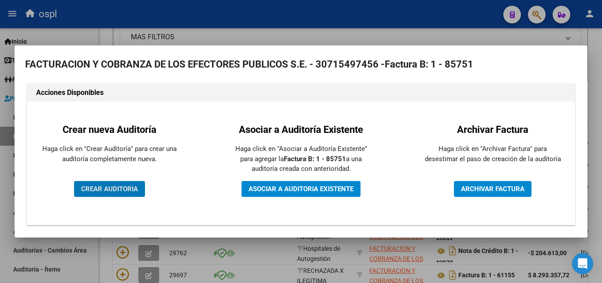
click at [119, 182] on button "CREAR AUDITORIA" at bounding box center [109, 189] width 71 height 16
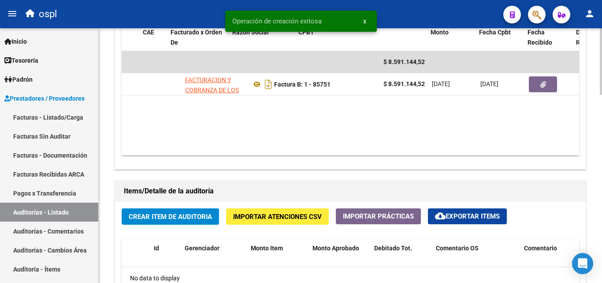
scroll to position [0, 113]
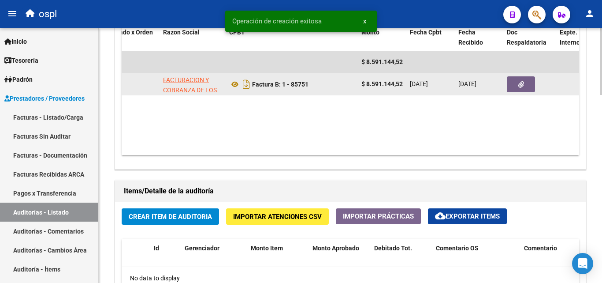
click at [527, 88] on button "button" at bounding box center [521, 84] width 28 height 16
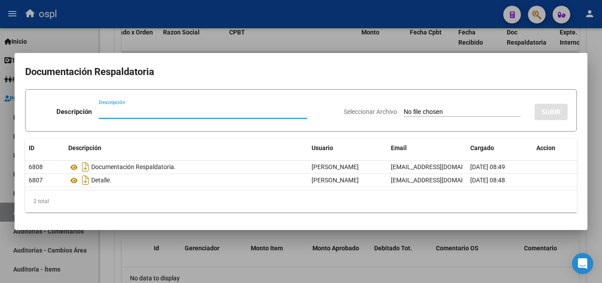
click at [430, 112] on input "Seleccionar Archivo" at bounding box center [462, 112] width 117 height 8
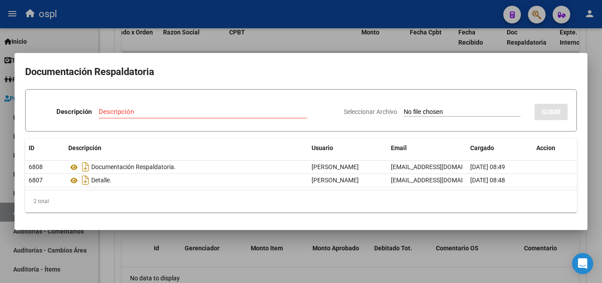
type input "C:\fakepath\FC Nº85751.pdf"
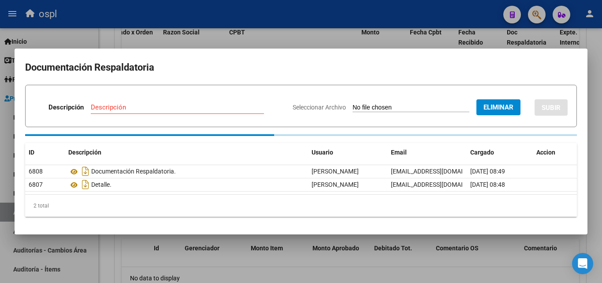
click at [104, 107] on input "Descripción" at bounding box center [177, 107] width 173 height 8
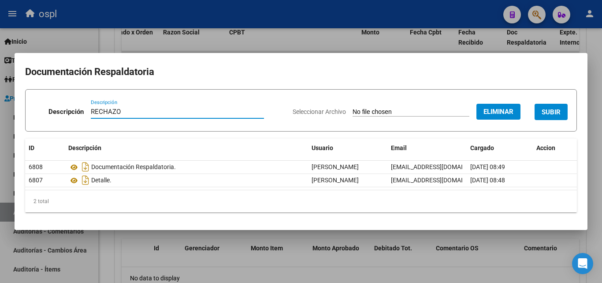
type input "RECHAZO"
click at [378, 64] on h2 "Documentación Respaldatoria" at bounding box center [301, 71] width 552 height 17
click at [553, 108] on span "SUBIR" at bounding box center [551, 112] width 19 height 8
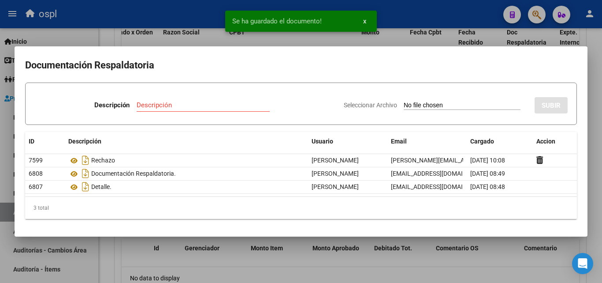
click at [110, 39] on div at bounding box center [301, 141] width 602 height 283
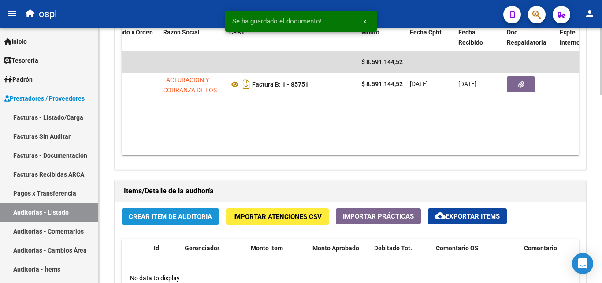
click at [199, 212] on span "Crear Item de Auditoria" at bounding box center [170, 216] width 83 height 8
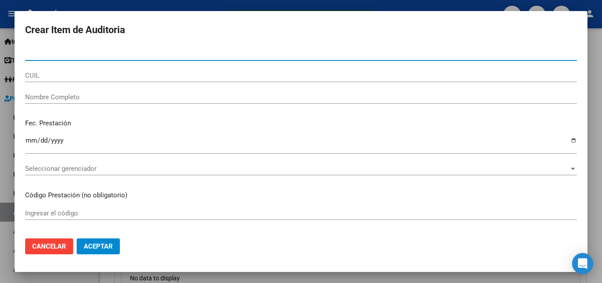
click at [119, 97] on input "Nombre Completo" at bounding box center [301, 97] width 552 height 8
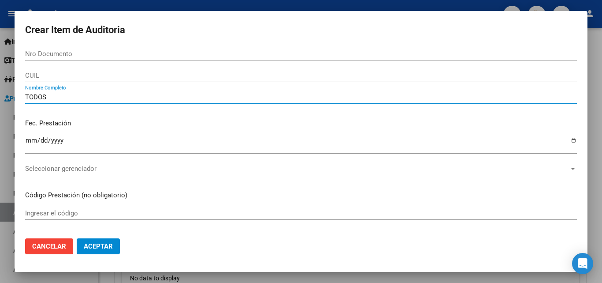
type input "TODOS"
click at [145, 121] on p "Fec. Prestación" at bounding box center [301, 123] width 552 height 10
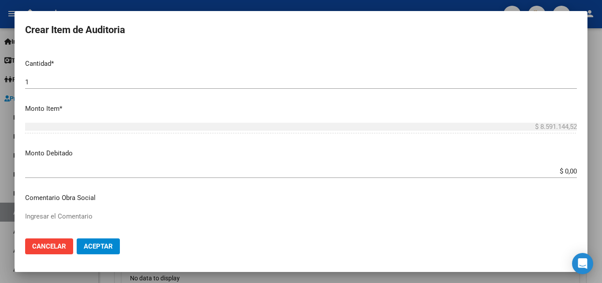
scroll to position [264, 0]
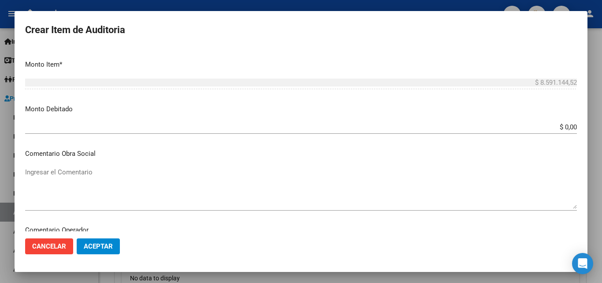
click at [300, 200] on textarea "Ingresar el Comentario" at bounding box center [301, 187] width 552 height 41
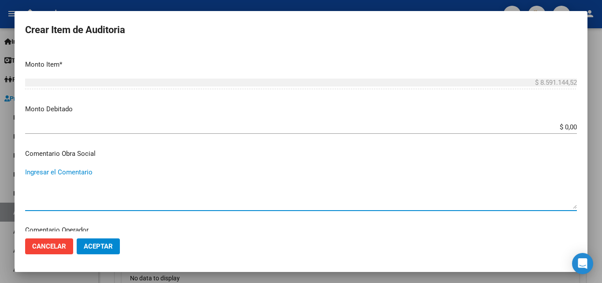
paste textarea "RECHAZADA POR ILEGITIMA; El beneficiario no ha suscripto en legal forma los com…"
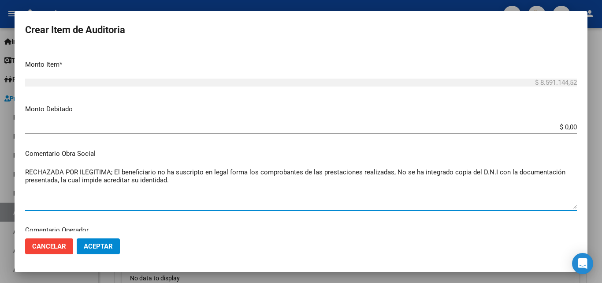
type textarea "RECHAZADA POR ILEGITIMA; El beneficiario no ha suscripto en legal forma los com…"
click at [570, 126] on app-form-text-field "Monto Debitado $ 0,00 Ingresar el monto" at bounding box center [304, 117] width 559 height 27
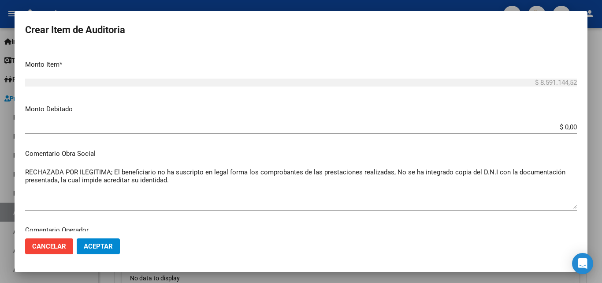
click at [569, 125] on input "$ 0,00" at bounding box center [301, 127] width 552 height 8
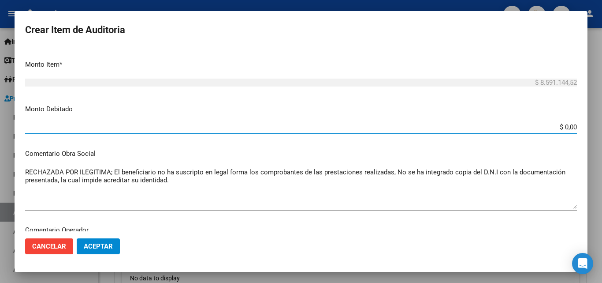
click at [569, 125] on input "$ 0,00" at bounding box center [301, 127] width 552 height 8
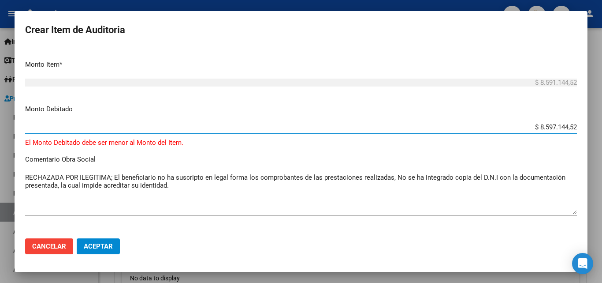
click at [555, 109] on p "Monto Debitado" at bounding box center [301, 109] width 552 height 10
click at [547, 123] on input "$ 8.597.144,52" at bounding box center [301, 127] width 552 height 8
type input "$ 8.591.144,52"
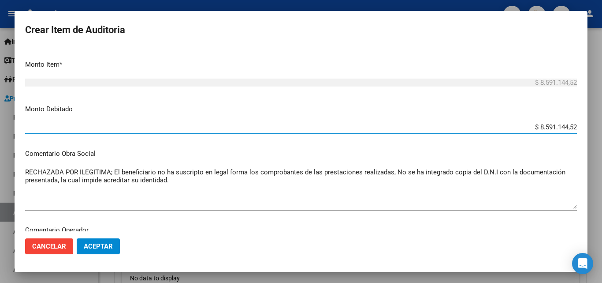
click at [564, 109] on p "Monto Debitado" at bounding box center [301, 109] width 552 height 10
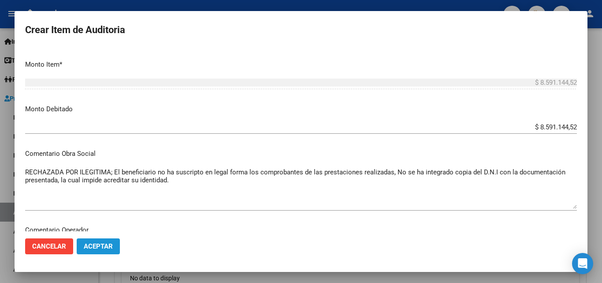
click at [95, 243] on span "Aceptar" at bounding box center [98, 246] width 29 height 8
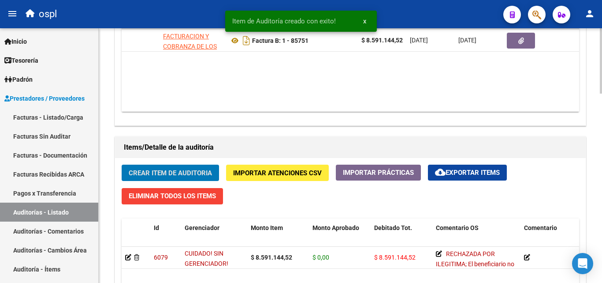
scroll to position [485, 0]
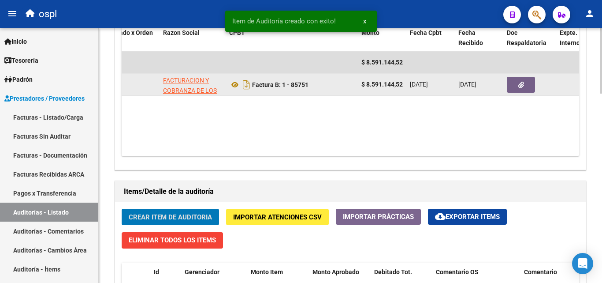
click at [515, 83] on button "button" at bounding box center [521, 85] width 28 height 16
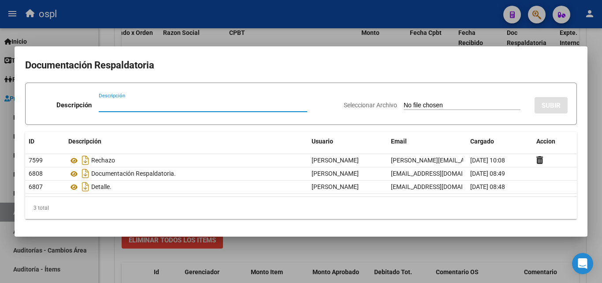
click at [108, 41] on div at bounding box center [301, 141] width 602 height 283
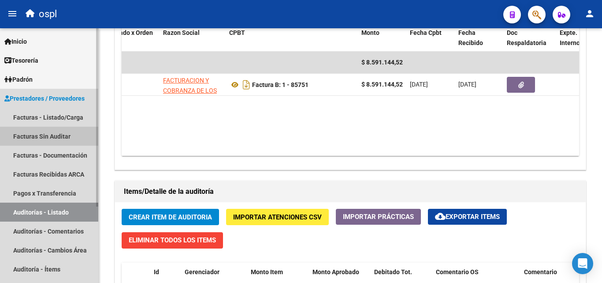
click at [71, 130] on link "Facturas Sin Auditar" at bounding box center [49, 135] width 98 height 19
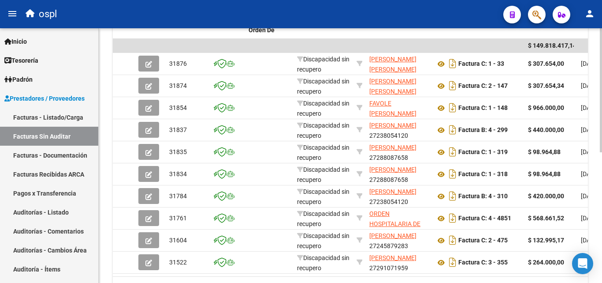
scroll to position [267, 0]
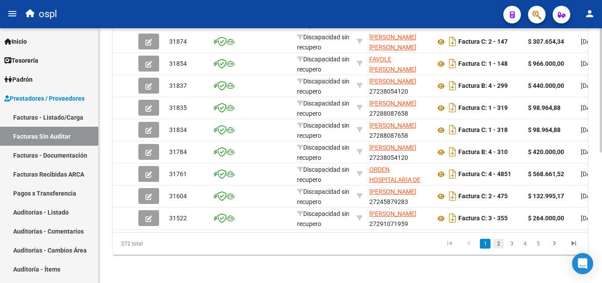
click at [499, 242] on link "2" at bounding box center [498, 243] width 11 height 10
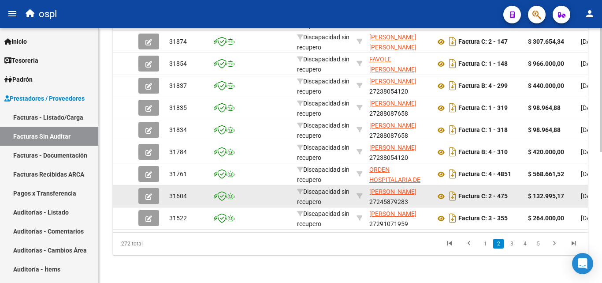
scroll to position [269, 0]
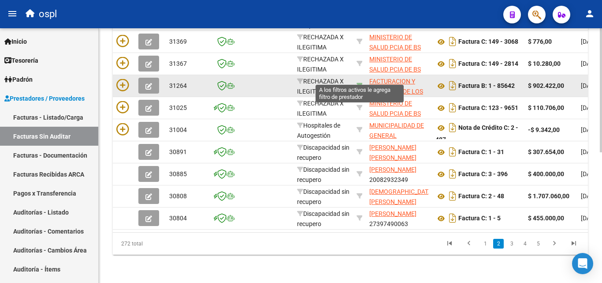
click at [361, 82] on icon at bounding box center [360, 85] width 6 height 6
type input "30715497456"
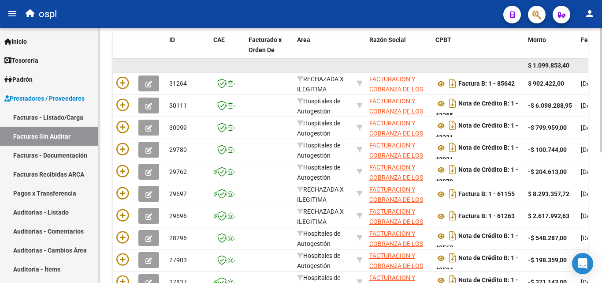
scroll to position [179, 0]
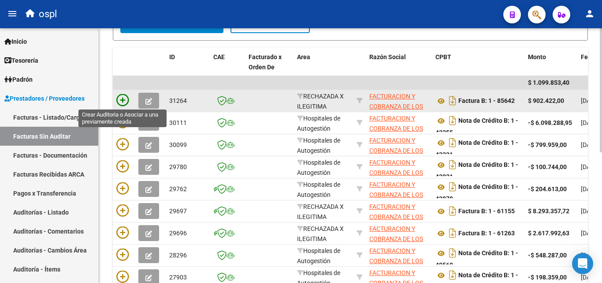
click at [126, 100] on icon at bounding box center [122, 100] width 12 height 12
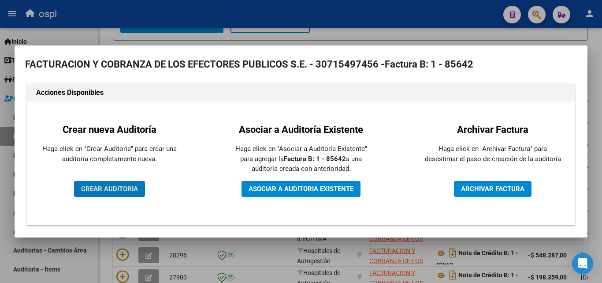
click at [118, 187] on span "CREAR AUDITORIA" at bounding box center [109, 189] width 57 height 8
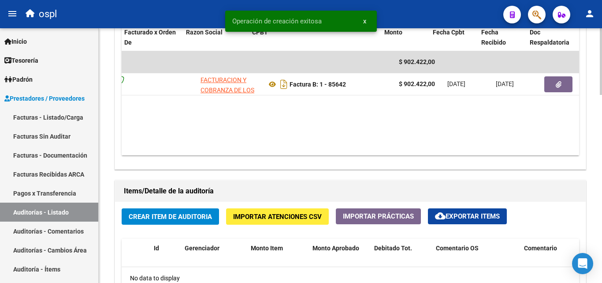
scroll to position [0, 90]
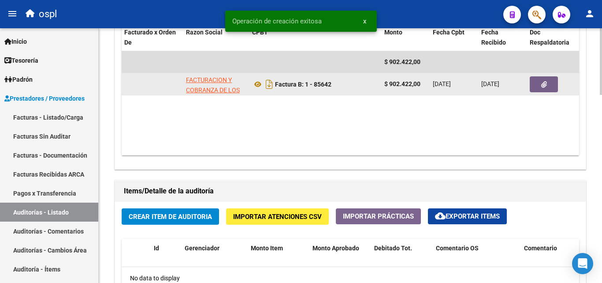
click at [543, 89] on button "button" at bounding box center [544, 84] width 28 height 16
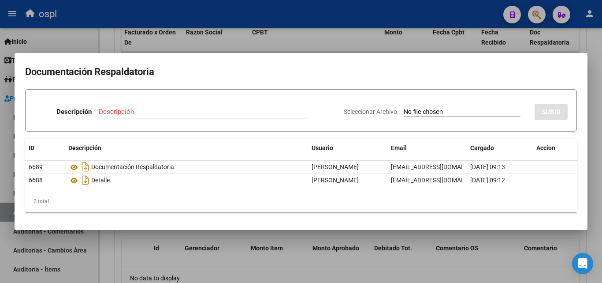
click at [404, 112] on input "Seleccionar Archivo" at bounding box center [462, 112] width 117 height 8
type input "C:\fakepath\FC Nº85642.pdf"
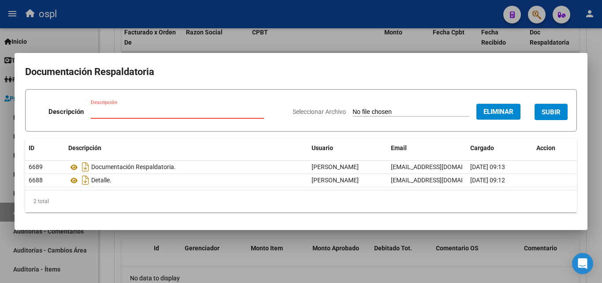
click at [168, 110] on input "Descripción" at bounding box center [177, 112] width 173 height 8
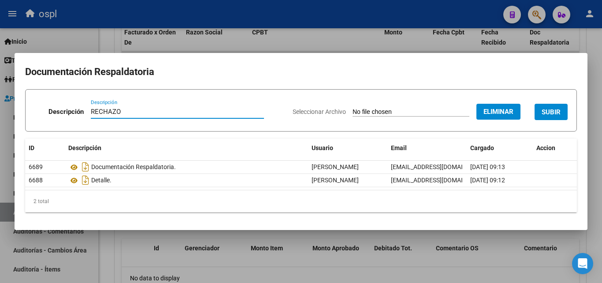
type input "RECHAZO"
click at [403, 82] on mat-dialog-content "Documentación Respaldatoria Descripción RECHAZO Descripción Seleccionar Archivo…" at bounding box center [301, 141] width 573 height 156
click at [560, 113] on span "SUBIR" at bounding box center [551, 112] width 19 height 8
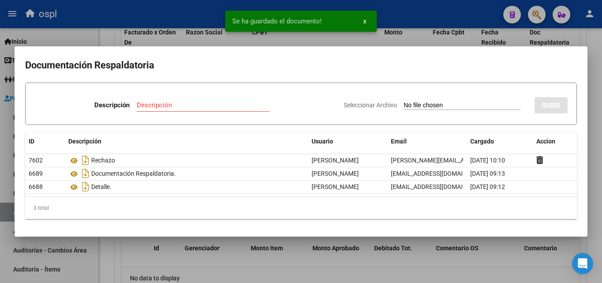
click at [590, 81] on div at bounding box center [301, 141] width 602 height 283
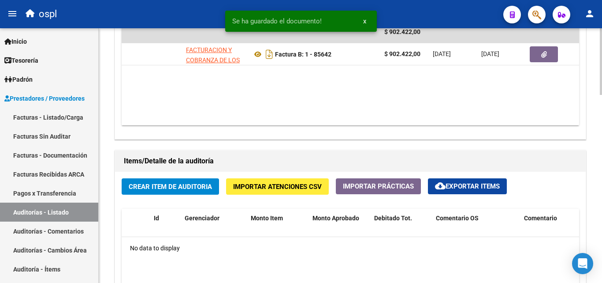
scroll to position [529, 0]
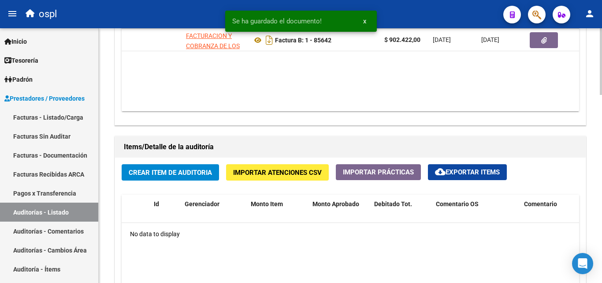
click at [168, 168] on span "Crear Item de Auditoria" at bounding box center [170, 172] width 83 height 8
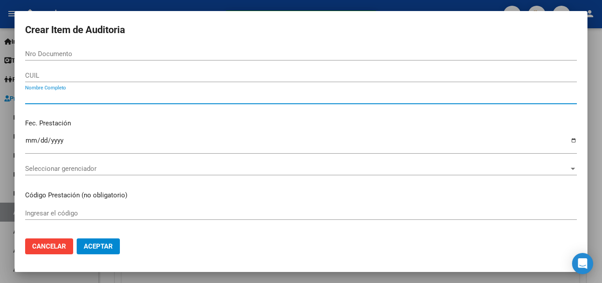
click at [133, 97] on input "Nombre Completo" at bounding box center [301, 97] width 552 height 8
type input "TODOS"
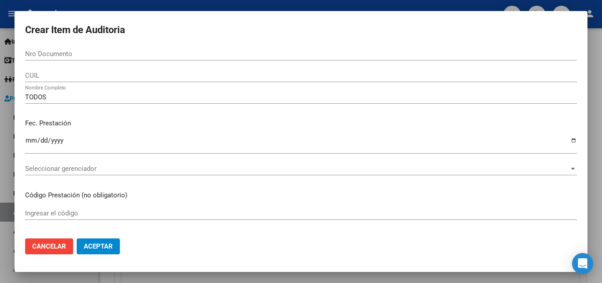
click at [153, 117] on div "Fec. Prestación Ingresar la fecha" at bounding box center [301, 137] width 552 height 50
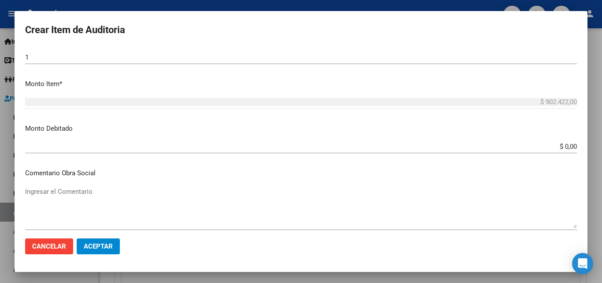
scroll to position [264, 0]
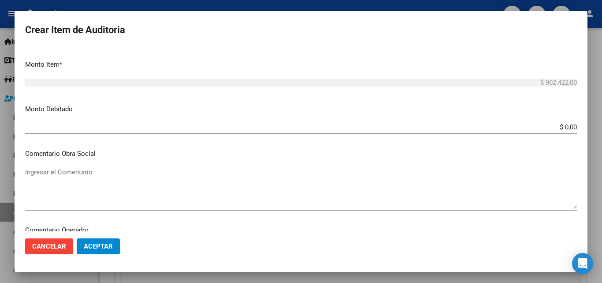
click at [162, 201] on textarea "Ingresar el Comentario" at bounding box center [301, 187] width 552 height 41
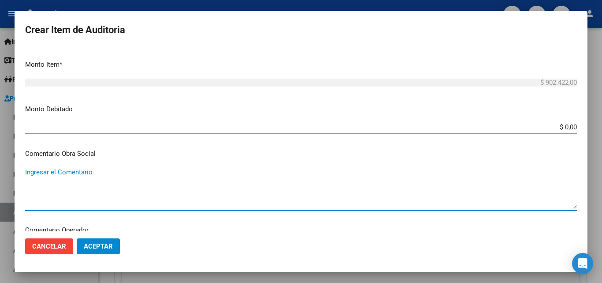
paste textarea "RECHAZADA POR ILEGITIMA; El beneficiario no ha suscripto en legal forma los com…"
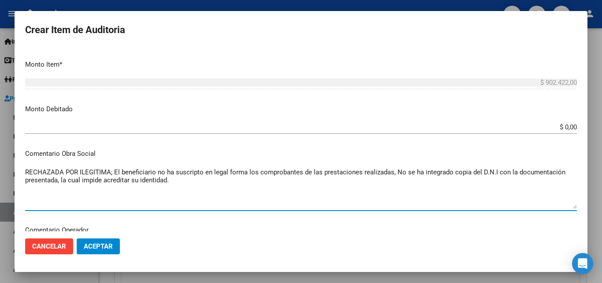
type textarea "RECHAZADA POR ILEGITIMA; El beneficiario no ha suscripto en legal forma los com…"
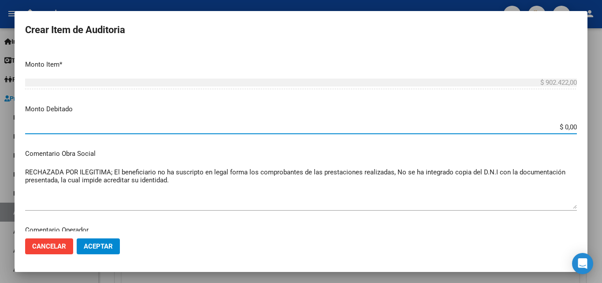
click at [569, 126] on input "$ 0,00" at bounding box center [301, 127] width 552 height 8
type input "$ 902.422,00"
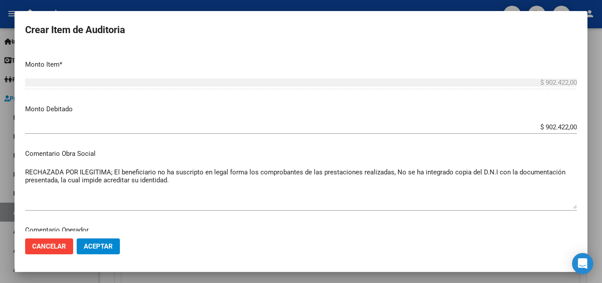
click at [543, 93] on div "$ 902.422,00 Ingresar el monto" at bounding box center [301, 87] width 552 height 22
click at [109, 250] on button "Aceptar" at bounding box center [98, 246] width 43 height 16
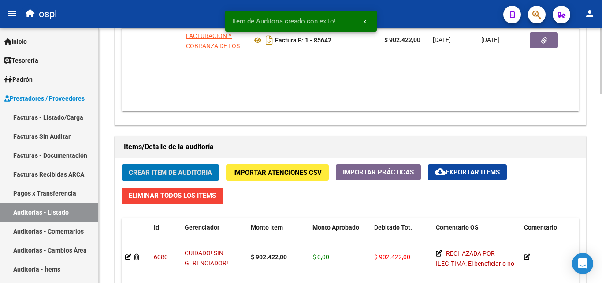
scroll to position [0, 126]
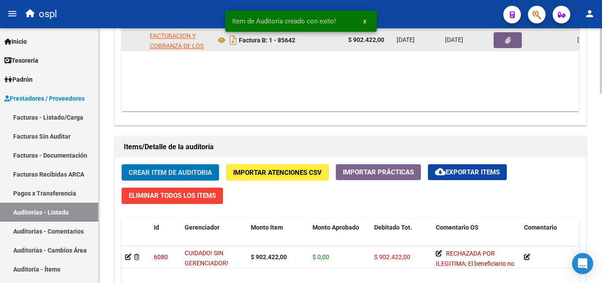
click at [499, 35] on button "button" at bounding box center [508, 40] width 28 height 16
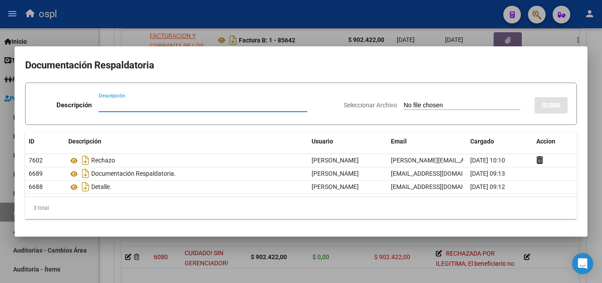
click at [597, 182] on div at bounding box center [301, 141] width 602 height 283
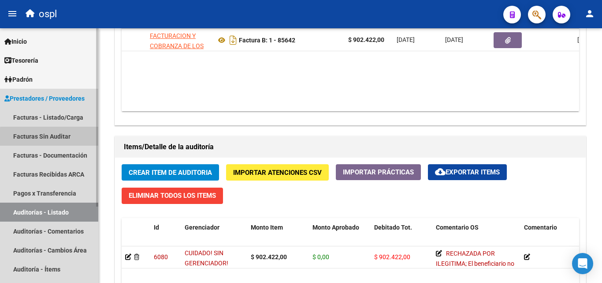
click at [61, 138] on link "Facturas Sin Auditar" at bounding box center [49, 135] width 98 height 19
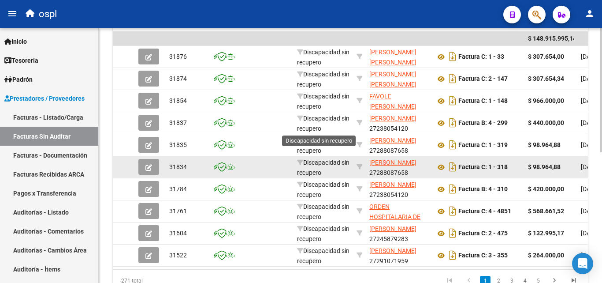
scroll to position [2, 0]
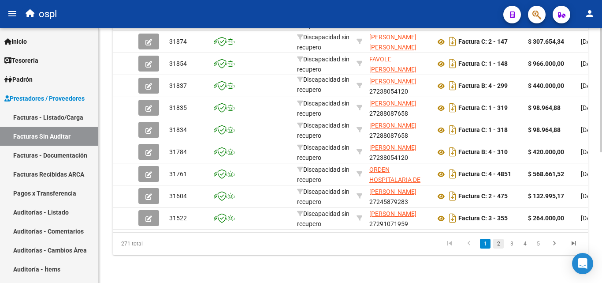
click at [500, 242] on link "2" at bounding box center [498, 243] width 11 height 10
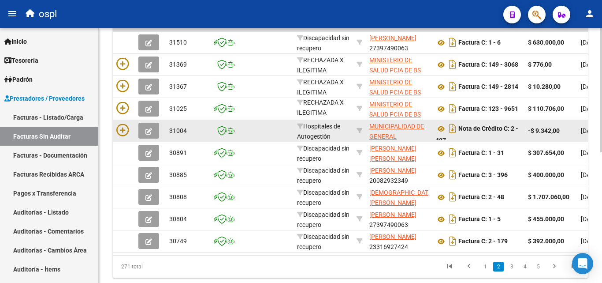
scroll to position [223, 0]
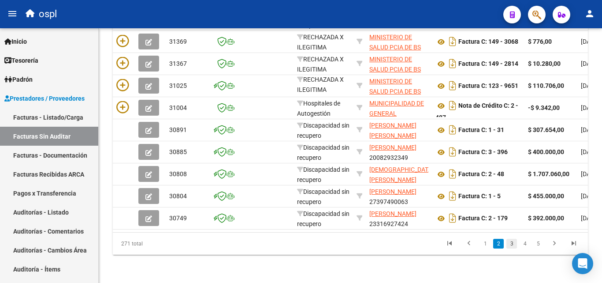
click at [514, 242] on link "3" at bounding box center [511, 243] width 11 height 10
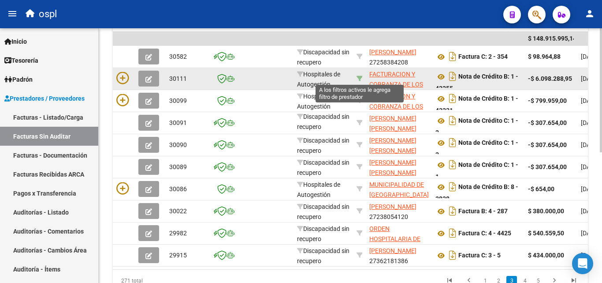
click at [359, 76] on icon at bounding box center [360, 78] width 6 height 6
type input "30715497456"
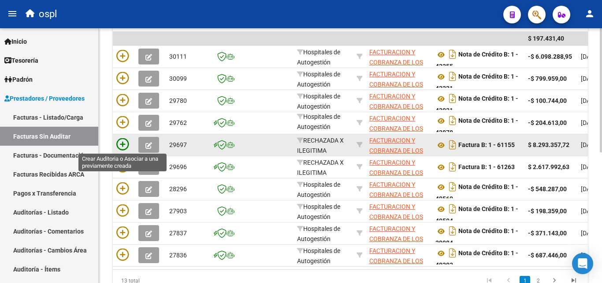
click at [121, 146] on icon at bounding box center [122, 144] width 12 height 12
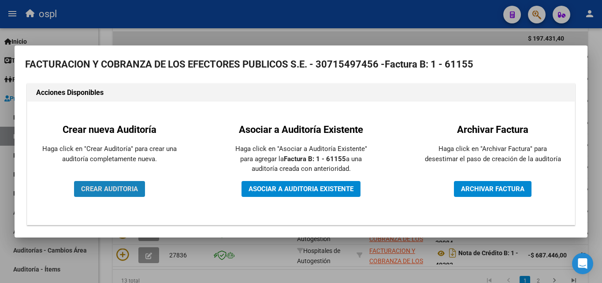
click at [119, 188] on span "CREAR AUDITORIA" at bounding box center [109, 189] width 57 height 8
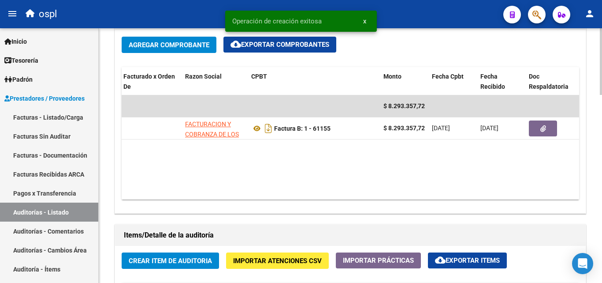
scroll to position [0, 104]
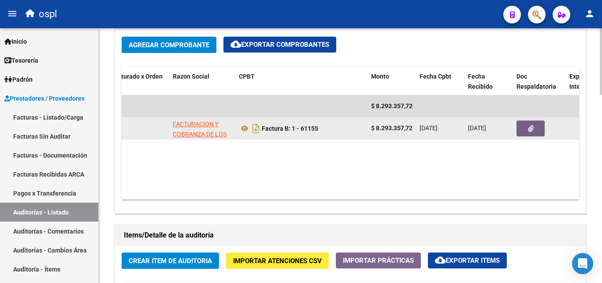
click at [539, 125] on button "button" at bounding box center [531, 128] width 28 height 16
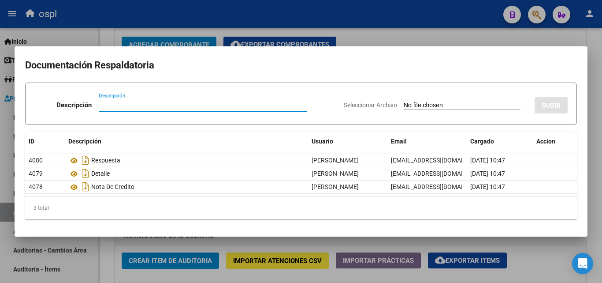
click at [404, 106] on input "Seleccionar Archivo" at bounding box center [462, 105] width 117 height 8
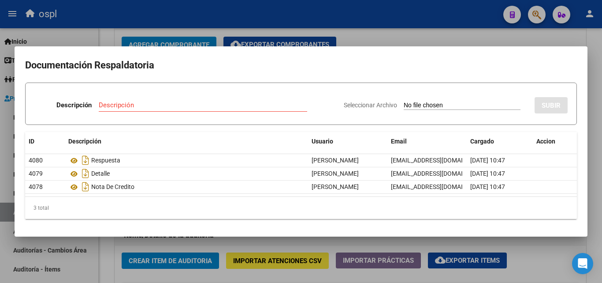
type input "C:\fakepath\FC Nº61155.pdf"
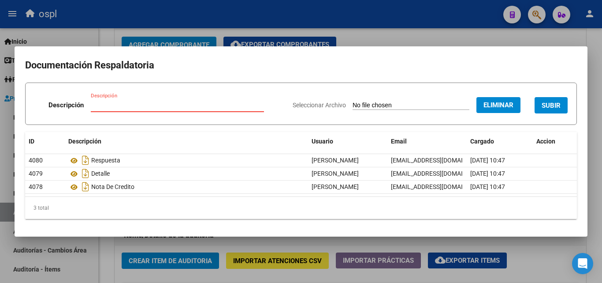
click at [182, 106] on input "Descripción" at bounding box center [177, 105] width 173 height 8
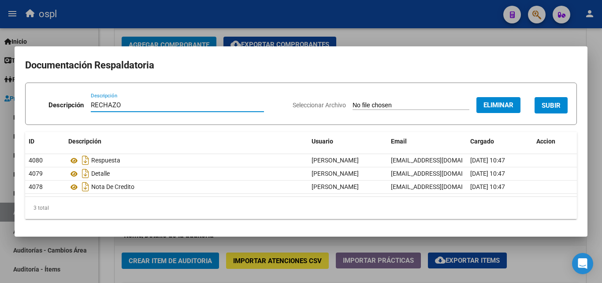
type input "RECHAZO"
click at [539, 104] on button "SUBIR" at bounding box center [551, 105] width 33 height 16
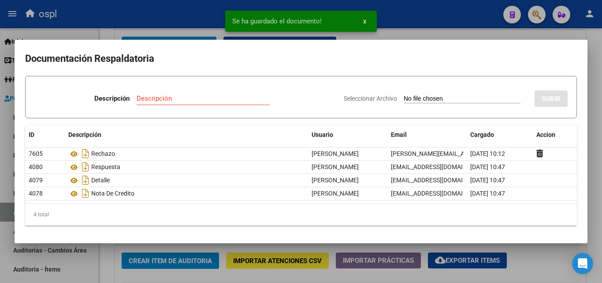
click at [589, 39] on div at bounding box center [301, 141] width 602 height 283
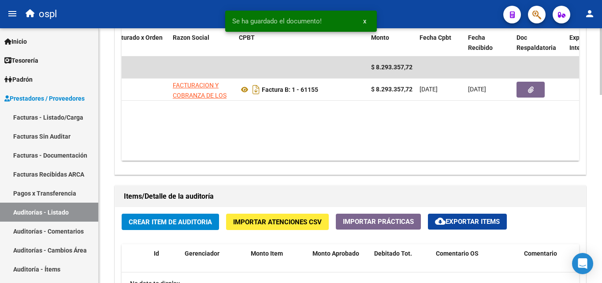
scroll to position [529, 0]
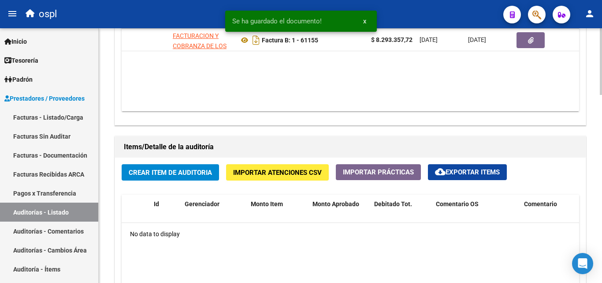
click at [189, 171] on span "Crear Item de Auditoria" at bounding box center [170, 172] width 83 height 8
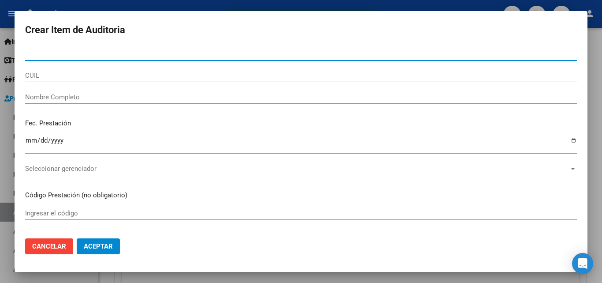
click at [86, 96] on input "Nombre Completo" at bounding box center [301, 97] width 552 height 8
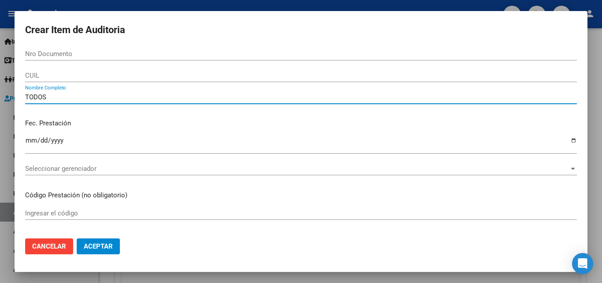
type input "TODOS"
click at [109, 116] on div "Fec. Prestación Ingresar la fecha" at bounding box center [301, 137] width 552 height 50
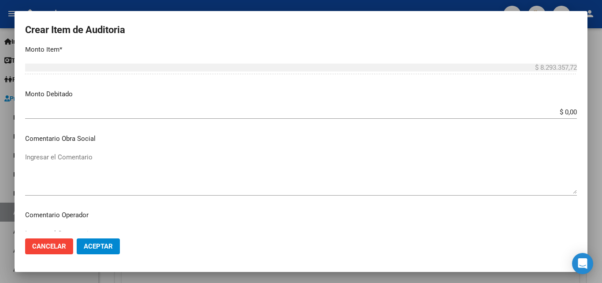
scroll to position [264, 0]
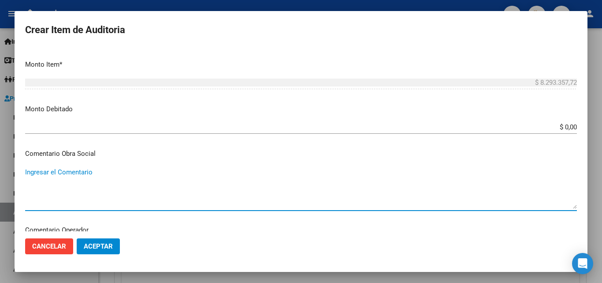
click at [245, 181] on textarea "Ingresar el Comentario" at bounding box center [301, 187] width 552 height 41
paste textarea "RECHAZADA POR ILEGITIMA; El beneficiario no ha suscripto en legal forma los com…"
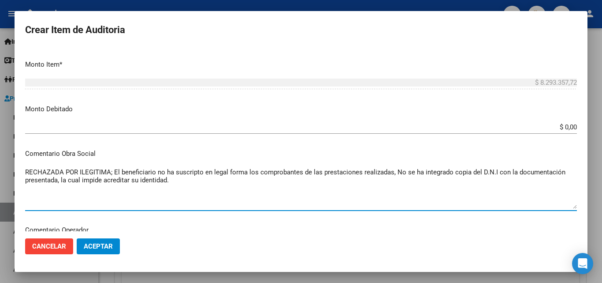
type textarea "RECHAZADA POR ILEGITIMA; El beneficiario no ha suscripto en legal forma los com…"
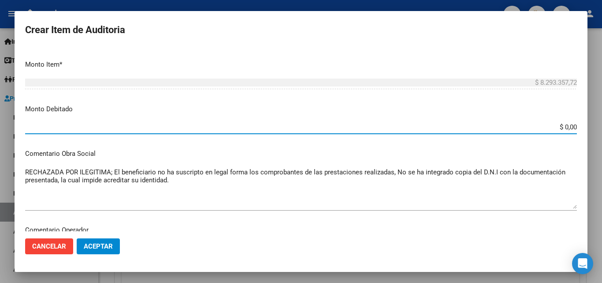
click at [569, 127] on input "$ 0,00" at bounding box center [301, 127] width 552 height 8
click at [521, 104] on p "Monto Debitado" at bounding box center [301, 109] width 552 height 10
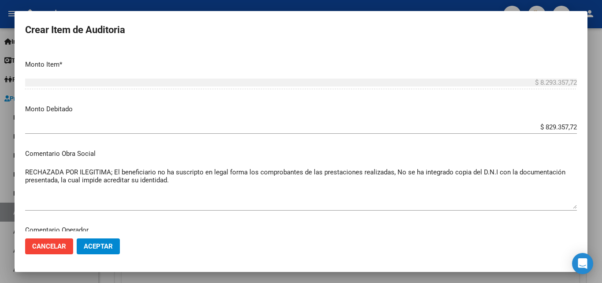
click at [550, 124] on input "$ 829.357,72" at bounding box center [301, 127] width 552 height 8
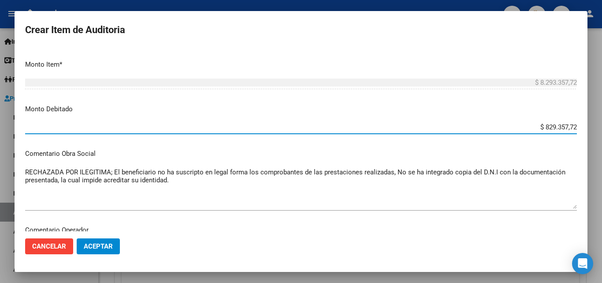
click at [554, 125] on input "$ 829.357,72" at bounding box center [301, 127] width 552 height 8
type input "$ 8.293.357,72"
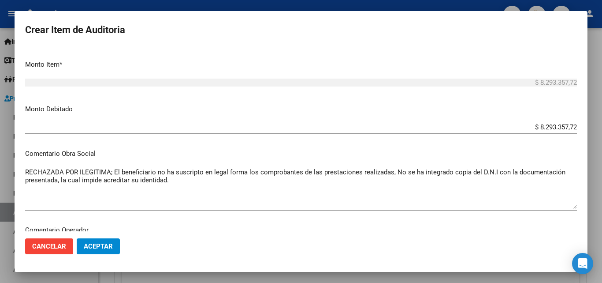
click at [556, 102] on mat-dialog-content "Nro Documento CUIL TODOS Nombre Completo Fec. Prestación Ingresar la fecha Sele…" at bounding box center [301, 139] width 573 height 184
click at [99, 245] on span "Aceptar" at bounding box center [98, 246] width 29 height 8
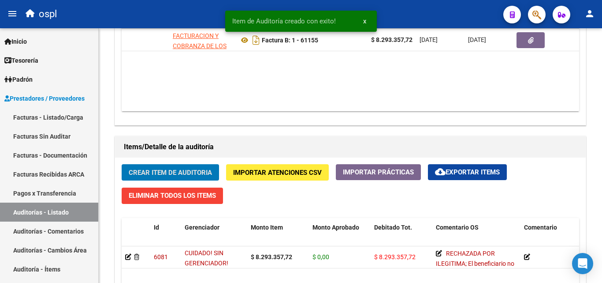
scroll to position [529, 0]
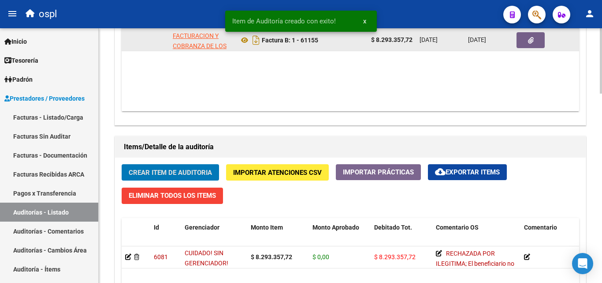
click at [541, 42] on button "button" at bounding box center [531, 40] width 28 height 16
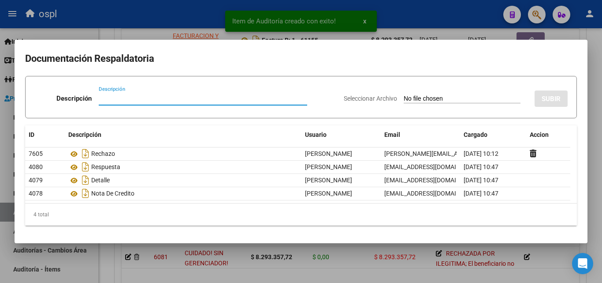
click at [591, 91] on div at bounding box center [301, 141] width 602 height 283
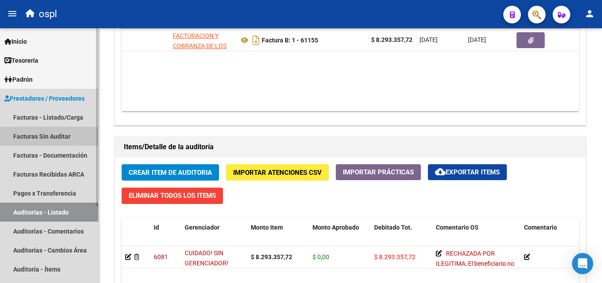
click at [60, 140] on link "Facturas Sin Auditar" at bounding box center [49, 135] width 98 height 19
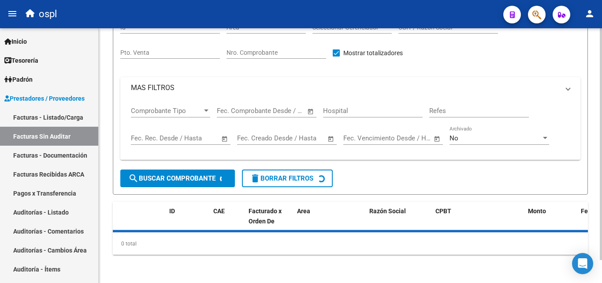
scroll to position [25, 0]
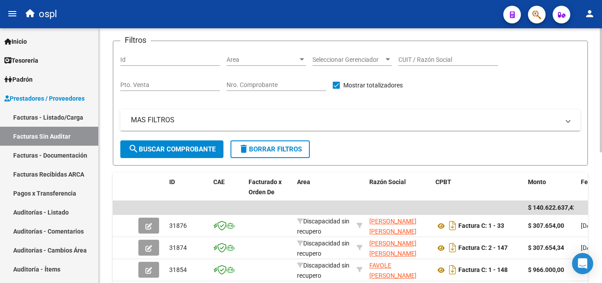
scroll to position [47, 0]
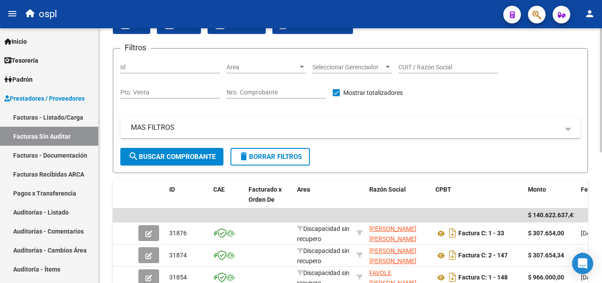
click at [274, 90] on input "Nro. Comprobante" at bounding box center [277, 92] width 100 height 7
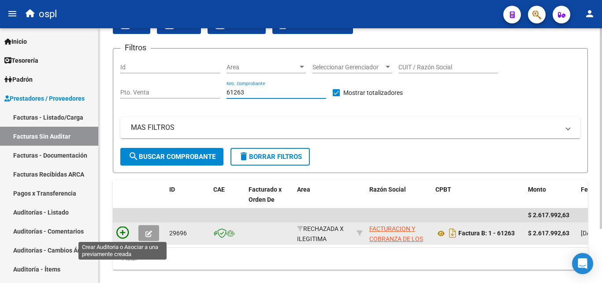
type input "61263"
click at [123, 233] on icon at bounding box center [122, 232] width 12 height 12
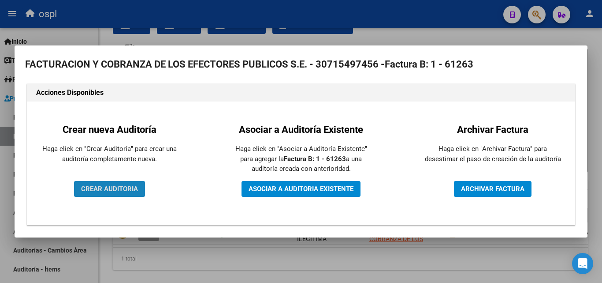
click at [140, 182] on button "CREAR AUDITORIA" at bounding box center [109, 189] width 71 height 16
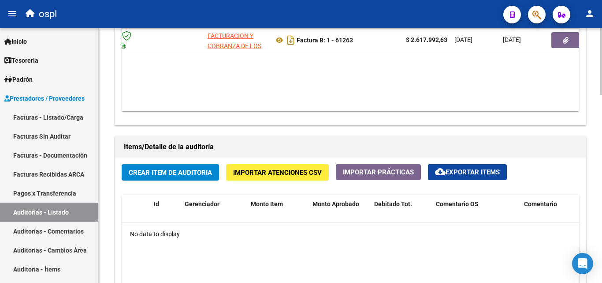
scroll to position [0, 122]
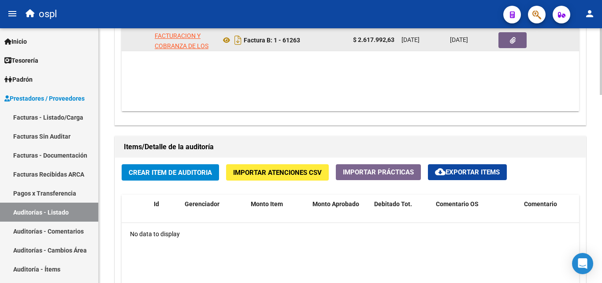
click at [510, 42] on icon "button" at bounding box center [513, 40] width 6 height 7
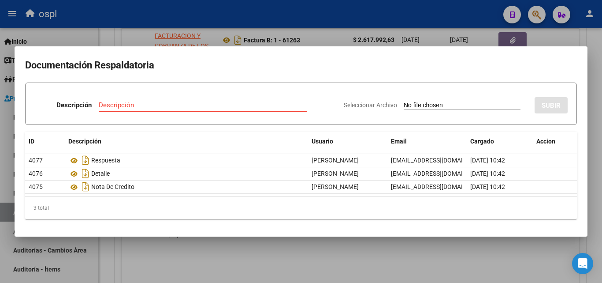
click at [422, 106] on input "Seleccionar Archivo" at bounding box center [462, 105] width 117 height 8
type input "C:\fakepath\FC Nº61263.pdf"
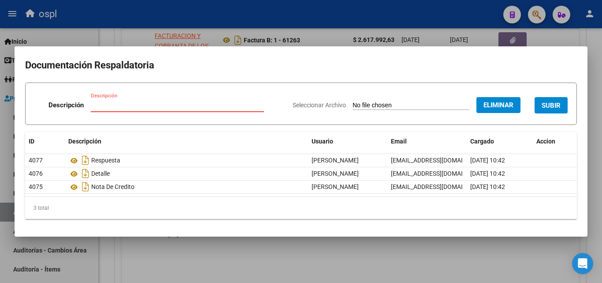
click at [130, 103] on input "Descripción" at bounding box center [177, 105] width 173 height 8
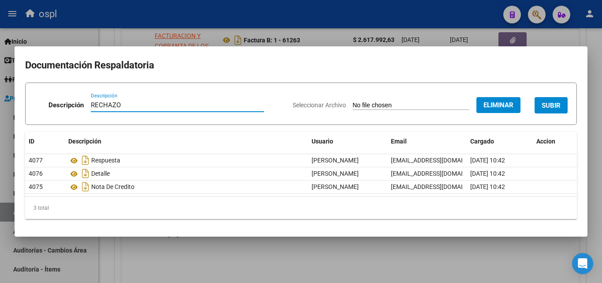
type input "RECHAZO"
click at [562, 99] on button "SUBIR" at bounding box center [551, 105] width 33 height 16
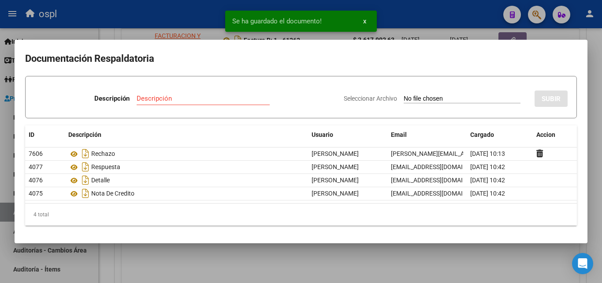
click at [584, 34] on div at bounding box center [301, 141] width 602 height 283
click at [584, 34] on div "Agregar Comprobante cloud_download Exportar Comprobantes ID CAE Facturado x Ord…" at bounding box center [350, 33] width 471 height 183
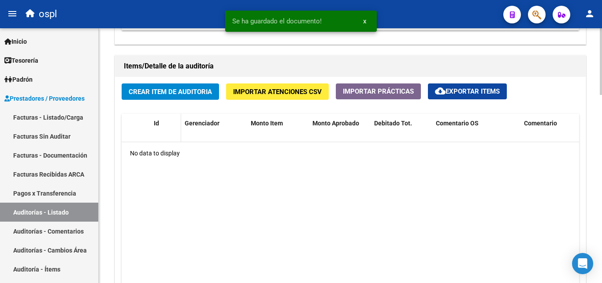
scroll to position [617, 0]
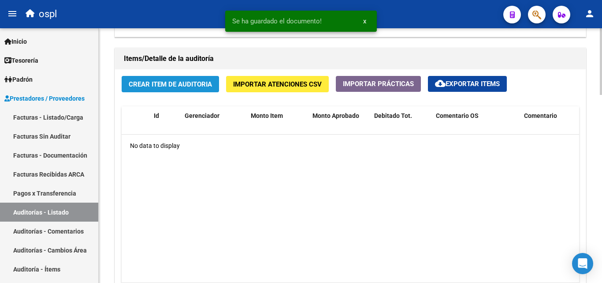
click at [150, 81] on span "Crear Item de Auditoria" at bounding box center [170, 84] width 83 height 8
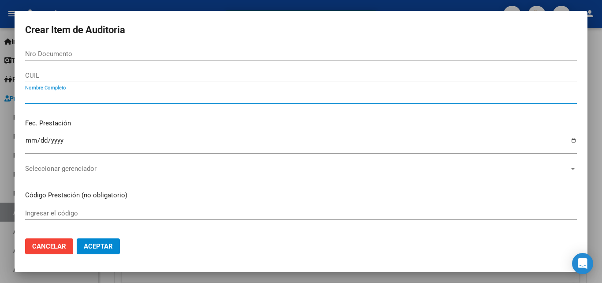
click at [89, 97] on input "Nombre Completo" at bounding box center [301, 97] width 552 height 8
type input "TODOS"
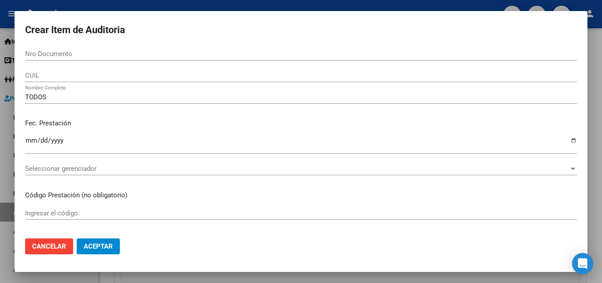
click at [114, 111] on div "TODOS Nombre Completo" at bounding box center [301, 101] width 552 height 22
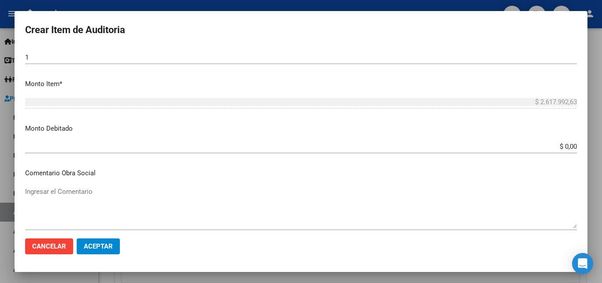
scroll to position [264, 0]
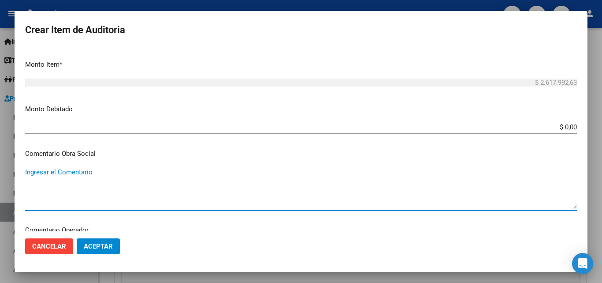
click at [209, 193] on textarea "Ingresar el Comentario" at bounding box center [301, 187] width 552 height 41
paste textarea "RECHAZADA POR ILEGITIMA; El beneficiario no ha suscripto en legal forma los com…"
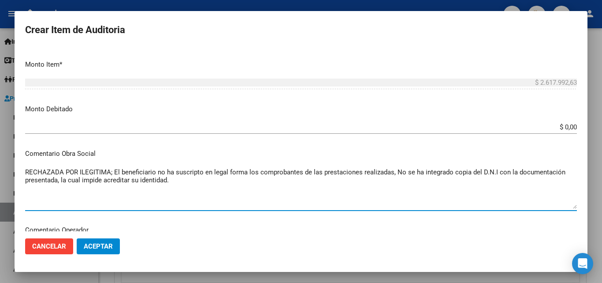
type textarea "RECHAZADA POR ILEGITIMA; El beneficiario no ha suscripto en legal forma los com…"
click at [569, 126] on input "$ 0,00" at bounding box center [301, 127] width 552 height 8
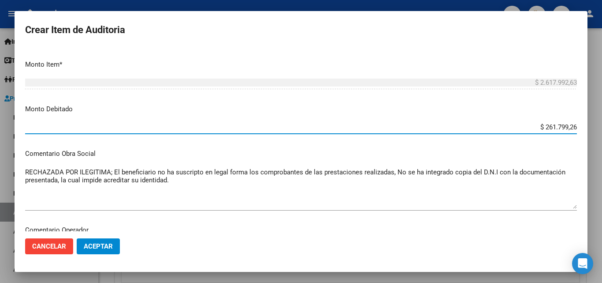
type input "$ 2.617.992,63"
click at [556, 111] on p "Monto Debitado" at bounding box center [301, 109] width 552 height 10
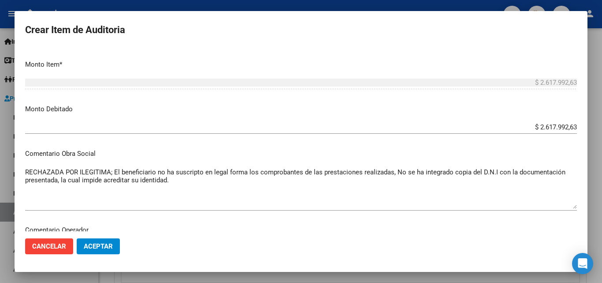
click at [105, 249] on span "Aceptar" at bounding box center [98, 246] width 29 height 8
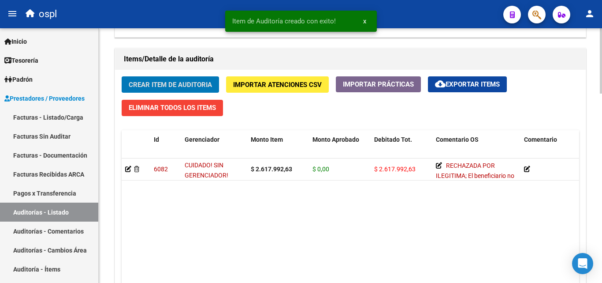
scroll to position [617, 0]
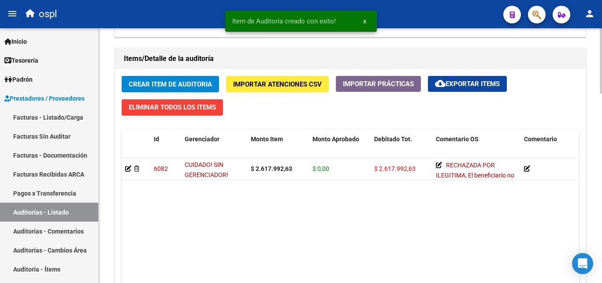
click at [364, 216] on datatable-body "6082 CUIDADO! SIN GERENCIADOR! $ 2.617.992,63 $ 0,00 $ 2.617.992,63 RECHAZADA P…" at bounding box center [350, 232] width 457 height 148
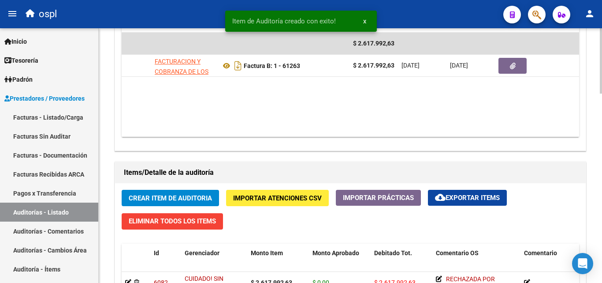
scroll to position [485, 0]
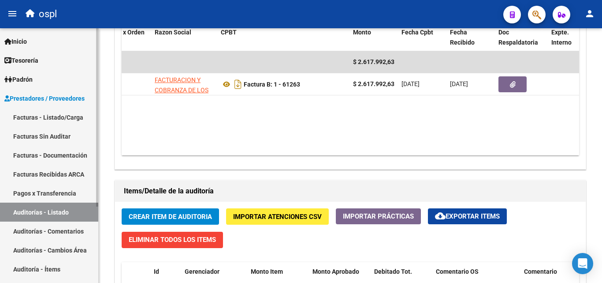
click at [69, 138] on link "Facturas Sin Auditar" at bounding box center [49, 135] width 98 height 19
click at [70, 138] on link "Facturas Sin Auditar" at bounding box center [49, 135] width 98 height 19
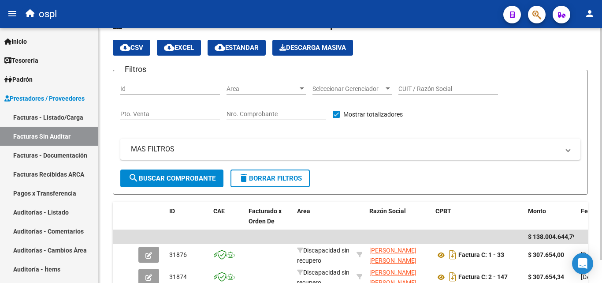
scroll to position [267, 0]
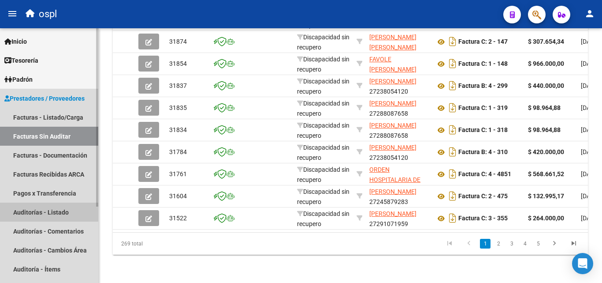
click at [63, 215] on link "Auditorías - Listado" at bounding box center [49, 211] width 98 height 19
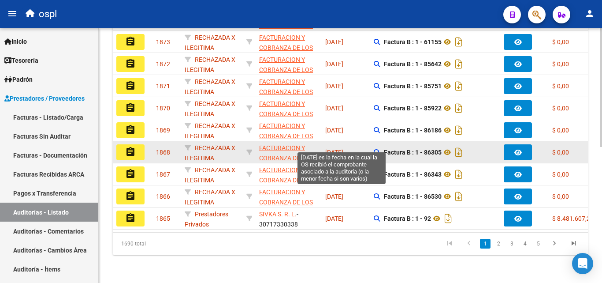
scroll to position [247, 0]
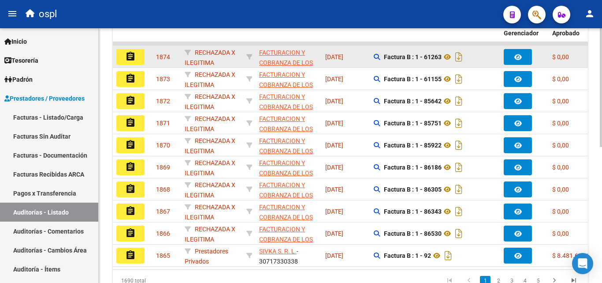
click at [250, 59] on div at bounding box center [249, 57] width 6 height 10
click at [249, 58] on icon at bounding box center [249, 57] width 6 height 6
type input "30715497456"
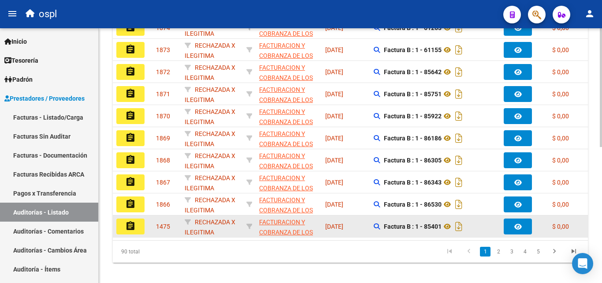
scroll to position [291, 0]
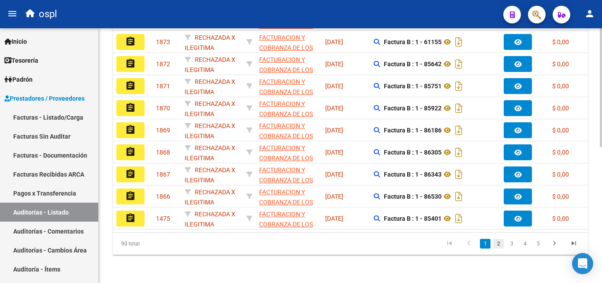
click at [499, 242] on link "2" at bounding box center [498, 243] width 11 height 10
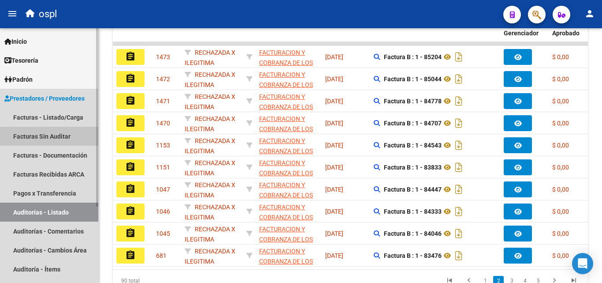
click at [70, 130] on link "Facturas Sin Auditar" at bounding box center [49, 135] width 98 height 19
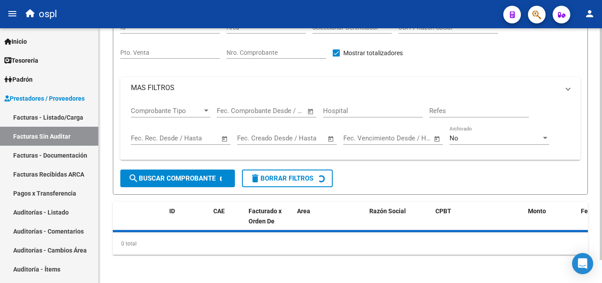
scroll to position [25, 0]
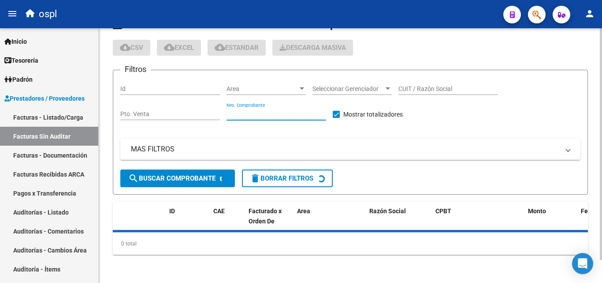
click at [283, 113] on input "Nro. Comprobante" at bounding box center [277, 113] width 100 height 7
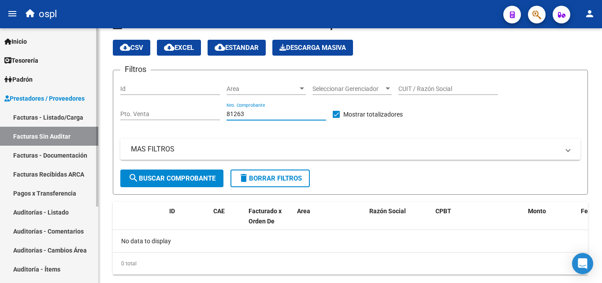
type input "81263"
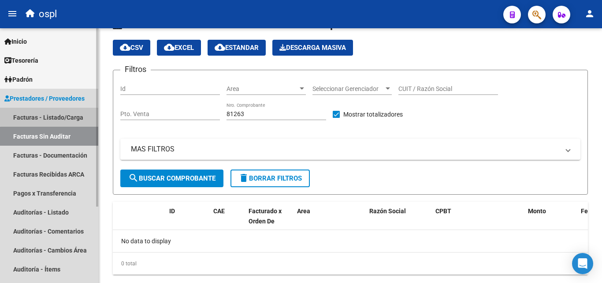
click at [52, 116] on link "Facturas - Listado/Carga" at bounding box center [49, 117] width 98 height 19
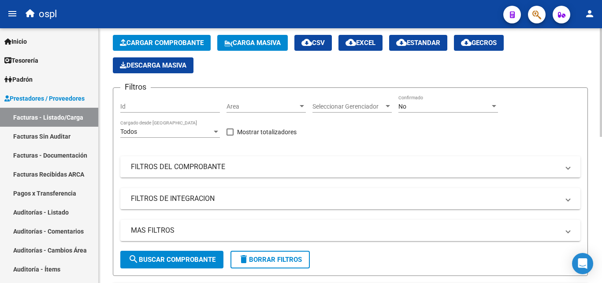
scroll to position [44, 0]
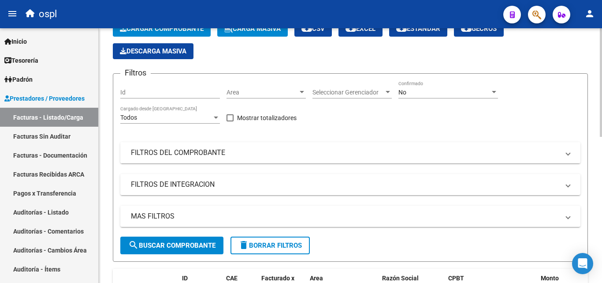
click at [258, 152] on mat-panel-title "FILTROS DEL COMPROBANTE" at bounding box center [345, 153] width 428 height 10
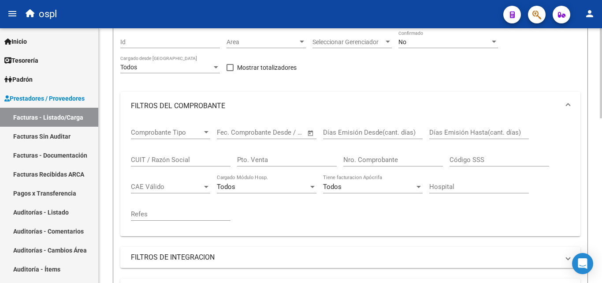
scroll to position [132, 0]
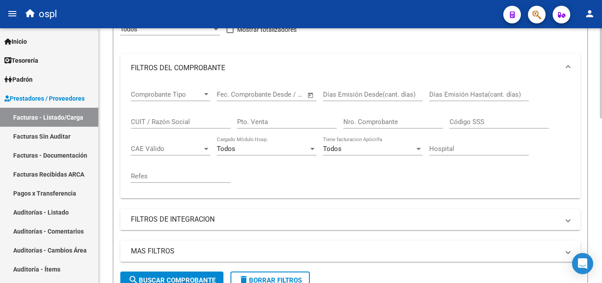
click at [373, 122] on input "Nro. Comprobante" at bounding box center [393, 122] width 100 height 8
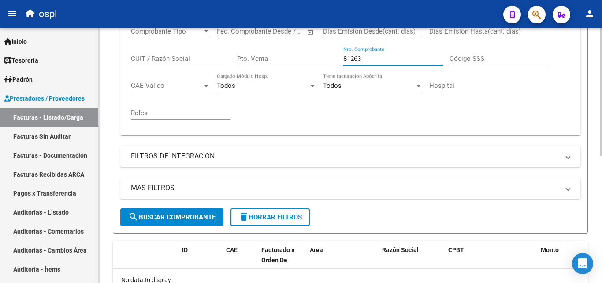
scroll to position [254, 0]
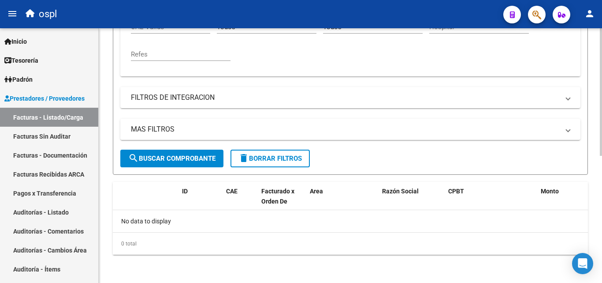
type input "81263"
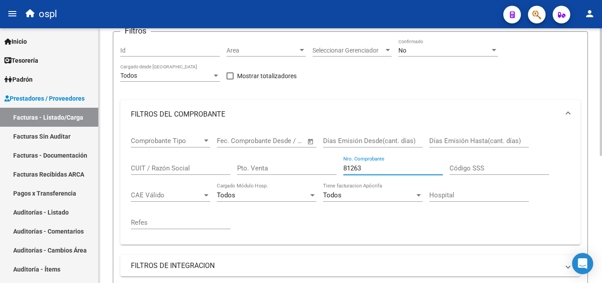
scroll to position [78, 0]
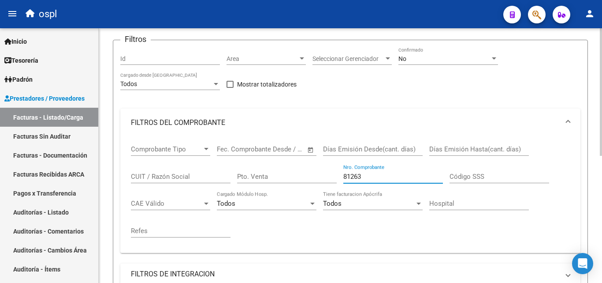
click at [454, 65] on div "No Confirmado" at bounding box center [448, 59] width 100 height 25
click at [453, 58] on div "No" at bounding box center [444, 58] width 92 height 7
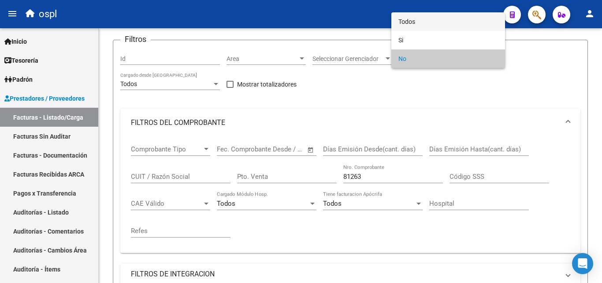
click at [434, 19] on span "Todos" at bounding box center [448, 21] width 100 height 19
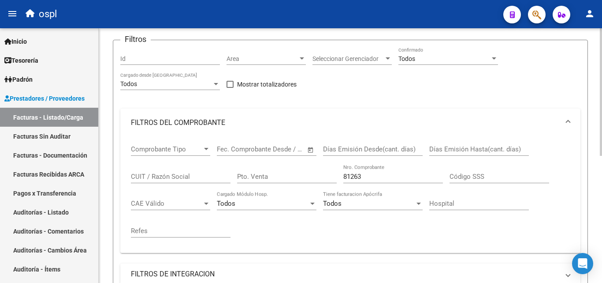
click at [429, 92] on div "Filtros Id Area Area Seleccionar Gerenciador Seleccionar Gerenciador Todos Conf…" at bounding box center [350, 186] width 460 height 279
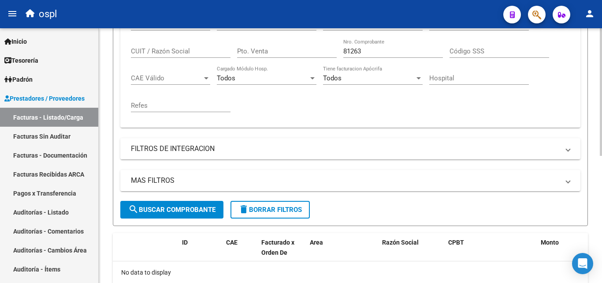
scroll to position [210, 0]
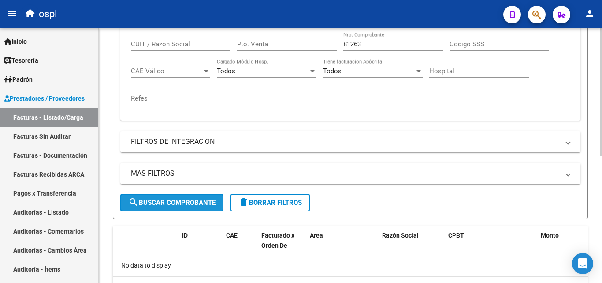
click at [194, 204] on span "search Buscar Comprobante" at bounding box center [171, 202] width 87 height 8
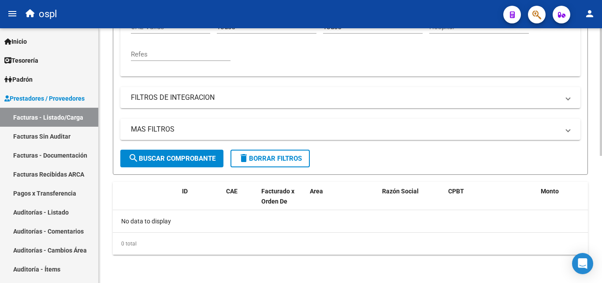
scroll to position [122, 0]
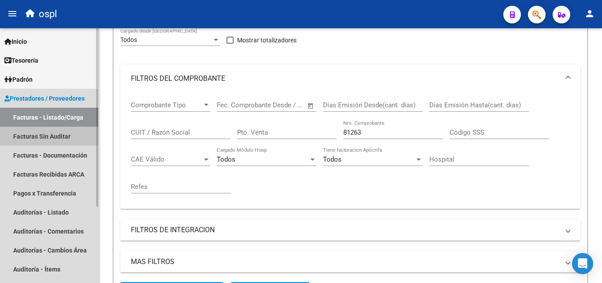
click at [77, 132] on link "Facturas Sin Auditar" at bounding box center [49, 135] width 98 height 19
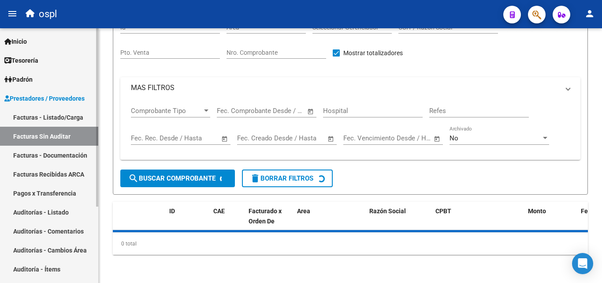
scroll to position [25, 0]
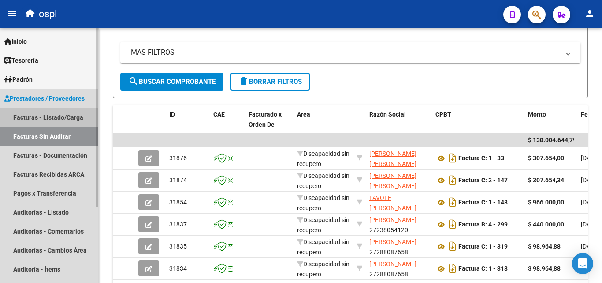
click at [73, 122] on link "Facturas - Listado/Carga" at bounding box center [49, 117] width 98 height 19
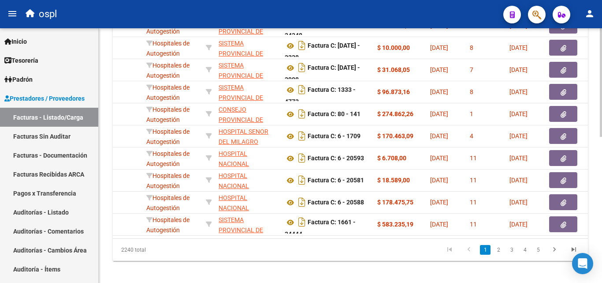
scroll to position [342, 0]
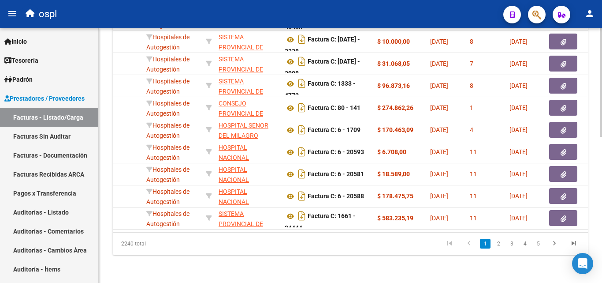
drag, startPoint x: 496, startPoint y: 243, endPoint x: 489, endPoint y: 244, distance: 7.1
click at [496, 244] on link "2" at bounding box center [498, 243] width 11 height 10
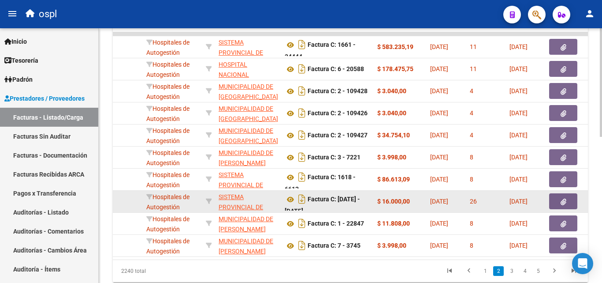
scroll to position [343, 0]
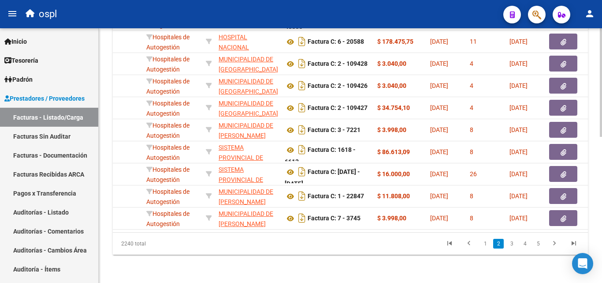
click at [471, 240] on icon "go to previous page" at bounding box center [468, 244] width 11 height 11
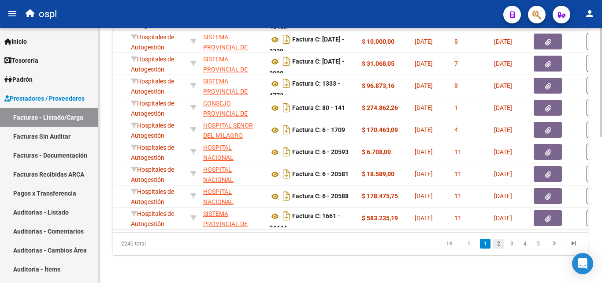
click at [496, 243] on link "2" at bounding box center [498, 243] width 11 height 10
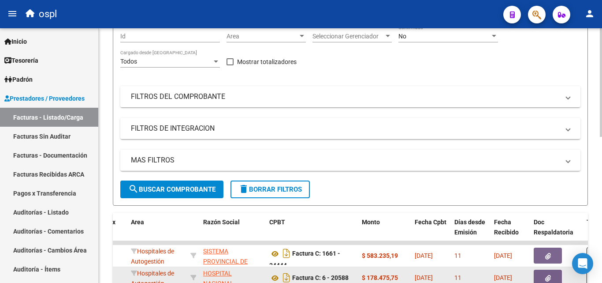
scroll to position [34, 0]
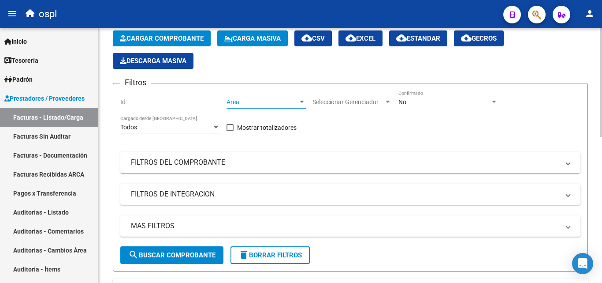
click at [275, 99] on span "Area" at bounding box center [262, 101] width 71 height 7
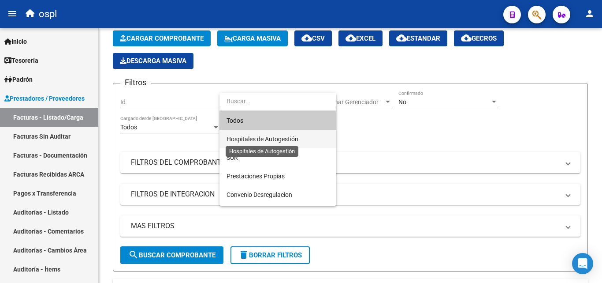
click at [287, 136] on span "Hospitales de Autogestión" at bounding box center [263, 138] width 72 height 7
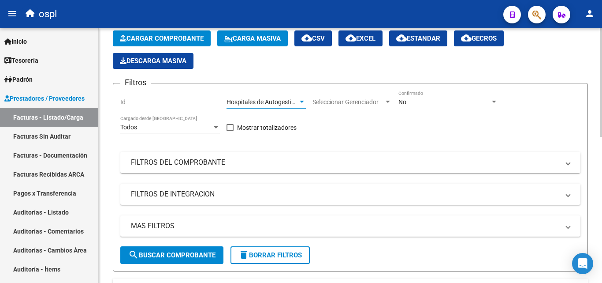
click at [205, 249] on button "search Buscar Comprobante" at bounding box center [171, 255] width 103 height 18
click at [316, 161] on mat-panel-title "FILTROS DEL COMPROBANTE" at bounding box center [345, 162] width 428 height 10
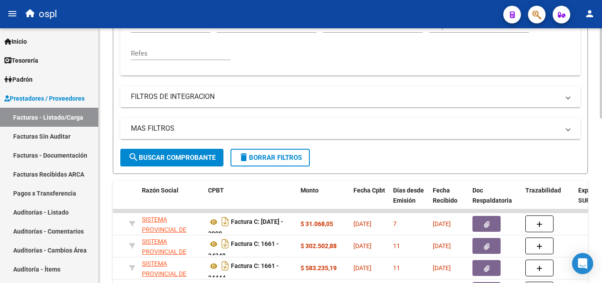
scroll to position [431, 0]
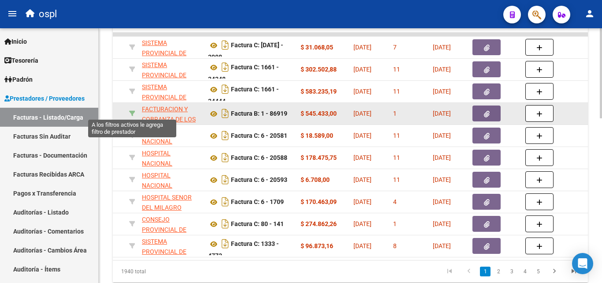
click at [131, 112] on icon at bounding box center [132, 113] width 6 height 6
type input "30715497456"
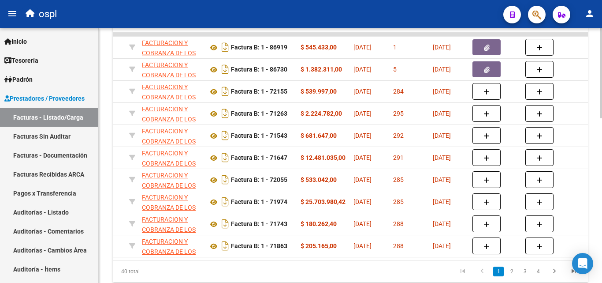
scroll to position [0, 0]
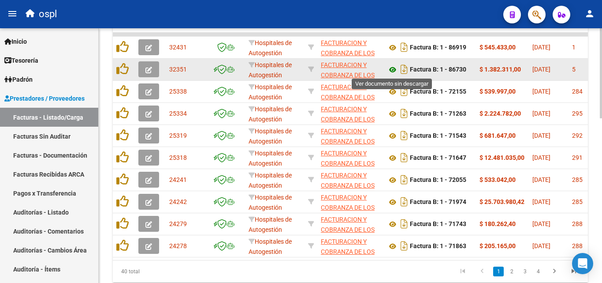
click at [396, 72] on icon at bounding box center [392, 69] width 11 height 11
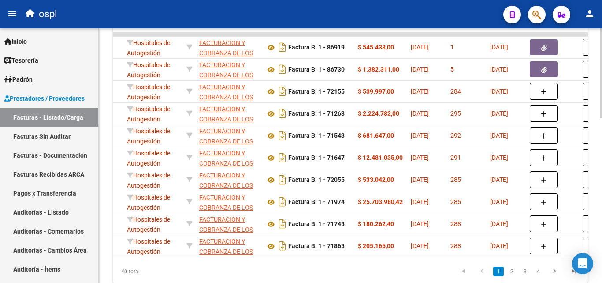
scroll to position [0, 123]
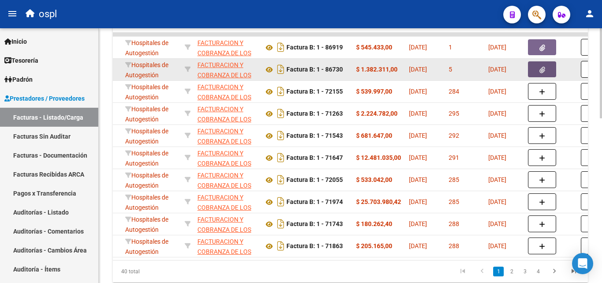
click at [538, 67] on button "button" at bounding box center [542, 69] width 28 height 16
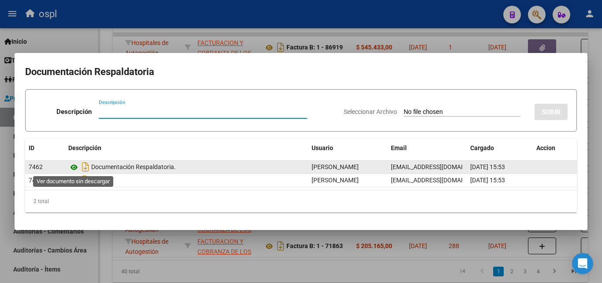
click at [73, 168] on icon at bounding box center [73, 167] width 11 height 11
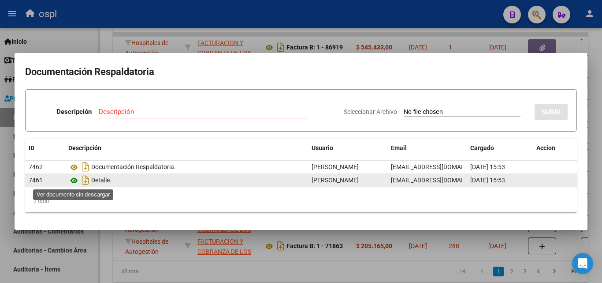
click at [73, 182] on icon at bounding box center [73, 180] width 11 height 11
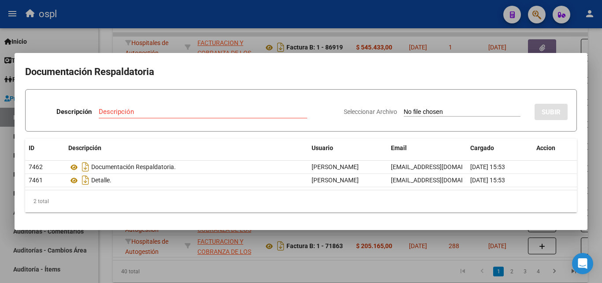
click at [171, 29] on div at bounding box center [301, 141] width 602 height 283
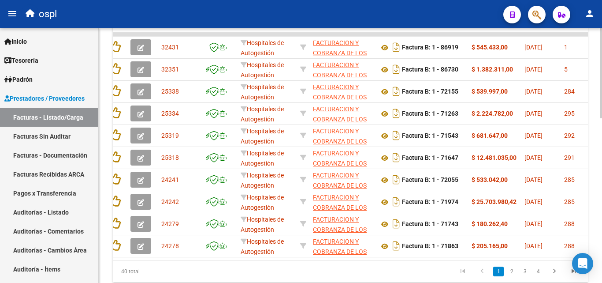
scroll to position [0, 0]
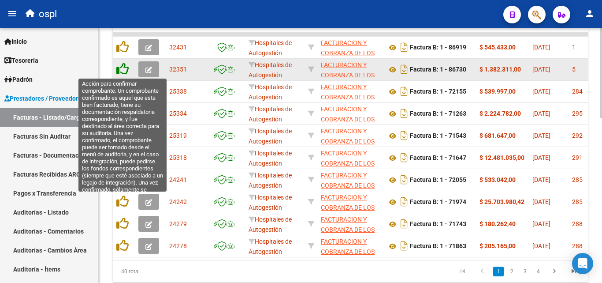
click at [123, 69] on icon at bounding box center [122, 69] width 12 height 12
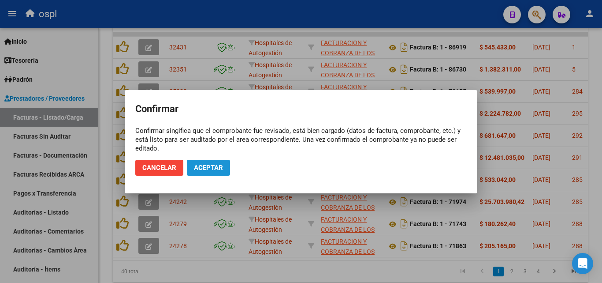
click at [206, 171] on button "Aceptar" at bounding box center [208, 168] width 43 height 16
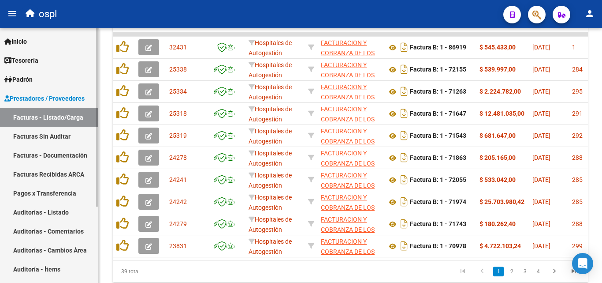
click at [66, 138] on link "Facturas Sin Auditar" at bounding box center [49, 135] width 98 height 19
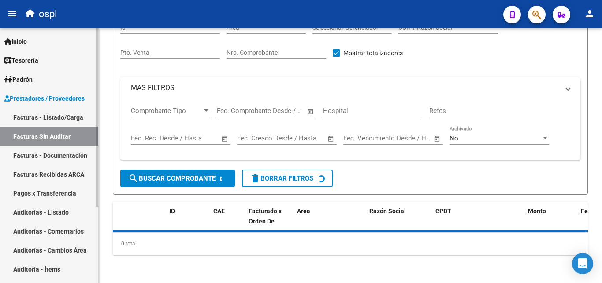
scroll to position [25, 0]
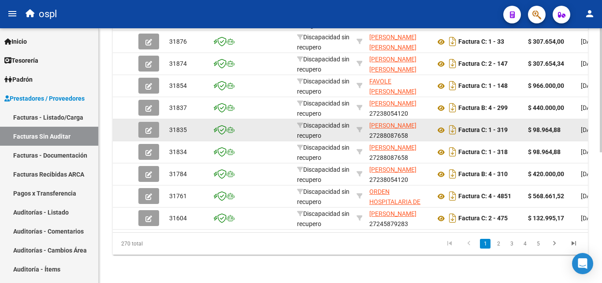
click at [282, 119] on datatable-body-cell at bounding box center [269, 130] width 48 height 22
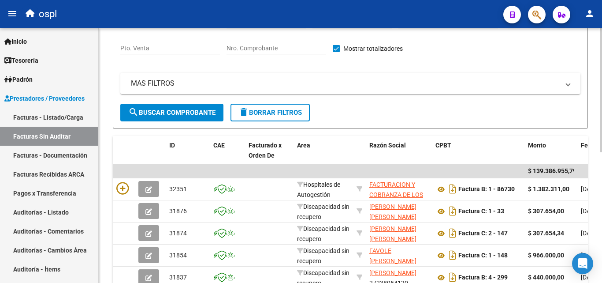
scroll to position [47, 0]
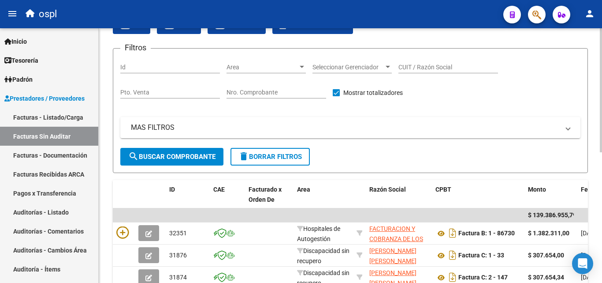
click at [282, 92] on input "Nro. Comprobante" at bounding box center [277, 92] width 100 height 7
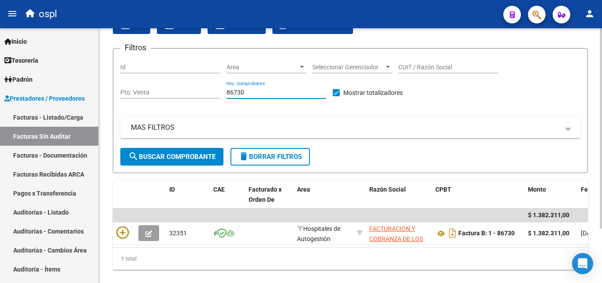
type input "86730"
click at [285, 102] on div "86730 Nro. Comprobante" at bounding box center [277, 93] width 100 height 25
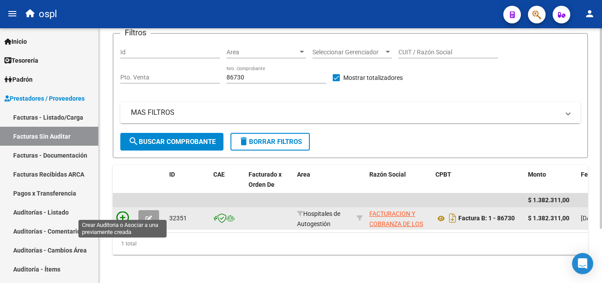
click at [119, 211] on icon at bounding box center [122, 217] width 12 height 12
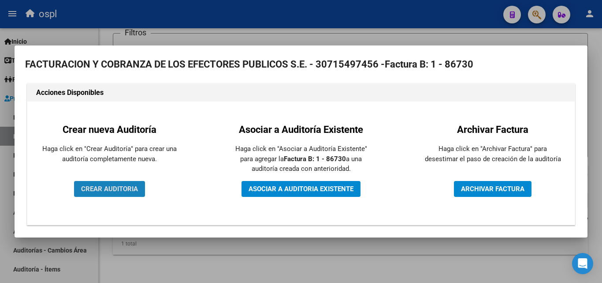
click at [111, 193] on button "CREAR AUDITORIA" at bounding box center [109, 189] width 71 height 16
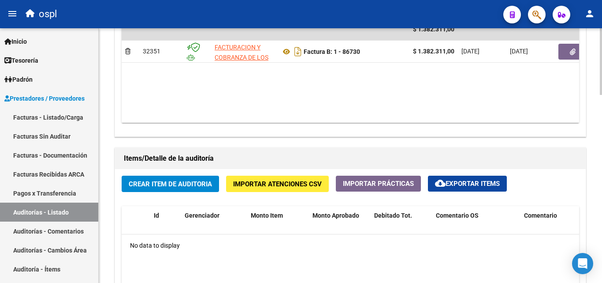
scroll to position [529, 0]
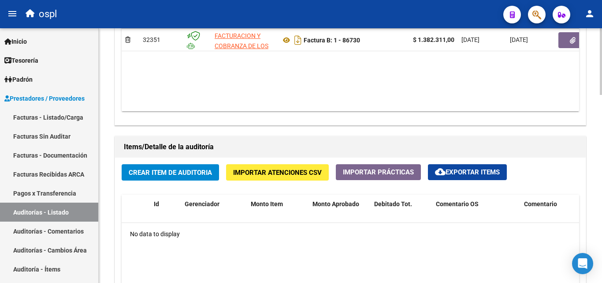
click at [306, 175] on span "Importar Atenciones CSV" at bounding box center [277, 172] width 89 height 8
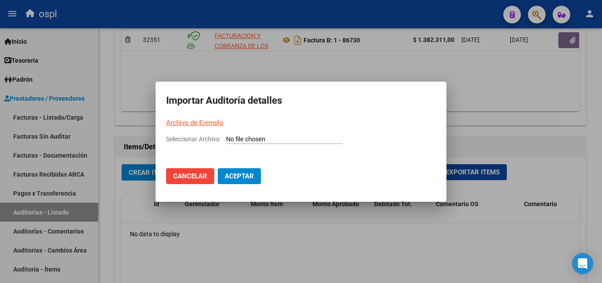
click at [211, 123] on link "Archivo de Ejemplo" at bounding box center [194, 123] width 57 height 8
click at [505, 128] on div at bounding box center [301, 141] width 602 height 283
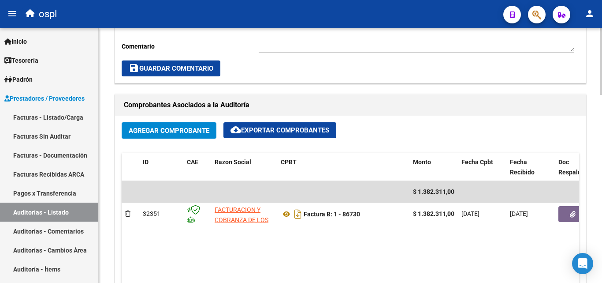
scroll to position [397, 0]
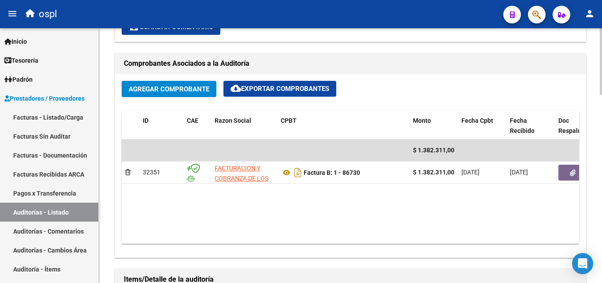
click at [301, 86] on span "cloud_download Exportar Comprobantes" at bounding box center [280, 89] width 99 height 8
click at [369, 59] on h1 "Comprobantes Asociados a la Auditoría" at bounding box center [350, 63] width 453 height 14
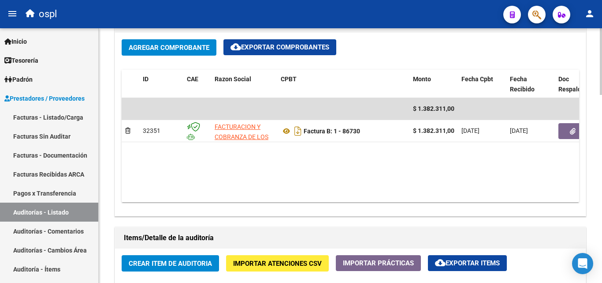
scroll to position [441, 0]
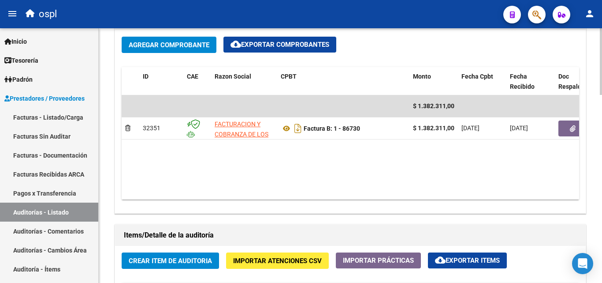
click at [361, 192] on datatable-body "$ 1.382.311,00 32351 FACTURACION Y COBRANZA DE LOS EFECTORES PUBLICOS S.E. Fact…" at bounding box center [350, 147] width 457 height 104
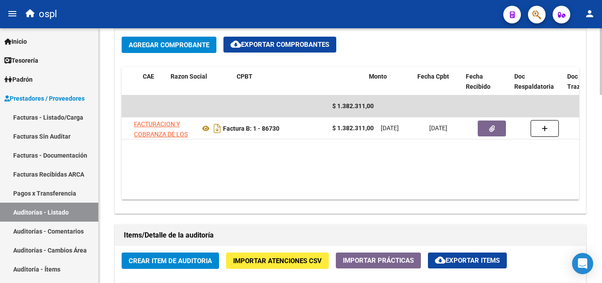
scroll to position [0, 123]
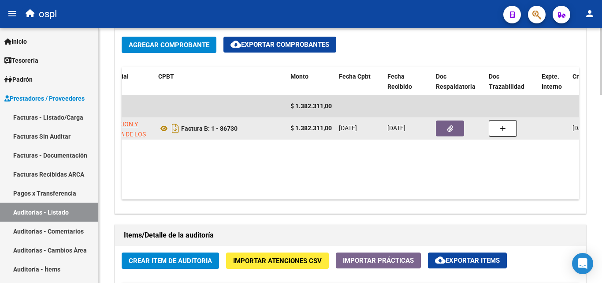
click at [450, 123] on button "button" at bounding box center [450, 128] width 28 height 16
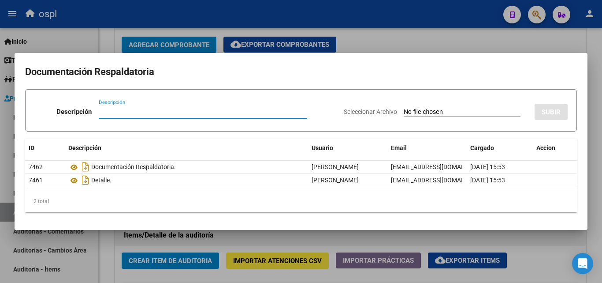
click at [394, 238] on div at bounding box center [301, 141] width 602 height 283
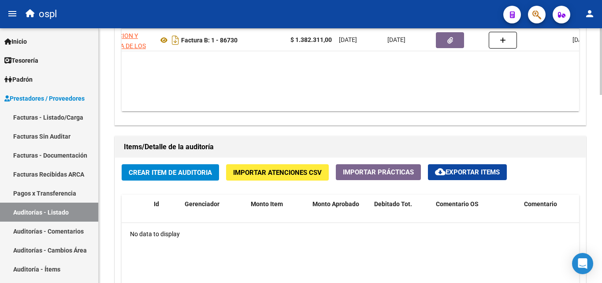
scroll to position [617, 0]
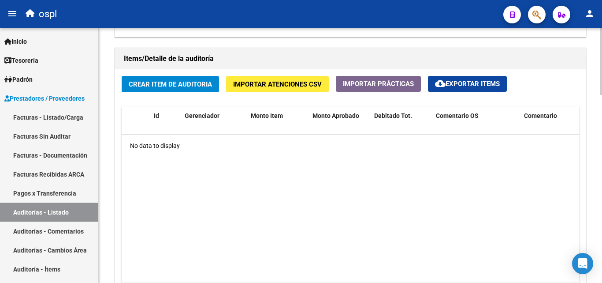
click at [279, 83] on span "Importar Atenciones CSV" at bounding box center [277, 84] width 89 height 8
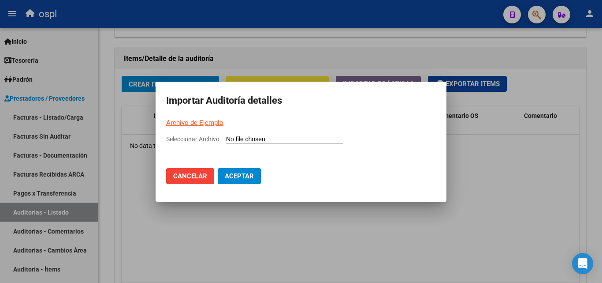
click at [309, 65] on div at bounding box center [301, 141] width 602 height 283
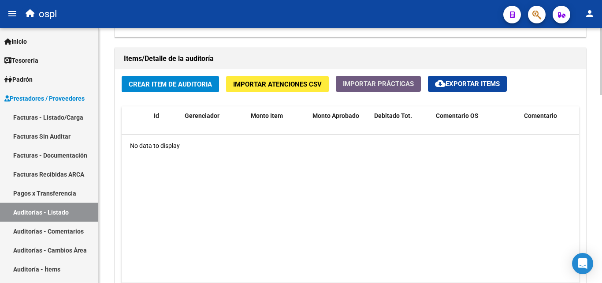
click at [381, 83] on span "Importar Prácticas" at bounding box center [378, 84] width 71 height 8
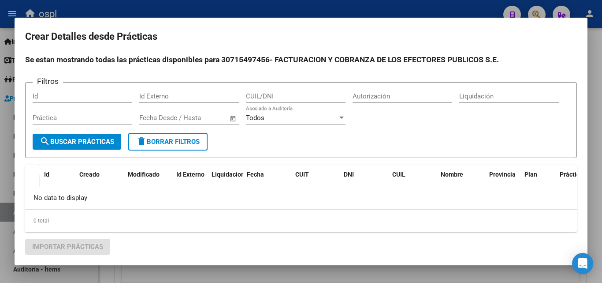
click at [592, 77] on div at bounding box center [301, 141] width 602 height 283
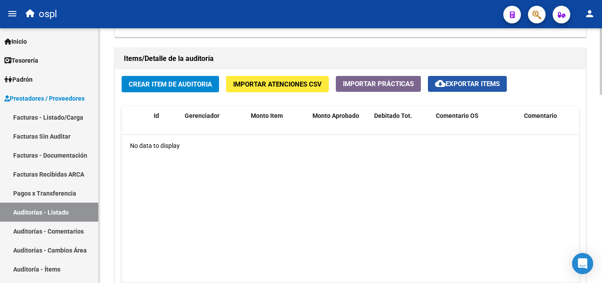
click at [491, 85] on span "cloud_download Exportar Items" at bounding box center [467, 84] width 65 height 8
click at [222, 99] on div "Crear Item de Auditoria Importar Atenciones CSV Importar Prácticas cloud_downlo…" at bounding box center [350, 193] width 471 height 249
click at [169, 83] on span "Crear Item de Auditoria" at bounding box center [170, 84] width 83 height 8
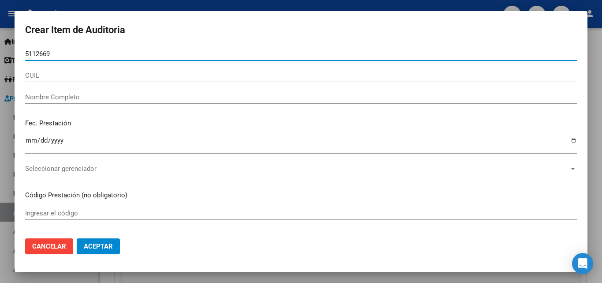
type input "51126698"
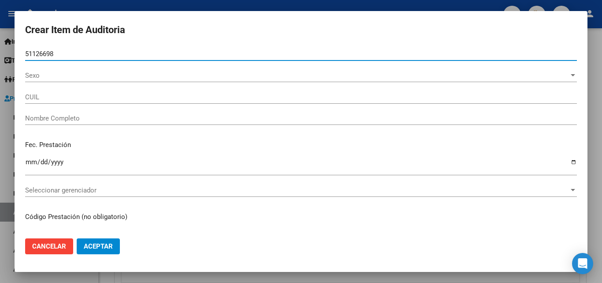
type input "20511266980"
type input "[PERSON_NAME]"
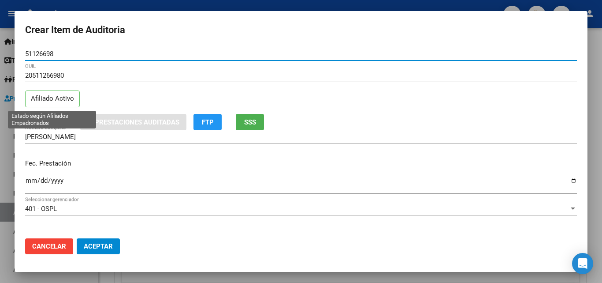
type input "51126698"
click at [73, 101] on p "Afiliado Activo" at bounding box center [52, 98] width 55 height 17
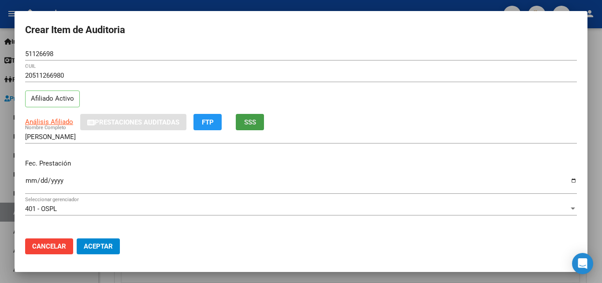
click at [255, 123] on span "SSS" at bounding box center [250, 122] width 12 height 8
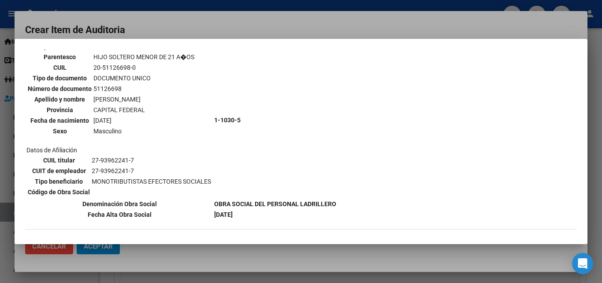
scroll to position [265, 0]
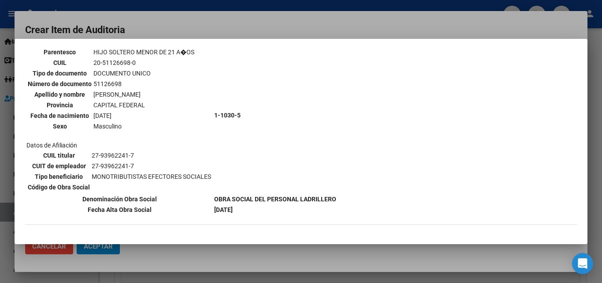
click at [180, 29] on div at bounding box center [301, 141] width 602 height 283
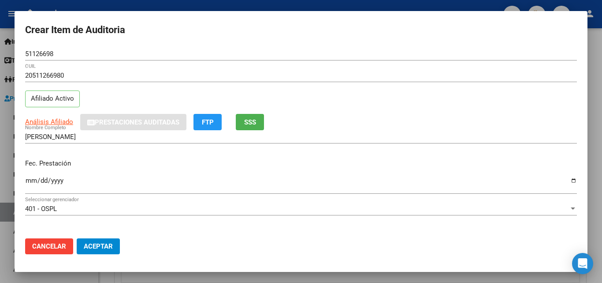
click at [140, 167] on p "Fec. Prestación" at bounding box center [301, 163] width 552 height 10
click at [280, 163] on p "Fec. Prestación" at bounding box center [301, 163] width 552 height 10
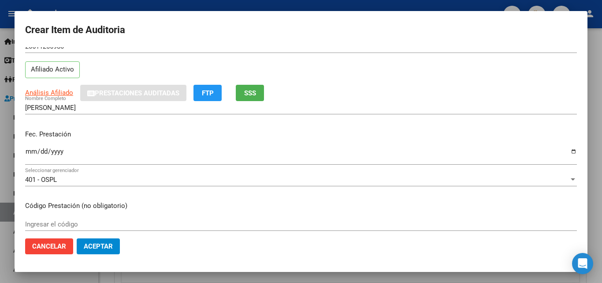
scroll to position [44, 0]
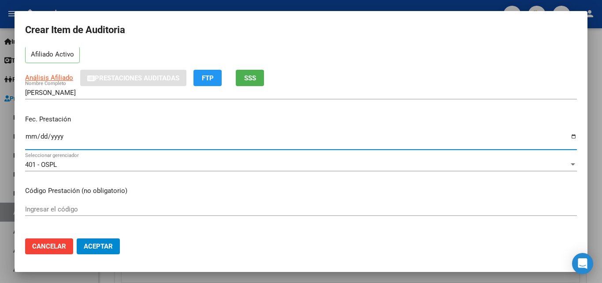
click at [567, 134] on input "Ingresar la fecha" at bounding box center [301, 140] width 552 height 14
type input "[DATE]"
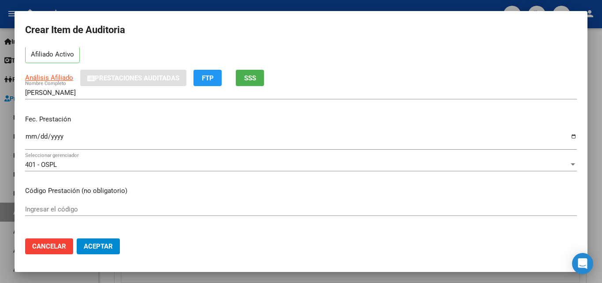
click at [175, 186] on p "Código Prestación (no obligatorio)" at bounding box center [301, 191] width 552 height 10
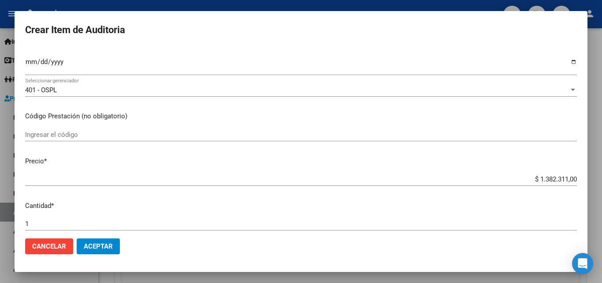
scroll to position [132, 0]
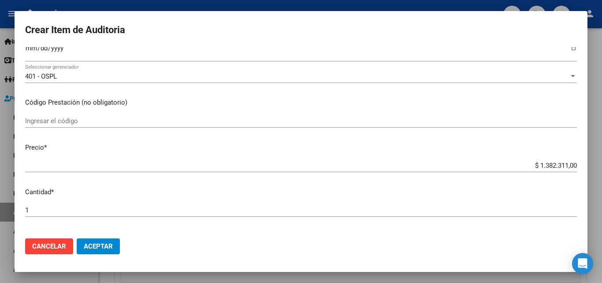
click at [123, 115] on div "Ingresar el código" at bounding box center [301, 120] width 552 height 13
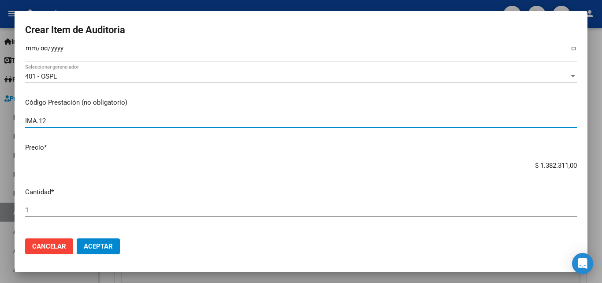
type input "IMA.12"
click at [494, 149] on p "Precio *" at bounding box center [301, 147] width 552 height 10
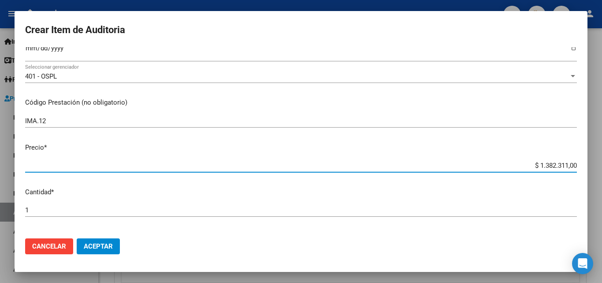
drag, startPoint x: 534, startPoint y: 164, endPoint x: 575, endPoint y: 165, distance: 41.0
click at [575, 165] on app-form-text-field "Precio * $ 1.382.311,00 Ingresar el precio" at bounding box center [304, 155] width 559 height 27
type input "$ 0,01"
type input "$ 0,15"
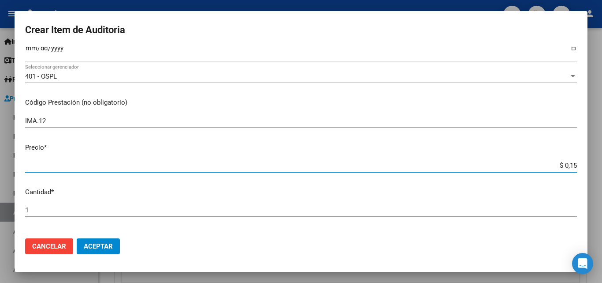
type input "$ 0,15"
type input "$ 1,59"
type input "$ 15,93"
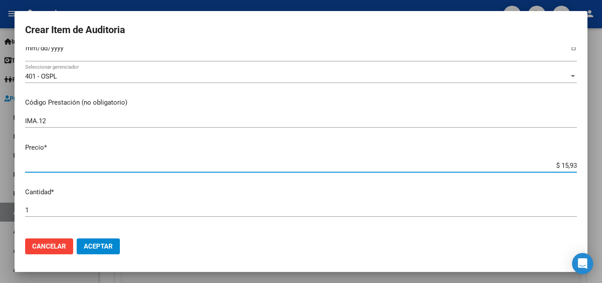
type input "$ 1,59"
type input "$ 15,98"
type input "$ 159,80"
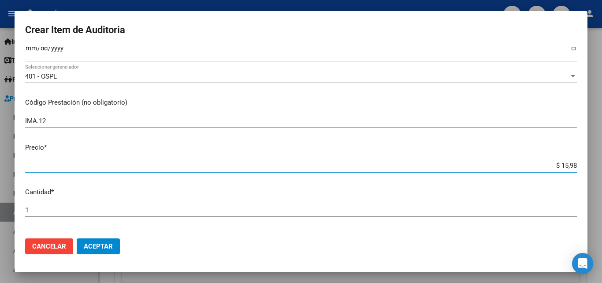
type input "$ 159,80"
type input "$ 1.598,00"
type input "$ 15.980,00"
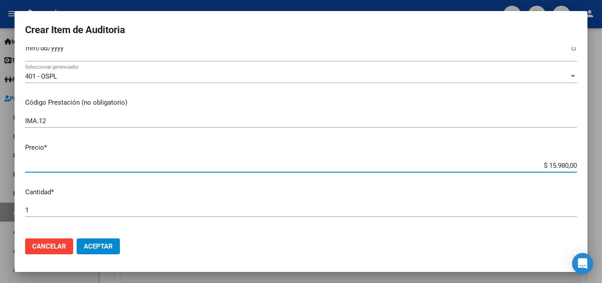
click at [557, 136] on mat-dialog-content "51126698 Nro Documento 20511266980 CUIL Afiliado Activo Análisis Afiliado Prest…" at bounding box center [301, 139] width 573 height 184
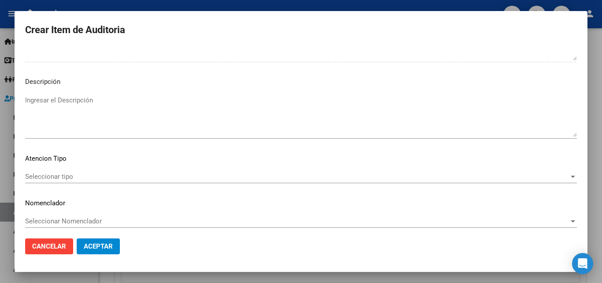
scroll to position [610, 0]
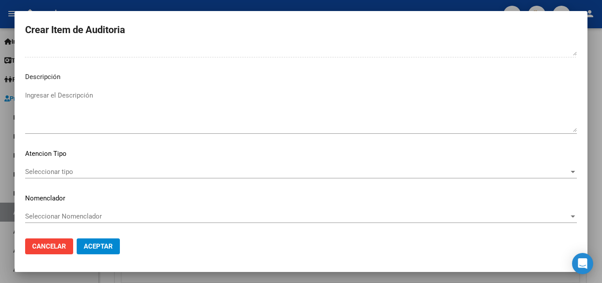
click at [109, 242] on span "Aceptar" at bounding box center [98, 246] width 29 height 8
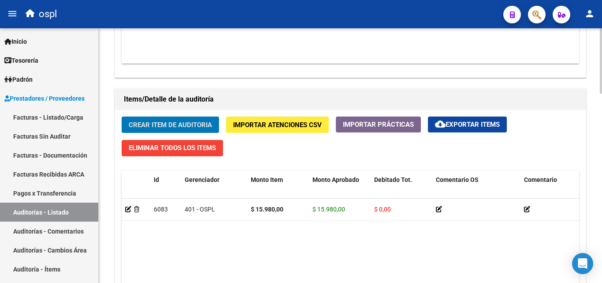
scroll to position [573, 0]
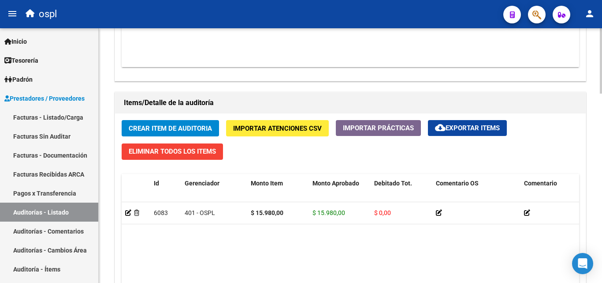
click at [333, 238] on datatable-body "6083 401 - OSPL $ 15.980,00 $ 15.980,00 $ 0,00 20511266980 51126698 [PERSON_NAM…" at bounding box center [350, 276] width 457 height 148
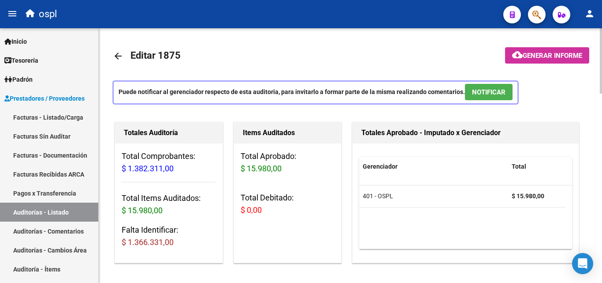
scroll to position [0, 0]
click at [558, 63] on button "cloud_download Generar informe" at bounding box center [547, 56] width 84 height 16
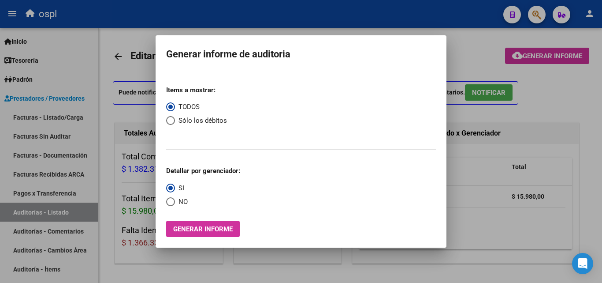
click at [531, 103] on div at bounding box center [301, 141] width 602 height 283
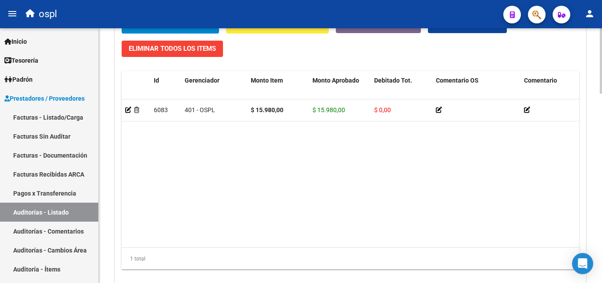
scroll to position [661, 0]
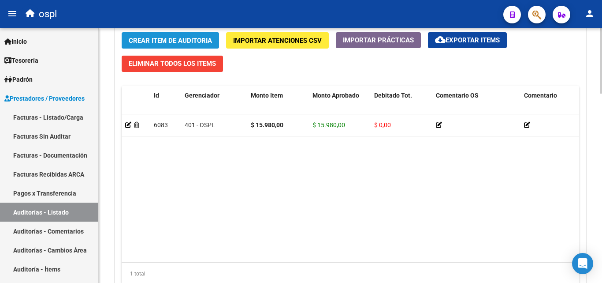
click at [190, 41] on span "Crear Item de Auditoria" at bounding box center [170, 41] width 83 height 8
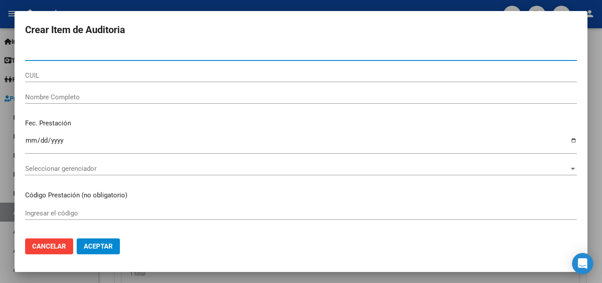
click at [594, 49] on div at bounding box center [301, 141] width 602 height 283
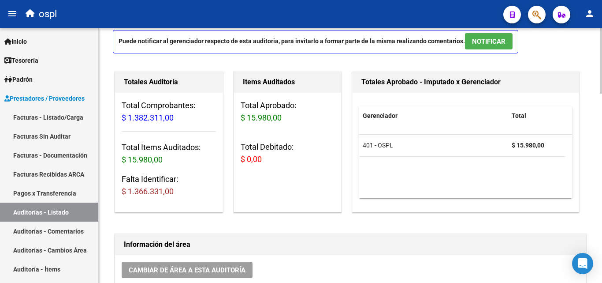
scroll to position [0, 0]
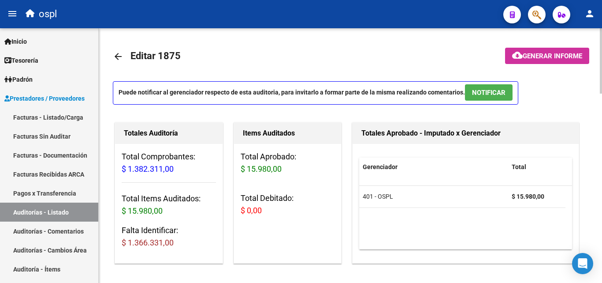
click at [518, 55] on mat-icon "cloud_download" at bounding box center [517, 55] width 11 height 11
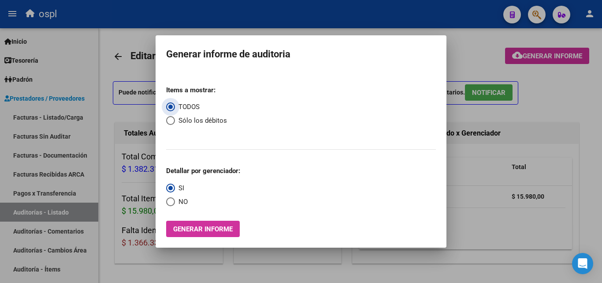
click at [199, 119] on span "Sólo los débitos" at bounding box center [201, 120] width 52 height 10
click at [175, 119] on input "Sólo los débitos" at bounding box center [170, 120] width 9 height 9
radio input "true"
click at [210, 227] on span "Generar informe" at bounding box center [202, 229] width 59 height 8
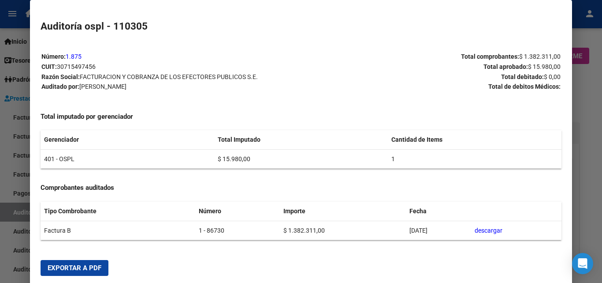
click at [577, 99] on div at bounding box center [301, 141] width 602 height 283
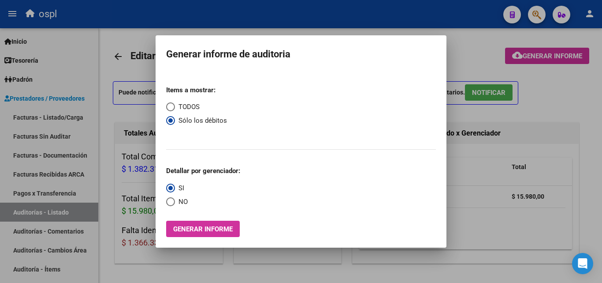
click at [500, 113] on div at bounding box center [301, 141] width 602 height 283
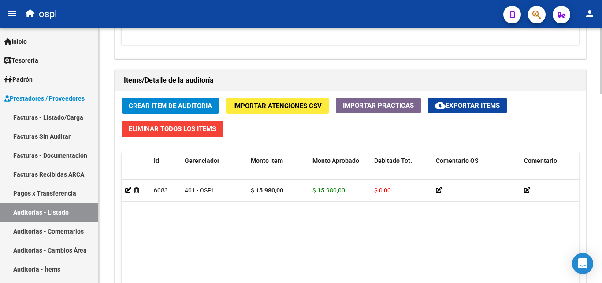
scroll to position [617, 0]
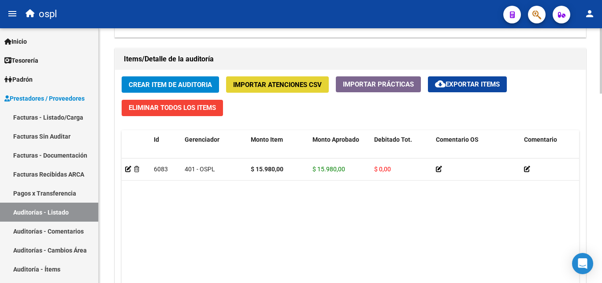
click at [297, 88] on span "Importar Atenciones CSV" at bounding box center [277, 85] width 89 height 8
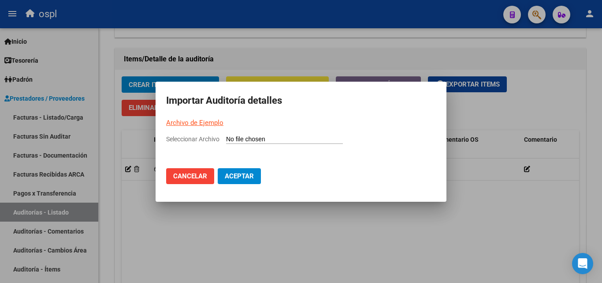
click at [199, 123] on link "Archivo de Ejemplo" at bounding box center [194, 123] width 57 height 8
